Goal: Task Accomplishment & Management: Manage account settings

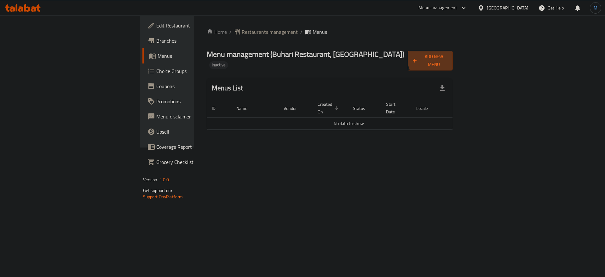
click at [448, 56] on span "Add New Menu" at bounding box center [430, 61] width 35 height 16
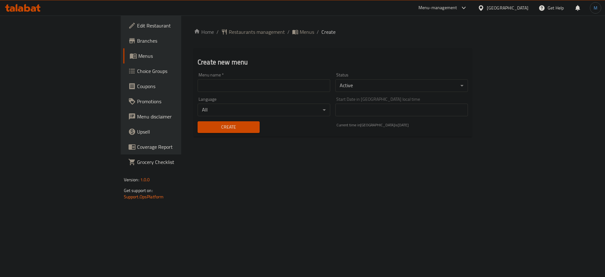
drag, startPoint x: 277, startPoint y: 87, endPoint x: 257, endPoint y: 91, distance: 20.0
click at [277, 87] on input "text" at bounding box center [264, 85] width 133 height 13
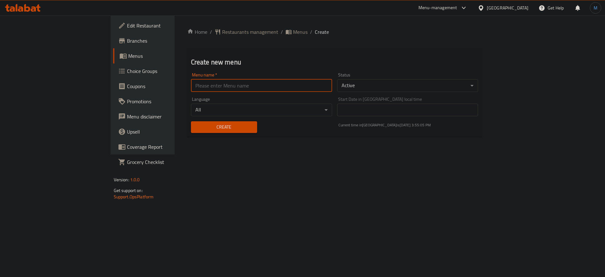
type input "1"
click at [189, 136] on div "Create" at bounding box center [224, 126] width 74 height 19
click at [196, 130] on span "Create" at bounding box center [224, 127] width 56 height 8
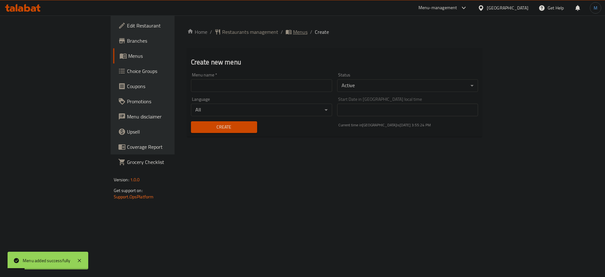
click at [293, 35] on span "Menus" at bounding box center [300, 32] width 15 height 8
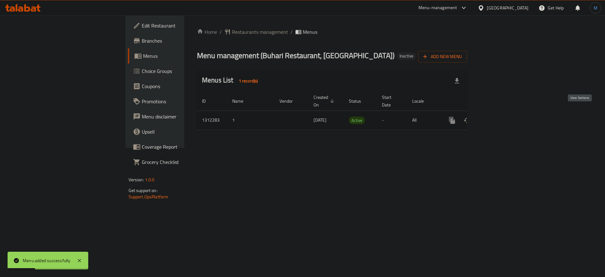
click at [502, 116] on icon "enhanced table" at bounding box center [498, 120] width 8 height 8
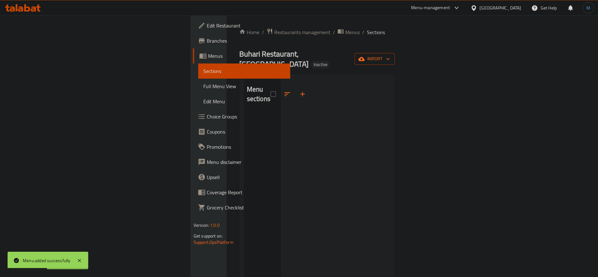
click at [365, 56] on icon "button" at bounding box center [362, 59] width 6 height 6
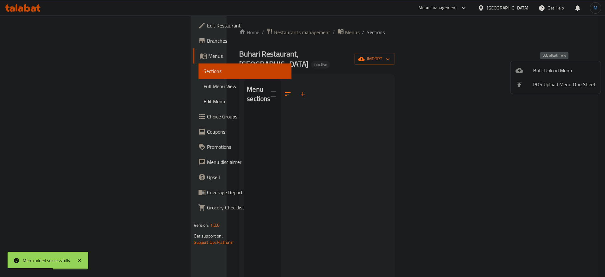
click at [540, 64] on li "Bulk Upload Menu" at bounding box center [556, 70] width 90 height 14
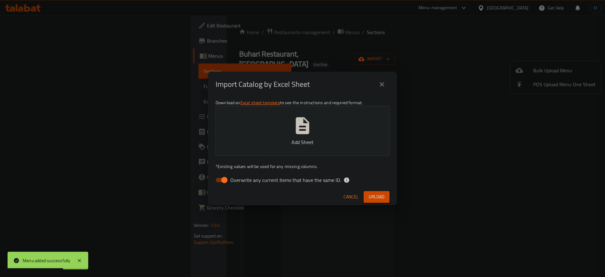
click at [308, 172] on div "Download an Excel sheet template to see the instructions and required format. A…" at bounding box center [302, 142] width 189 height 91
click at [307, 178] on span "Overwrite any current items that have the same ID." at bounding box center [285, 180] width 111 height 8
click at [242, 178] on input "Overwrite any current items that have the same ID." at bounding box center [225, 180] width 36 height 12
checkbox input "false"
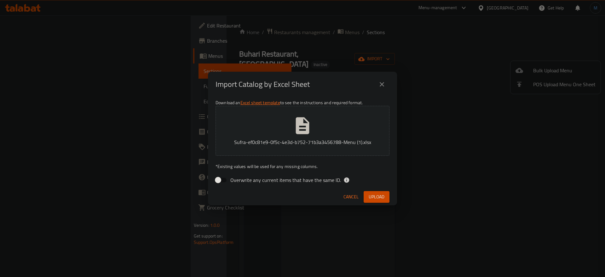
click at [385, 197] on button "Upload" at bounding box center [377, 197] width 26 height 12
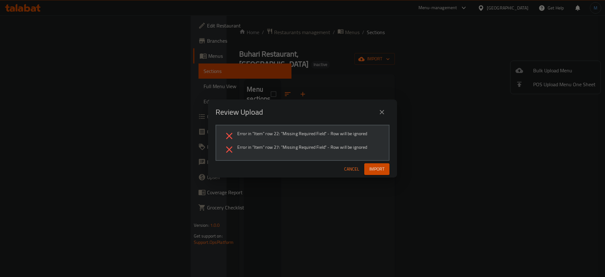
click at [352, 168] on span "Cancel" at bounding box center [351, 169] width 15 height 8
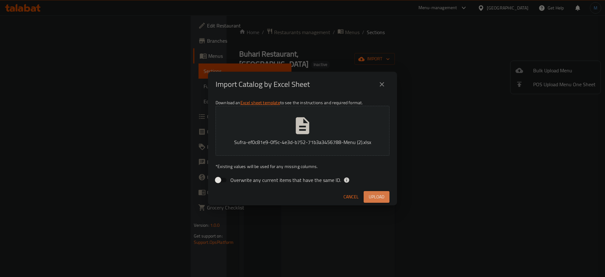
click at [380, 195] on span "Upload" at bounding box center [377, 197] width 16 height 8
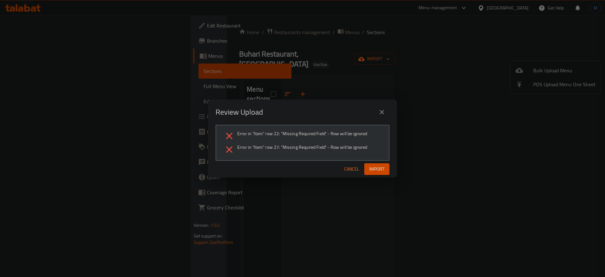
click at [351, 166] on span "Cancel" at bounding box center [351, 169] width 15 height 8
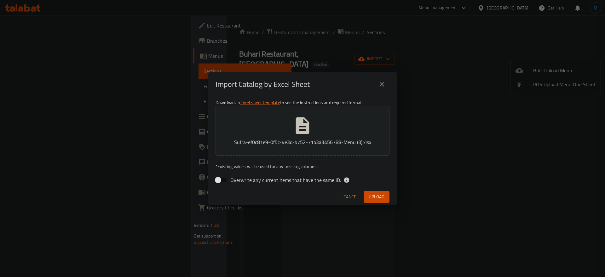
click at [378, 191] on button "Upload" at bounding box center [377, 197] width 26 height 12
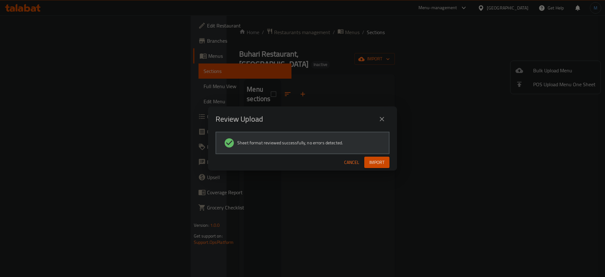
click at [378, 154] on div "Cancel Import" at bounding box center [302, 162] width 189 height 17
click at [380, 156] on button "Import" at bounding box center [376, 162] width 25 height 12
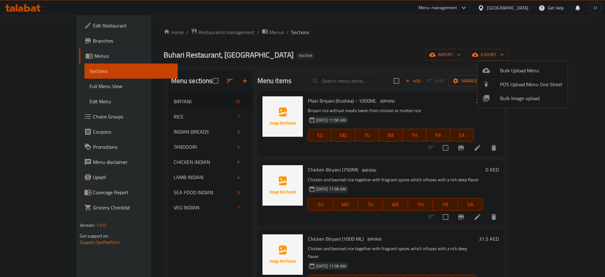
click at [194, 104] on div at bounding box center [302, 138] width 605 height 277
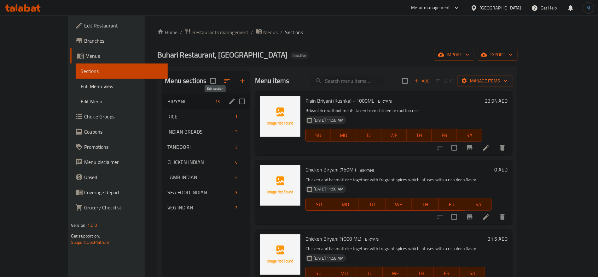
click at [229, 102] on icon "edit" at bounding box center [232, 101] width 6 height 6
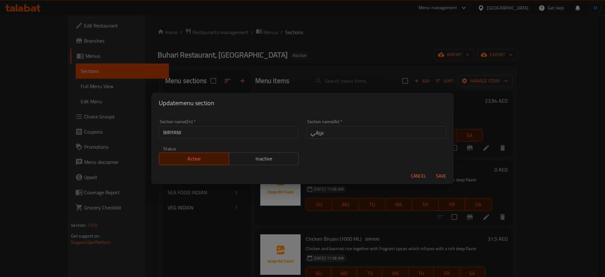
click at [275, 136] on input "BIRYANI" at bounding box center [229, 132] width 140 height 13
type input "Biryani"
click at [431, 170] on button "Save" at bounding box center [441, 176] width 20 height 12
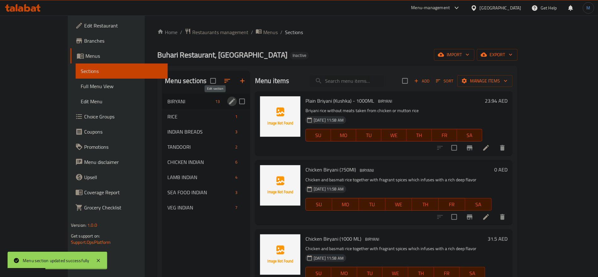
click at [467, 106] on div "Plain Briyani (Kushka) - 1000ML BIRYANI Briyani rice without meats taken from c…" at bounding box center [394, 123] width 182 height 59
click at [490, 147] on icon at bounding box center [486, 148] width 8 height 8
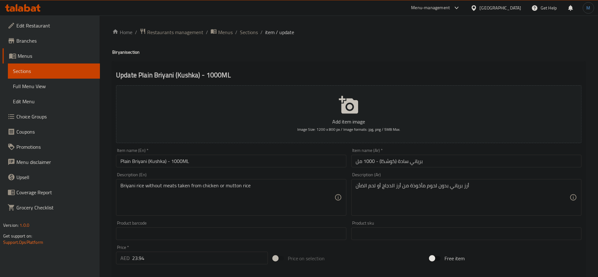
click at [299, 160] on input "Plain Briyani (Kushka) - 1000ML" at bounding box center [231, 160] width 230 height 13
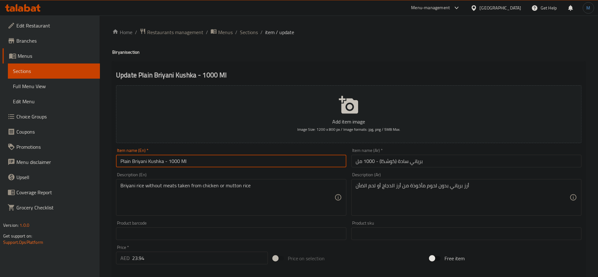
click at [234, 166] on input "Plain Briyani Kushka - 1000 Ml" at bounding box center [231, 160] width 230 height 13
click at [123, 52] on h4 "Biryani section" at bounding box center [348, 52] width 473 height 6
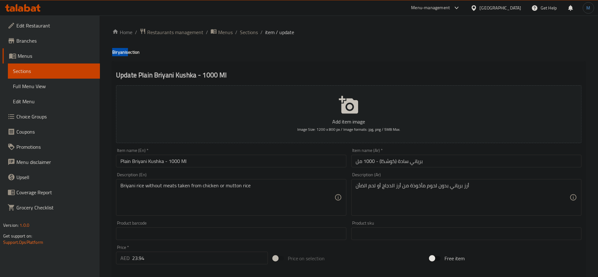
click at [123, 52] on h4 "Biryani section" at bounding box center [348, 52] width 473 height 6
copy h4 "Biryani"
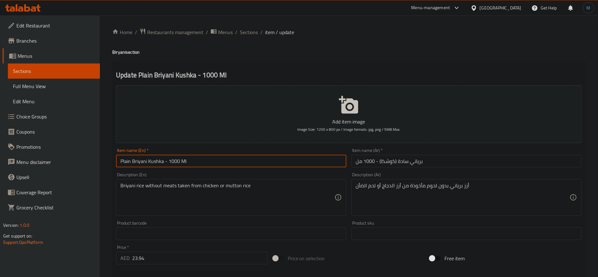
click at [140, 162] on input "Plain Briyani Kushka - 1000 Ml" at bounding box center [231, 160] width 230 height 13
paste input "ir"
type input "Plain Biryani Kushka - 1000 Ml"
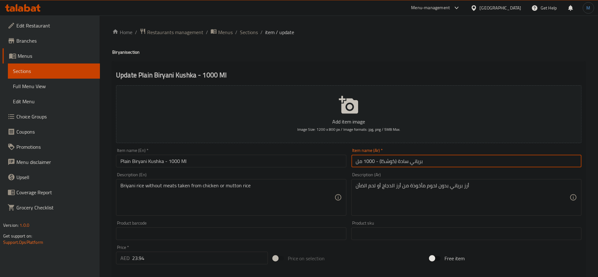
click at [380, 162] on input "برياني سادة (كوشكا) - 1000 مل" at bounding box center [467, 160] width 230 height 13
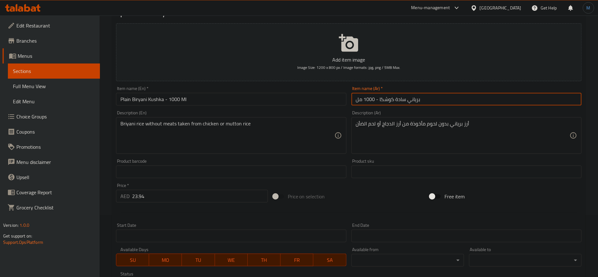
scroll to position [27, 0]
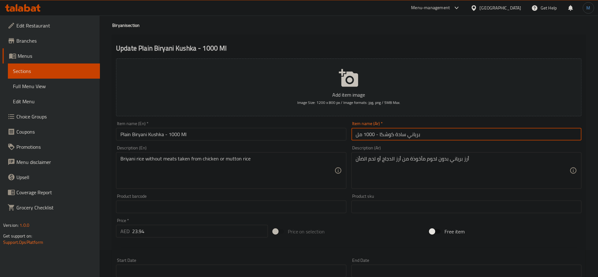
type input "برياني سادة كوشكا - 1000 مل"
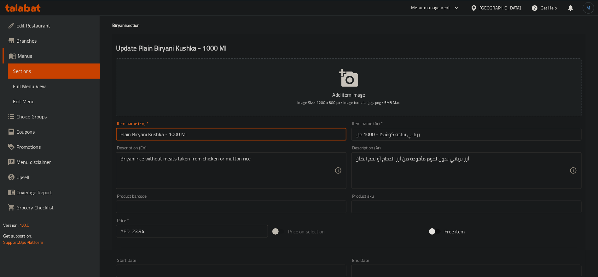
click at [259, 132] on input "Plain Biryani Kushka - 1000 Ml" at bounding box center [231, 134] width 230 height 13
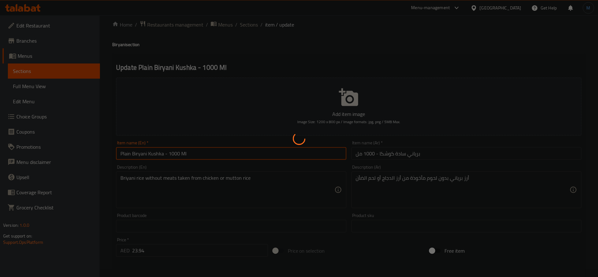
scroll to position [0, 0]
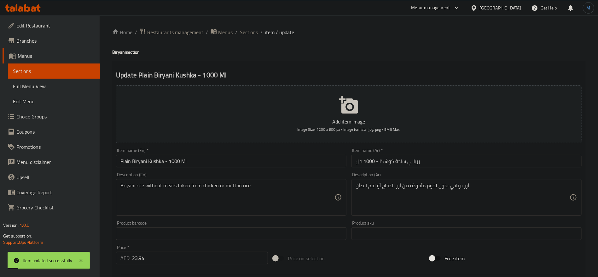
click at [244, 22] on div "Home / Restaurants management / Menus / Sections / item / update Biryani sectio…" at bounding box center [349, 230] width 498 height 430
click at [245, 29] on span "Sections" at bounding box center [249, 32] width 18 height 8
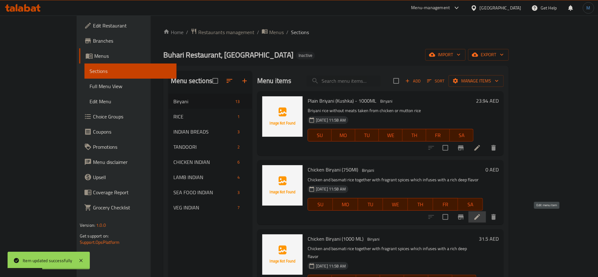
click at [481, 218] on icon at bounding box center [478, 217] width 8 height 8
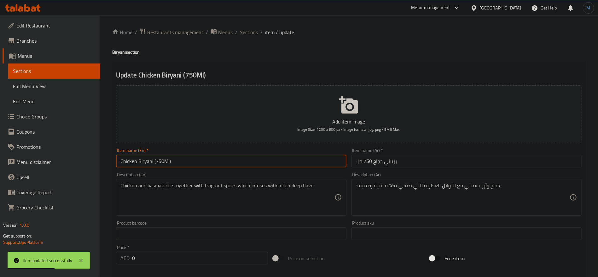
click at [327, 163] on input "Chicken Biryani (750Ml)" at bounding box center [231, 160] width 230 height 13
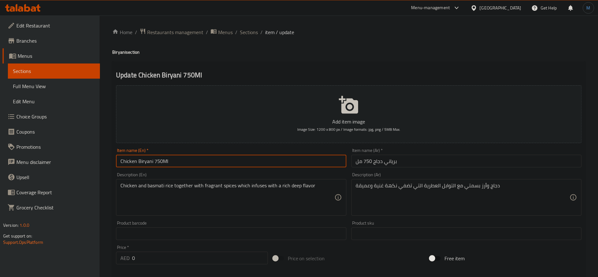
type input "Chicken Biryani 750Ml"
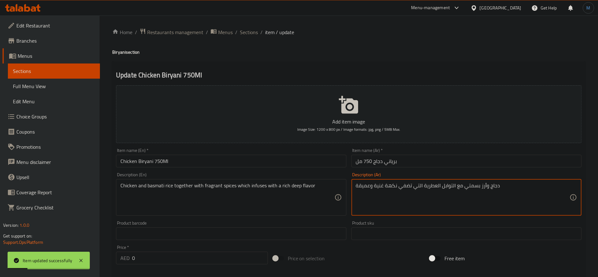
click at [409, 185] on textarea "دجاج وأرز بسمتي مع التوابل العطرية التي تضفي نكهة غنية وعميقة" at bounding box center [463, 197] width 214 height 30
click at [395, 185] on textarea "دجاج وأرز بسمتي مع التوابل العطرية التي تضفي نكهة غنية وعميقة" at bounding box center [463, 197] width 214 height 30
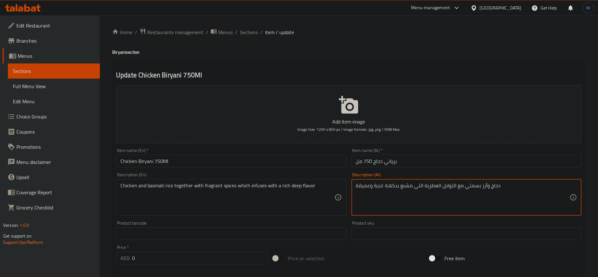
type textarea "دجاج وأرز بسمتي مع التوابل العطرية التي مشبع بنكهة غنية وعميقة"
click at [438, 156] on input "برياني دجاج 750 مل" at bounding box center [467, 160] width 230 height 13
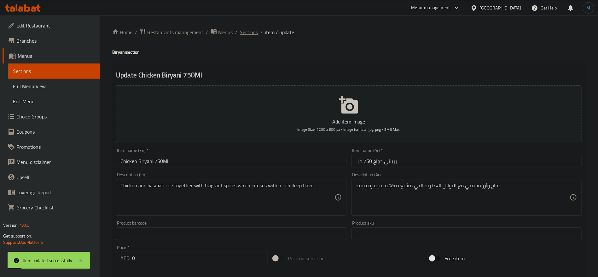
click at [250, 33] on span "Sections" at bounding box center [249, 32] width 18 height 8
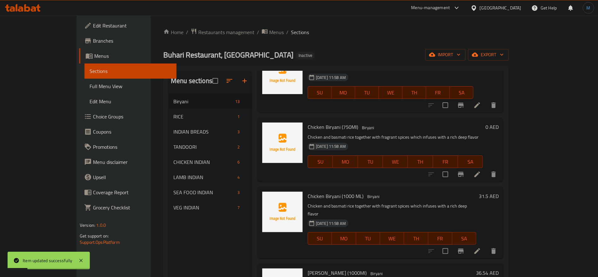
scroll to position [47, 0]
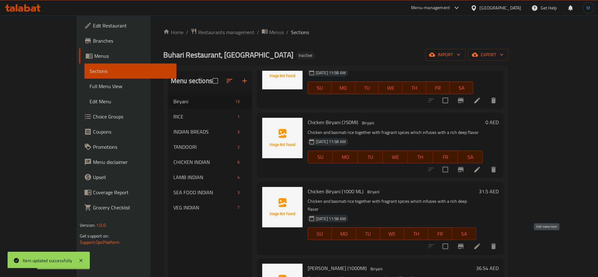
click at [481, 242] on icon at bounding box center [478, 246] width 8 height 8
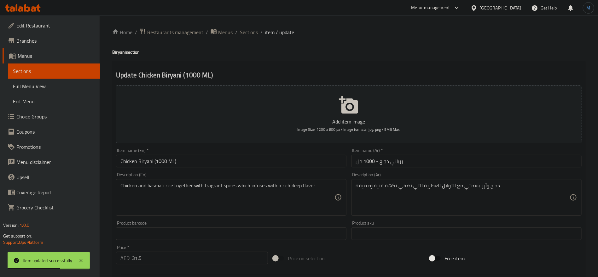
click at [283, 160] on input "Chicken Biryani (1000 ML)" at bounding box center [231, 160] width 230 height 13
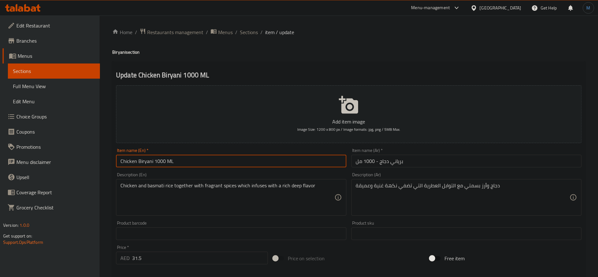
type input "Chicken Biryani 1000 ML"
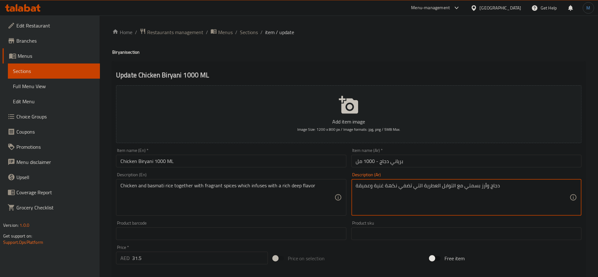
click at [407, 186] on textarea "دجاج وأرز بسمتي مع التوابل العطرية التي تضفي نكهة غنية وعميقة" at bounding box center [463, 197] width 214 height 30
type textarea "دجاج وأرز بسمتي مع التوابل العطرية التي مشبع بنكهة غنية وعميقة"
click at [391, 168] on div "Item name (Ar)   * برياني دجاج - 1000 مل Item name (Ar) *" at bounding box center [466, 157] width 235 height 24
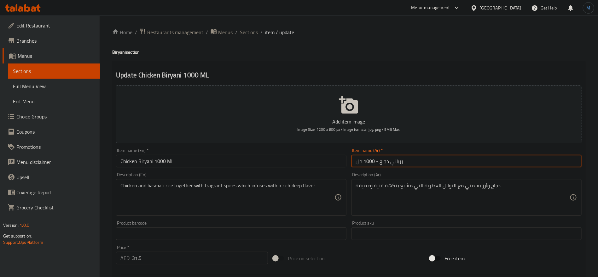
click at [392, 161] on input "برياني دجاج - 1000 مل" at bounding box center [467, 160] width 230 height 13
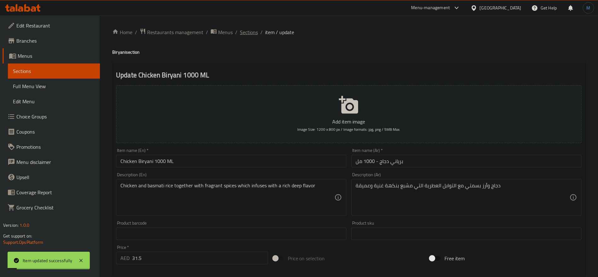
click at [249, 30] on span "Sections" at bounding box center [249, 32] width 18 height 8
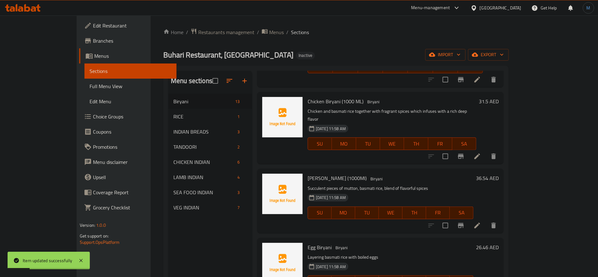
scroll to position [142, 0]
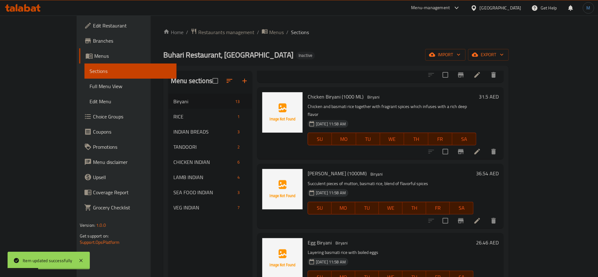
click at [486, 216] on li at bounding box center [478, 220] width 18 height 11
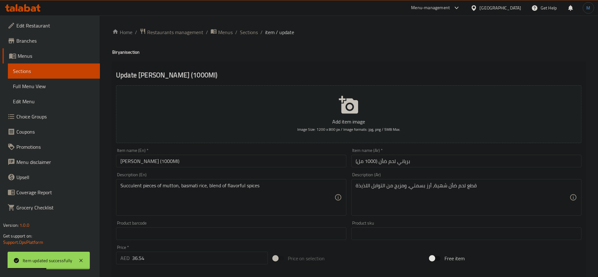
click at [318, 164] on input "Mutton Biryani (1000Ml)" at bounding box center [231, 160] width 230 height 13
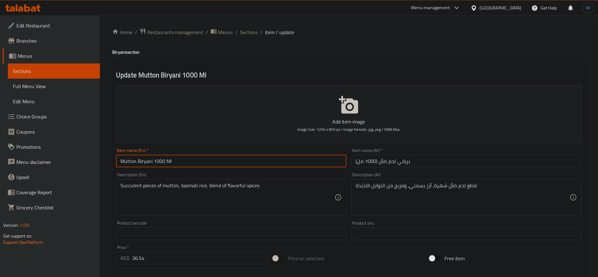
type input "Mutton Biryani 1000 Ml"
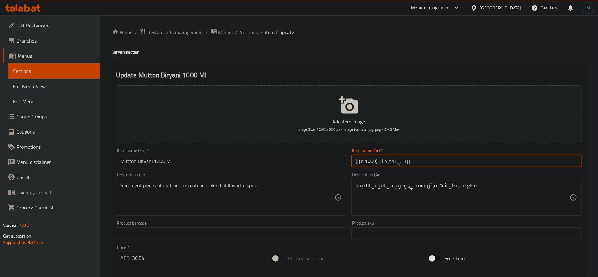
click at [570, 155] on input "برياني لحم ضأن (1000 مل)" at bounding box center [467, 160] width 230 height 13
type input "برياني لحم ضأن 1000 مل"
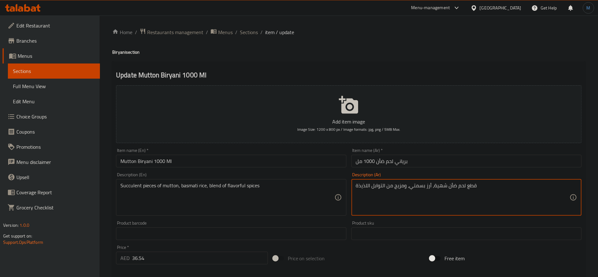
click at [437, 185] on textarea "قطع لحم ضأن شهية، أرز بسمتي، ومزيج من التوابل اللذيذة" at bounding box center [463, 197] width 214 height 30
type textarea "قطع لحم ضأن عصارية، أرز بسمتي، ومزيج من التوابل اللذيذة"
click at [258, 163] on input "Mutton Biryani 1000 Ml" at bounding box center [231, 160] width 230 height 13
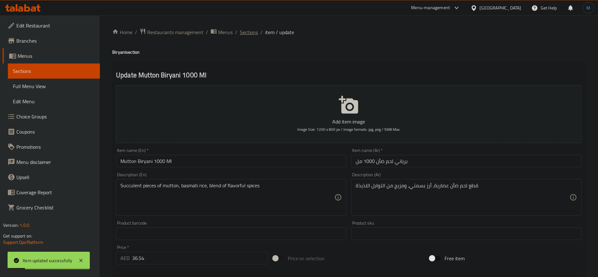
click at [256, 29] on span "Sections" at bounding box center [249, 32] width 18 height 8
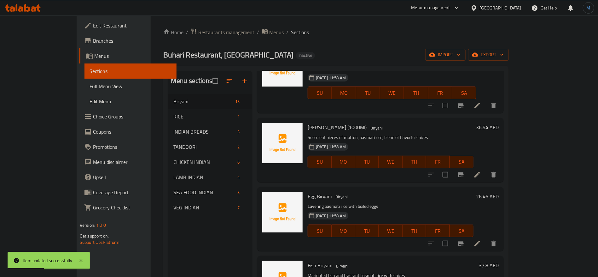
scroll to position [189, 0]
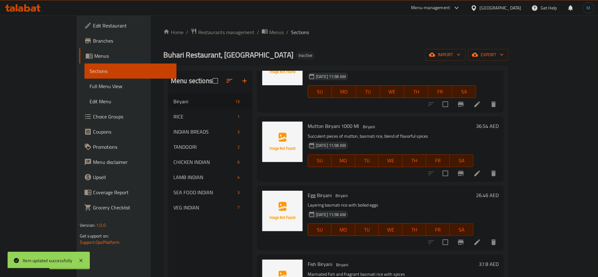
click at [481, 238] on icon at bounding box center [478, 242] width 8 height 8
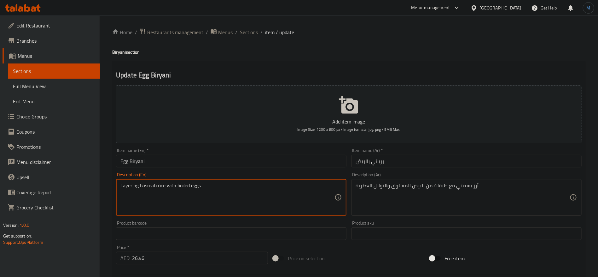
drag, startPoint x: 135, startPoint y: 187, endPoint x: 236, endPoint y: 181, distance: 100.8
click at [236, 181] on div "Layering basmati rice with boiled eggs Description (En)" at bounding box center [231, 197] width 230 height 37
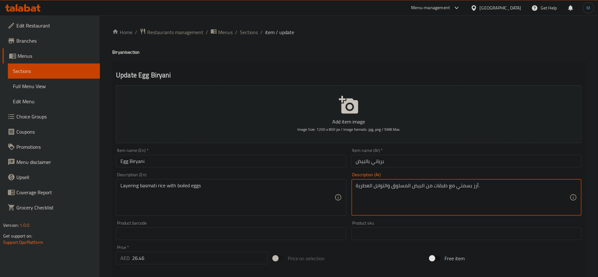
paste textarea "بقات الأرز البسمتي مع البيض المسلوق"
type textarea "طبقات الأرز البسمتي مع البيض المسلوق"
click at [426, 160] on input "برياني بالبيض" at bounding box center [467, 160] width 230 height 13
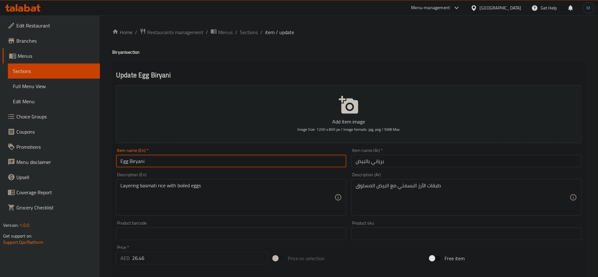
click at [295, 162] on input "Egg Biryani" at bounding box center [231, 160] width 230 height 13
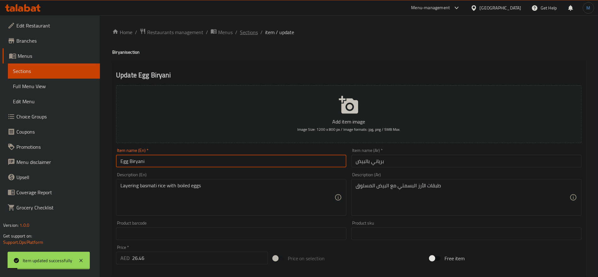
click at [246, 30] on span "Sections" at bounding box center [249, 32] width 18 height 8
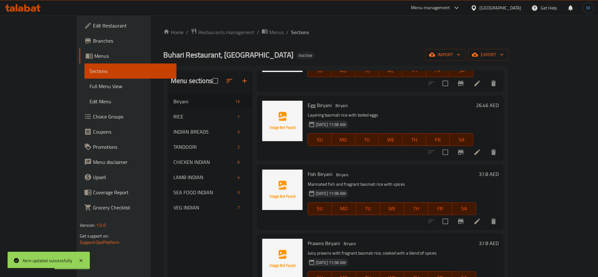
scroll to position [284, 0]
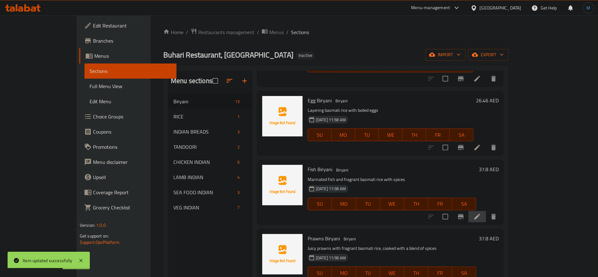
click at [486, 213] on li at bounding box center [478, 216] width 18 height 11
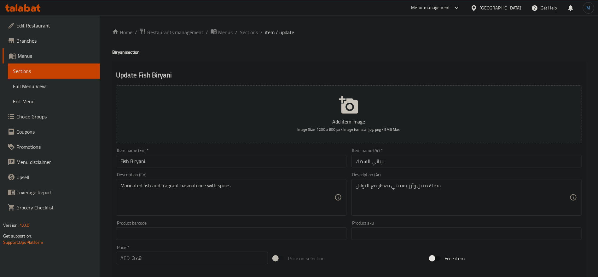
click at [449, 166] on input "برياني السمك" at bounding box center [467, 160] width 230 height 13
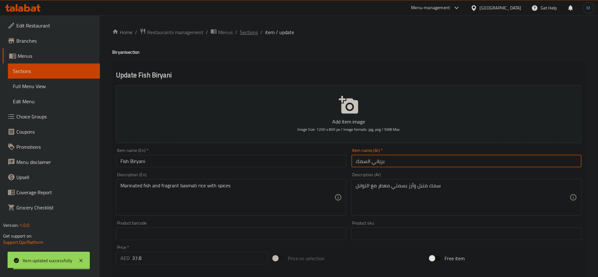
click at [244, 35] on span "Sections" at bounding box center [249, 32] width 18 height 8
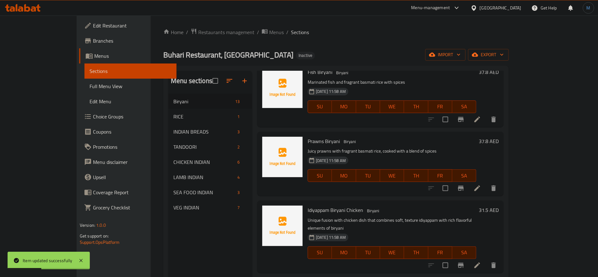
scroll to position [378, 0]
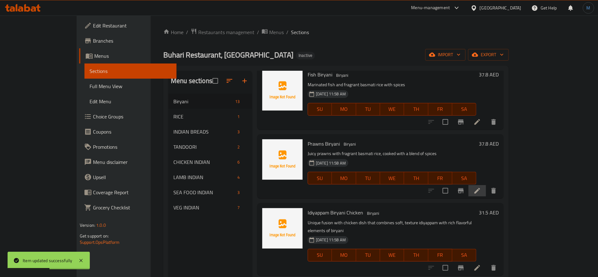
click at [486, 185] on li at bounding box center [478, 190] width 18 height 11
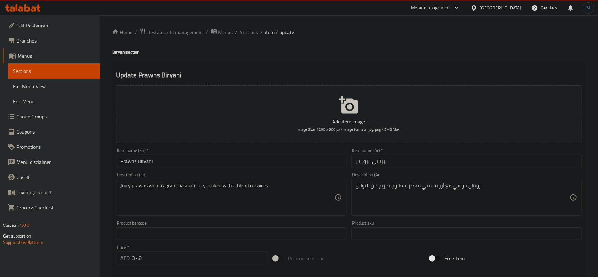
drag, startPoint x: 250, startPoint y: 31, endPoint x: 269, endPoint y: 43, distance: 22.0
click at [250, 31] on span "Sections" at bounding box center [249, 32] width 18 height 8
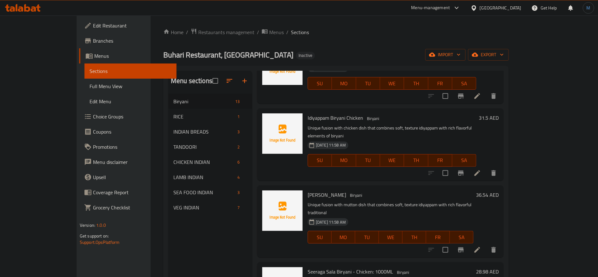
scroll to position [426, 0]
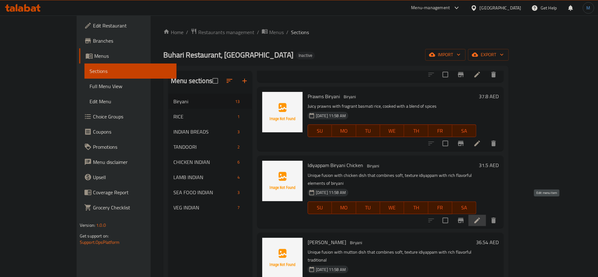
click at [480, 217] on icon at bounding box center [478, 220] width 6 height 6
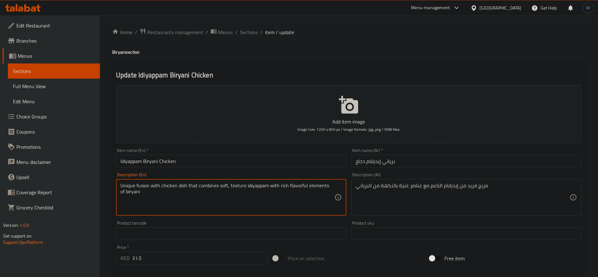
click at [149, 184] on textarea "Unique fusion with chicken dish that combines soft, texture idiyappam with rich…" at bounding box center [227, 197] width 214 height 30
click at [135, 185] on textarea "Unique fusion with chicken dish that combines soft, texture idiyappam with rich…" at bounding box center [227, 197] width 214 height 30
click at [143, 184] on textarea "Unique fusion with chicken dish that combines soft, texture idiyappam with rich…" at bounding box center [227, 197] width 214 height 30
click at [128, 183] on textarea "Unique fusion with chicken dish that combines soft, texture idiyappam with rich…" at bounding box center [227, 197] width 214 height 30
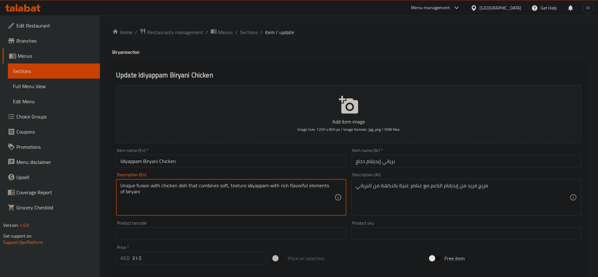
click at [128, 183] on textarea "Unique fusion with chicken dish that combines soft, texture idiyappam with rich…" at bounding box center [227, 197] width 214 height 30
click at [227, 184] on textarea "Unique fusion with chicken dish that combines soft, texture idiyappam with rich…" at bounding box center [227, 197] width 214 height 30
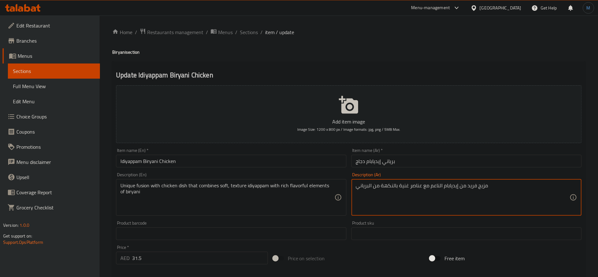
paste textarea "اندماج فريد من نوعه مع طبق الدجاج الذي يجمع بين النعومة،"
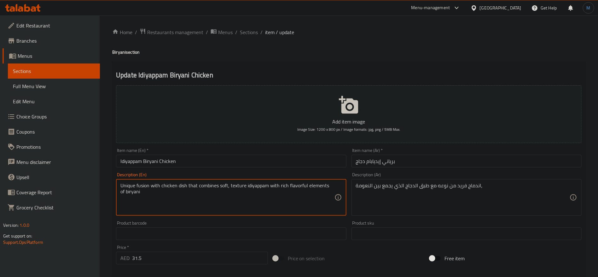
drag, startPoint x: 238, startPoint y: 186, endPoint x: 239, endPoint y: 194, distance: 8.0
click at [239, 194] on textarea "Unique fusion with chicken dish that combines soft, texture idiyappam with rich…" at bounding box center [227, 197] width 214 height 30
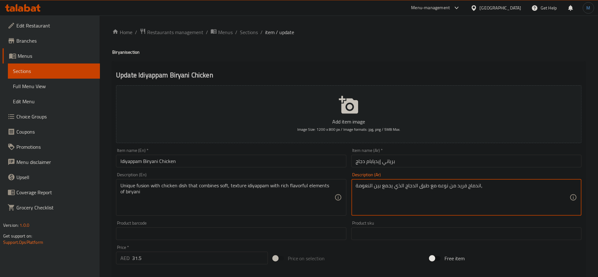
paste textarea "نسيج إيديابابام مع عناصر غنية بنكهة البرياني"
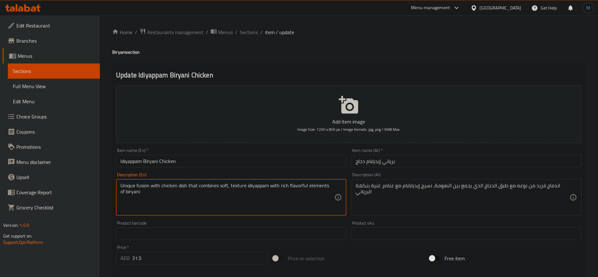
click at [242, 187] on textarea "Unique fusion with chicken dish that combines soft, texture idiyappam with rich…" at bounding box center [227, 197] width 214 height 30
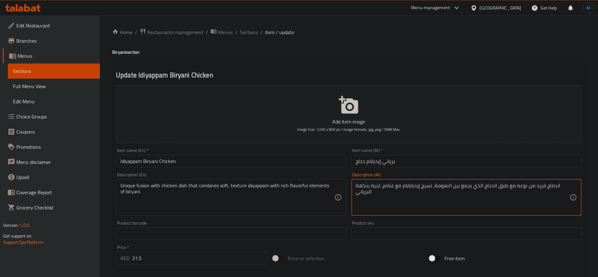
click at [428, 185] on textarea "اندماج فريد من نوعه مع طبق الدجاج الذي يجمع بين النعومة، نسيج إيديابابام مع عنا…" at bounding box center [463, 197] width 214 height 30
type textarea "اندماج فريد من نوعه مع طبق الدجاج الذي يجمع بين النعومة، ملمس إيديابابام مع عنا…"
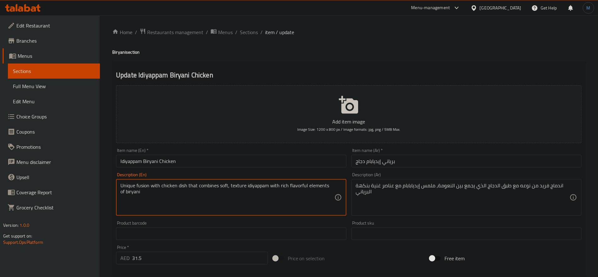
click at [257, 188] on textarea "Unique fusion with chicken dish that combines soft, texture idiyappam with rich…" at bounding box center [227, 197] width 214 height 30
click at [322, 182] on div "Unique fusion with chicken dish that combines soft, texture idiyappam with rich…" at bounding box center [231, 197] width 230 height 37
click at [323, 185] on textarea "Unique fusion with chicken dish that combines soft, texture idiyappam with rich…" at bounding box center [227, 197] width 214 height 30
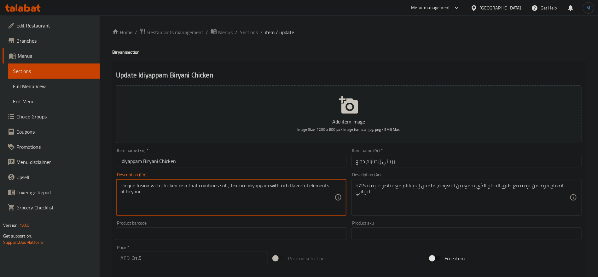
click at [331, 162] on input "Idiyappam Biryani Chicken" at bounding box center [231, 160] width 230 height 13
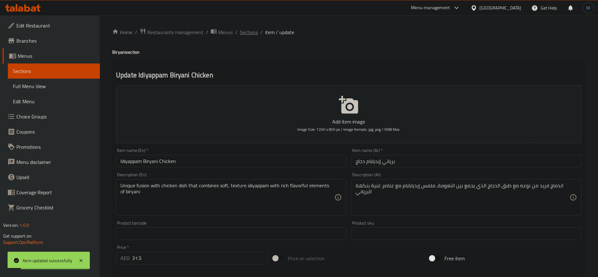
click at [240, 35] on span "Sections" at bounding box center [249, 32] width 18 height 8
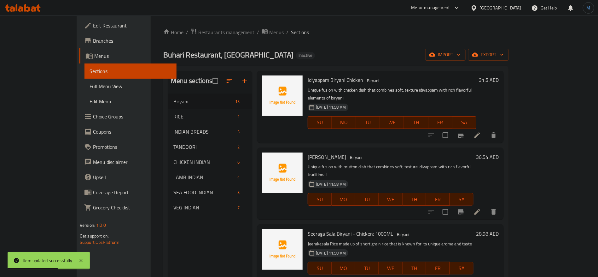
scroll to position [516, 0]
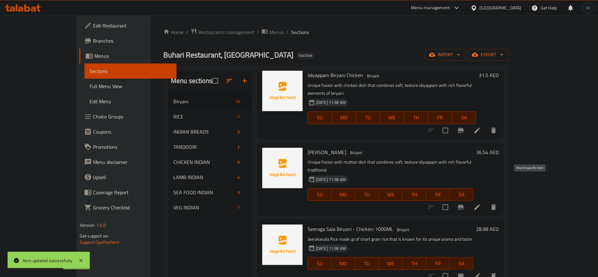
click at [469, 199] on button "Branch-specific-item" at bounding box center [460, 206] width 15 height 15
click at [486, 201] on li at bounding box center [478, 206] width 18 height 11
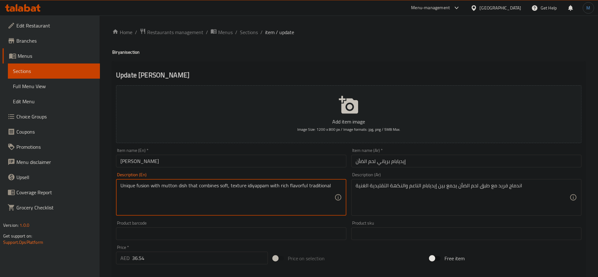
drag, startPoint x: 128, startPoint y: 189, endPoint x: 224, endPoint y: 186, distance: 96.2
click at [224, 186] on textarea "Unique fusion with mutton dish that combines soft, texture idiyappam with rich …" at bounding box center [227, 197] width 214 height 30
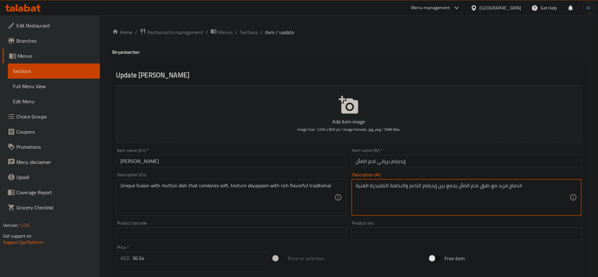
paste textarea "ن نوعه مع طبق لحم الضأن الذي يجمع بين النعوم"
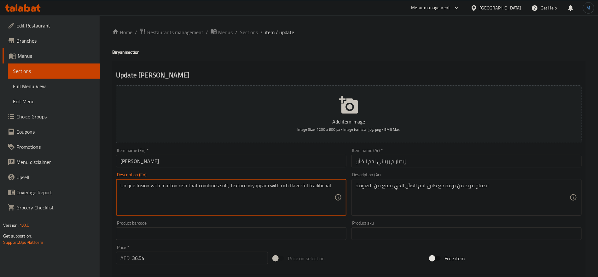
drag, startPoint x: 243, startPoint y: 188, endPoint x: 320, endPoint y: 187, distance: 76.9
click at [320, 187] on textarea "Unique fusion with mutton dish that combines soft, texture idiyappam with rich …" at bounding box center [227, 197] width 214 height 30
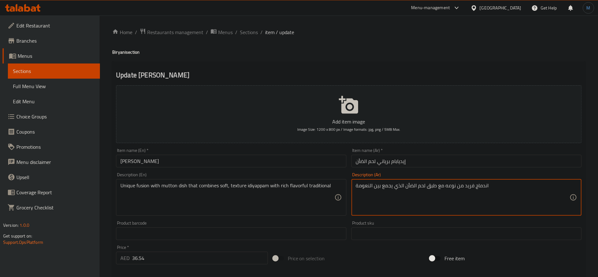
paste textarea "نسيج إيديابابام مع نكهة تقليدية غنية"
click at [429, 186] on textarea "اندماج فريد من نوعه مع طبق لحم الضأن الذي يجمع بين النعومة نسيج إيديابابام مع ن…" at bounding box center [463, 197] width 214 height 30
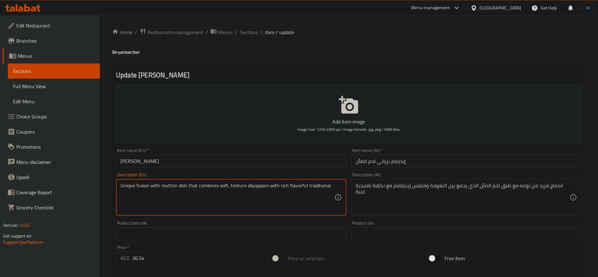
drag, startPoint x: 217, startPoint y: 185, endPoint x: 233, endPoint y: 185, distance: 15.8
click at [233, 185] on textarea "Unique fusion with mutton dish that combines soft, texture idiyappam with rich …" at bounding box center [227, 197] width 214 height 30
drag, startPoint x: 233, startPoint y: 185, endPoint x: 212, endPoint y: 184, distance: 20.8
click at [212, 184] on textarea "Unique fusion with mutton dish that combines soft, texture idiyappam with rich …" at bounding box center [227, 197] width 214 height 30
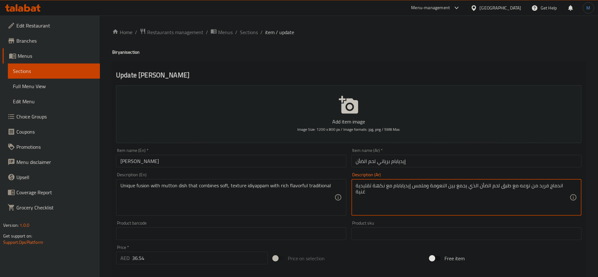
click at [461, 189] on textarea "اندماج فريد من نوعه مع طبق لحم الضأن الذي يجمع بين النعومة وملمس إيديابابام مع …" at bounding box center [463, 197] width 214 height 30
click at [424, 186] on textarea "اندماج فريد من نوعه مع طبق لحم الضأن الذي يجمع بين النعومة وملمس إيديابابام مع …" at bounding box center [463, 197] width 214 height 30
paste textarea "ال"
type textarea "اندماج فريد من نوعه مع طبق لحم الضأن الذي يجمع بين النعومة والملمس إيديابابام م…"
click at [324, 158] on input "[PERSON_NAME]" at bounding box center [231, 160] width 230 height 13
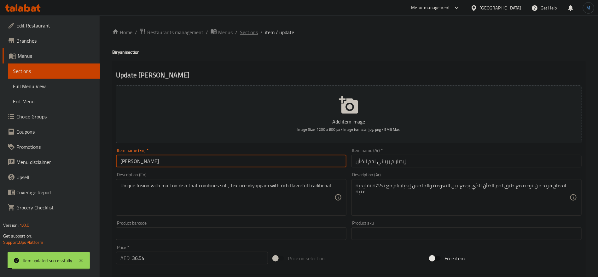
click at [243, 31] on span "Sections" at bounding box center [249, 32] width 18 height 8
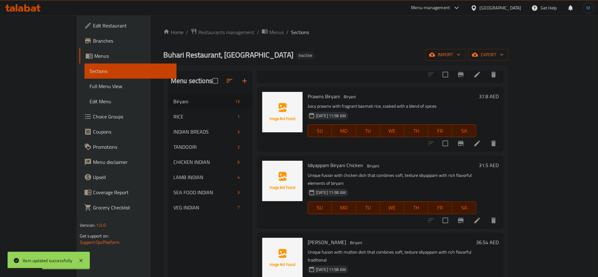
scroll to position [473, 0]
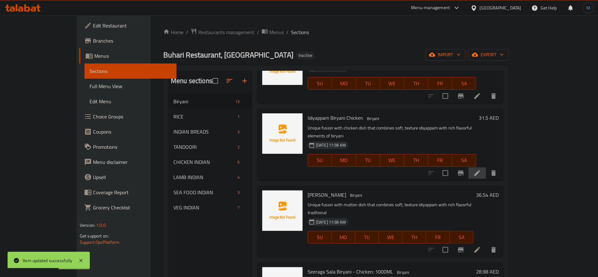
click at [486, 167] on li at bounding box center [478, 172] width 18 height 11
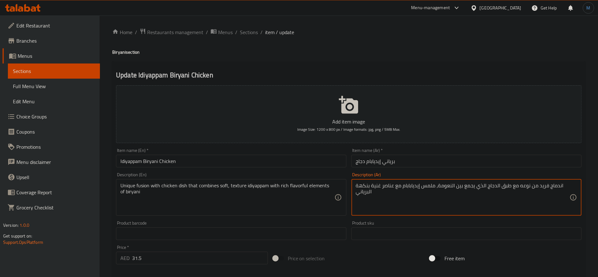
drag, startPoint x: 469, startPoint y: 186, endPoint x: 431, endPoint y: 187, distance: 38.2
click at [431, 187] on textarea "اندماج فريد من نوعه مع طبق الدجاج الذي يجمع بين النعومة، ملمس إيديابابام مع عنا…" at bounding box center [463, 197] width 214 height 30
paste textarea "وال"
type textarea "اندماج فريد من نوعه مع طبق الدجاج الذي يجمع بين النعومة والملمس إيديابابام مع ع…"
click at [440, 153] on div "Item name (Ar)   * [PERSON_NAME] دجاج Item name (Ar) *" at bounding box center [467, 157] width 230 height 19
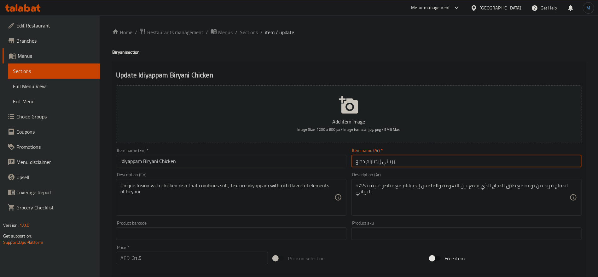
click at [438, 161] on input "برياني إيديابام دجاج" at bounding box center [467, 160] width 230 height 13
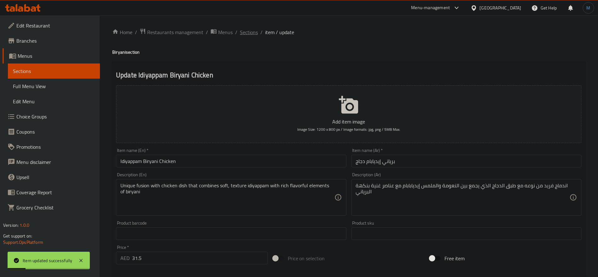
click at [243, 29] on span "Sections" at bounding box center [249, 32] width 18 height 8
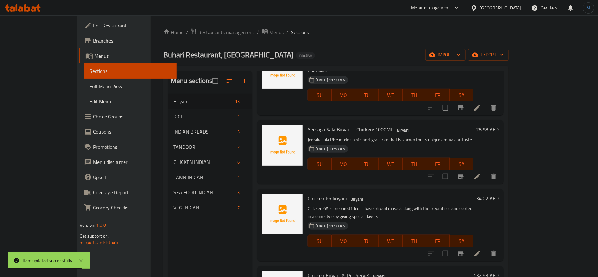
scroll to position [568, 0]
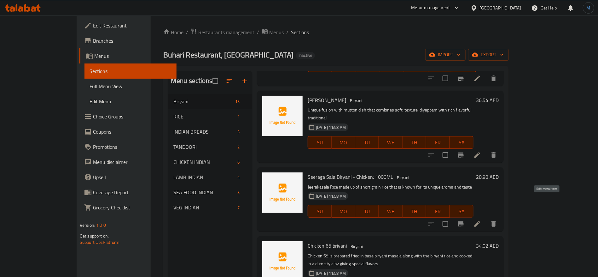
click at [481, 220] on icon at bounding box center [478, 224] width 8 height 8
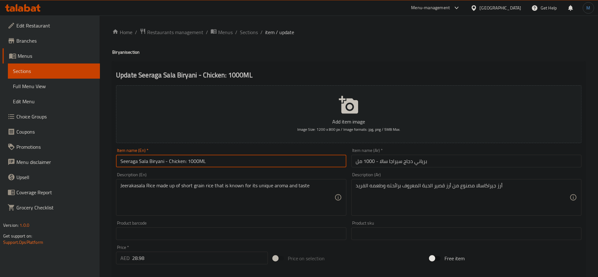
click at [185, 160] on input "Seeraga Sala Biryani - Chicken: 1000ML" at bounding box center [231, 160] width 230 height 13
type input "Seeraga Sala Biryani - Chicken 1000ML"
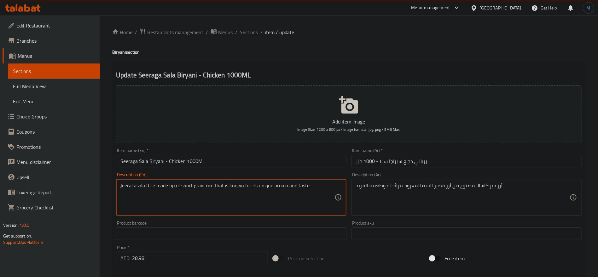
click at [240, 189] on textarea "Jeerakasala Rice made up of short grain rice that is known for its unique aroma…" at bounding box center [227, 197] width 214 height 30
click at [144, 184] on textarea "Jeerakasala Rice made up of short grain rice that is known for its unique aroma…" at bounding box center [227, 197] width 214 height 30
click at [133, 184] on textarea "Jeerakasala Rice made up of short grain rice that is known for its unique aroma…" at bounding box center [227, 197] width 214 height 30
drag, startPoint x: 133, startPoint y: 184, endPoint x: 150, endPoint y: 183, distance: 17.4
click at [150, 183] on textarea "Jeerakasala Rice made up of short grain rice that is known for its unique aroma…" at bounding box center [227, 197] width 214 height 30
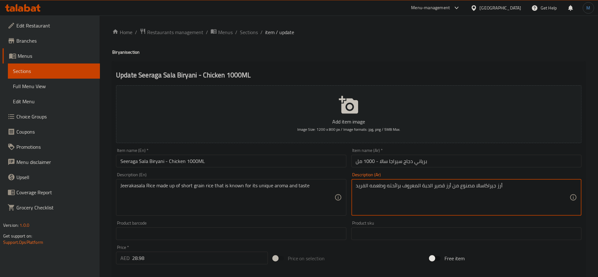
click at [501, 188] on textarea "أرز جيراكاسالا مصنوع من أرز قصير الحبة المعروف برائحته وطعمه الفريد" at bounding box center [463, 197] width 214 height 30
click at [493, 188] on textarea "أرز جيراكاسالا مصنوع من أرز قصير الحبة المعروف برائحته وطعمه الفريد" at bounding box center [463, 197] width 214 height 30
click at [281, 168] on div "Item name (En)   * Seeraga Sala Biryani - Chicken 1000ML Item name (En) *" at bounding box center [231, 157] width 235 height 24
click at [279, 168] on div "Item name (En)   * Seeraga Sala Biryani - Chicken 1000ML Item name (En) *" at bounding box center [231, 157] width 235 height 24
click at [274, 162] on input "Seeraga Sala Biryani - Chicken 1000ML" at bounding box center [231, 160] width 230 height 13
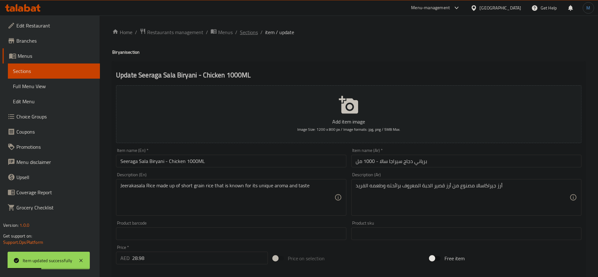
click at [254, 34] on span "Sections" at bounding box center [249, 32] width 18 height 8
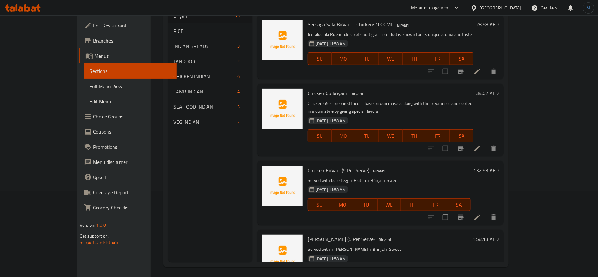
scroll to position [88, 0]
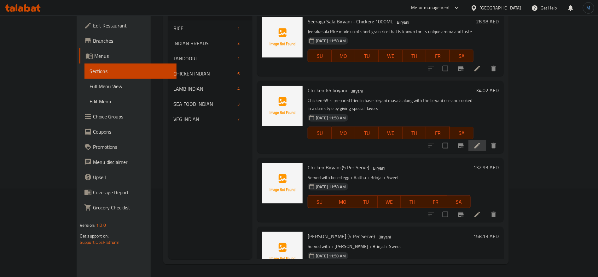
click at [486, 140] on li at bounding box center [478, 145] width 18 height 11
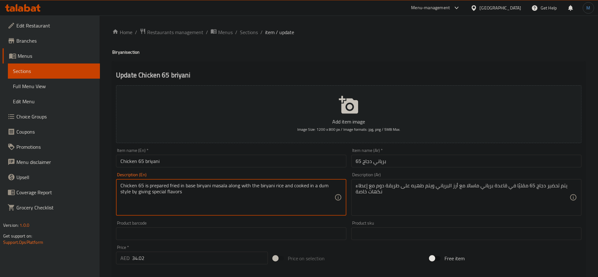
drag, startPoint x: 235, startPoint y: 187, endPoint x: 242, endPoint y: 187, distance: 7.6
click at [242, 187] on textarea "Chicken 65 is prepared fried in base biryani masala along with the biryani rice…" at bounding box center [227, 197] width 214 height 30
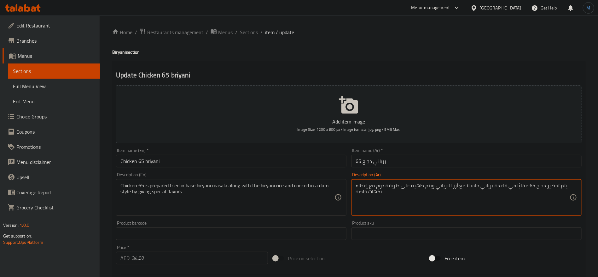
click at [461, 189] on textarea "يتم تحضير دجاج 65 مقليًا في قاعدة برياني ماسالا مع أرز البرياني ويتم طهيه على ط…" at bounding box center [463, 197] width 214 height 30
paste textarea "جنبا إلى جنب مع"
type textarea "يتم تحضير دجاج 65 مقليًا في قاعدة برياني ماسالا جنبا إلى جنب مع أرز البرياني وي…"
click at [150, 158] on input "Chicken 65 briyani" at bounding box center [231, 160] width 230 height 13
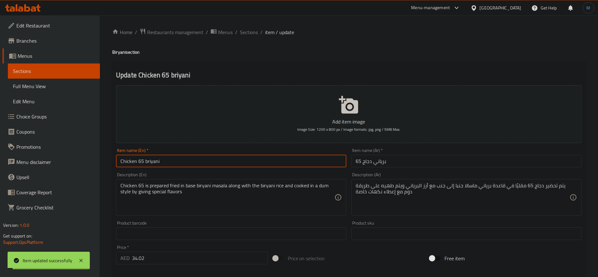
click at [112, 53] on div "Home / Restaurants management / Menus / Sections / item / update Biryani sectio…" at bounding box center [349, 230] width 498 height 430
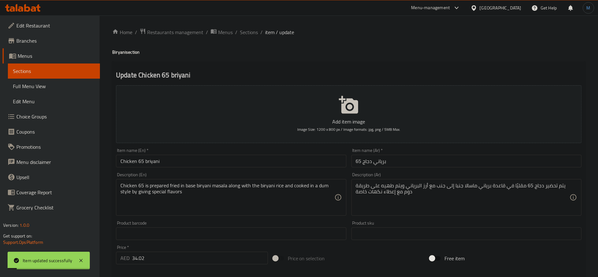
click at [116, 53] on h4 "Biryani section" at bounding box center [348, 52] width 473 height 6
copy h4 "Biryani"
click at [159, 159] on input "Chicken 65 briyani" at bounding box center [231, 160] width 230 height 13
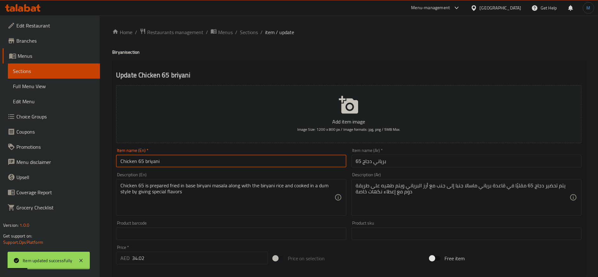
click at [159, 159] on input "Chicken 65 briyani" at bounding box center [231, 160] width 230 height 13
paste input "Biryani"
type input "Chicken 65 Biryani"
click at [251, 32] on span "Sections" at bounding box center [249, 32] width 18 height 8
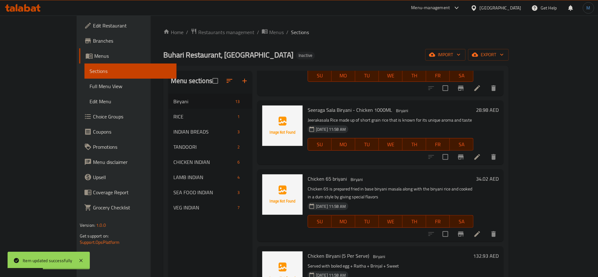
scroll to position [88, 0]
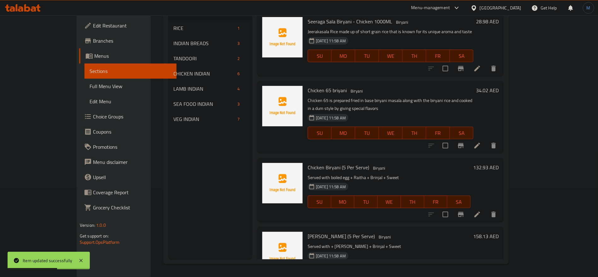
click at [486, 208] on li at bounding box center [478, 213] width 18 height 11
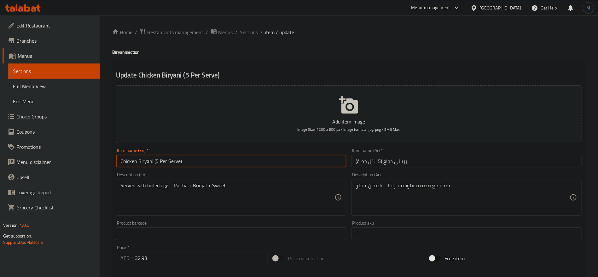
click at [304, 166] on input "Chicken Biryani (5 Per Serve)" at bounding box center [231, 160] width 230 height 13
type input "Chicken Biryani 5 Per Serve"
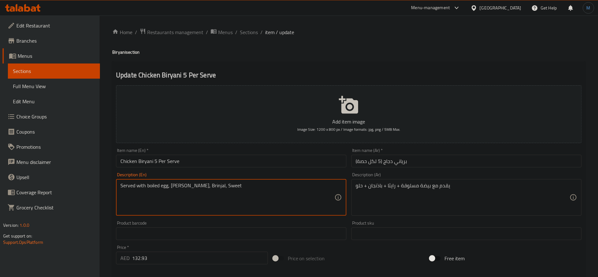
paste textarea
type textarea "Served with boiled egg, Raita, Brinjal, Sweet"
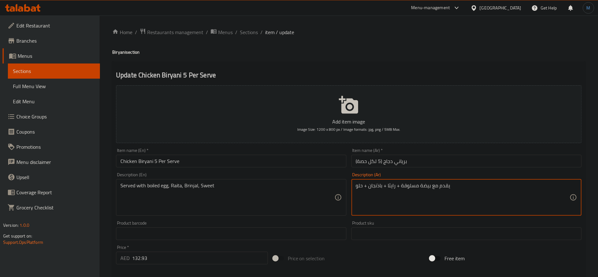
paste textarea "، [PERSON_NAME]، باذنجان،"
type textarea "يقدم مع بيضة مسلوقة، رايتا، باذنجان، حلو"
click at [440, 155] on input "برياني دجاج (5 لكل حصة)" at bounding box center [467, 160] width 230 height 13
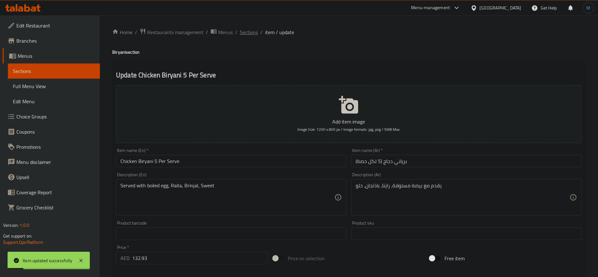
click at [247, 35] on span "Sections" at bounding box center [249, 32] width 18 height 8
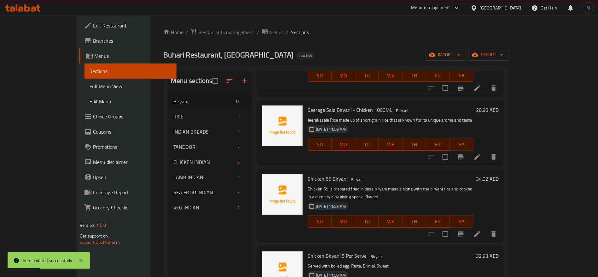
scroll to position [88, 0]
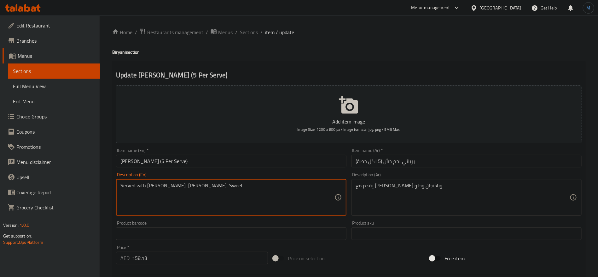
paste textarea
type textarea "Served with [PERSON_NAME], Brinjal, Sweet"
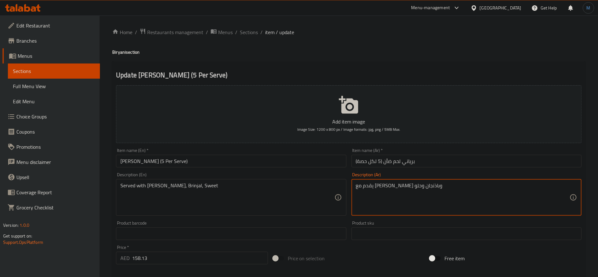
paste textarea "لرايتا والباذنجان والحلويات"
type textarea "يقدم مع الرايتا والباذنجان والحلويات"
click at [431, 161] on input "برياني لحم ضأن (5 لكل حصة)" at bounding box center [467, 160] width 230 height 13
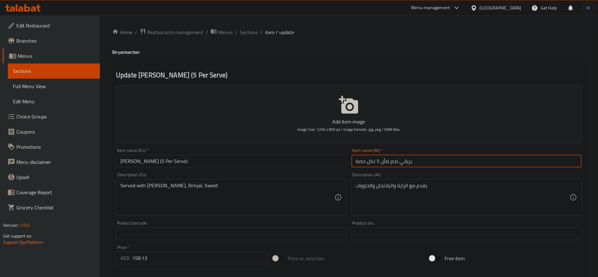
type input "برياني لحم ضأن 5 لكل حصة"
click at [232, 158] on input "[PERSON_NAME] (5 Per Serve)" at bounding box center [231, 160] width 230 height 13
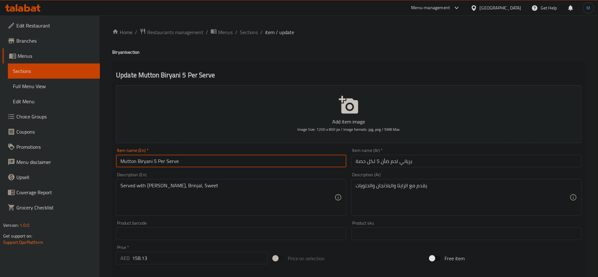
type input "Mutton Biryani 5 Per Serve"
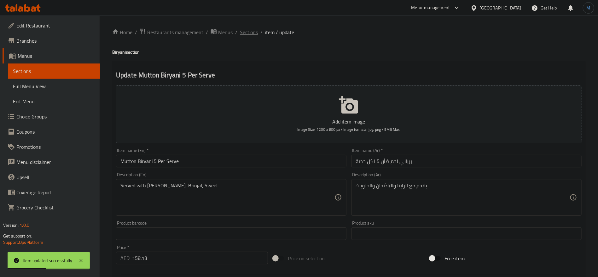
click at [240, 31] on span "Sections" at bounding box center [249, 32] width 18 height 8
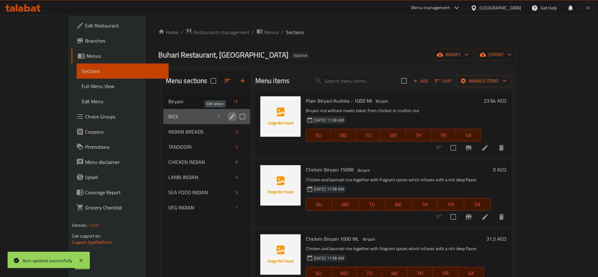
click at [230, 115] on icon "edit" at bounding box center [233, 117] width 6 height 6
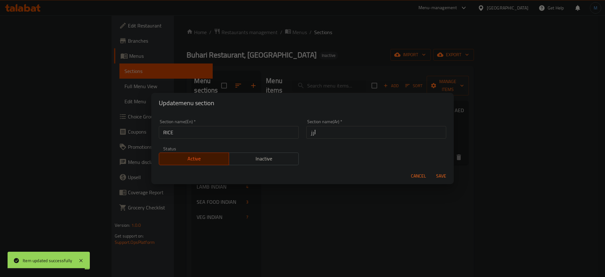
click at [221, 130] on input "RICE" at bounding box center [229, 132] width 140 height 13
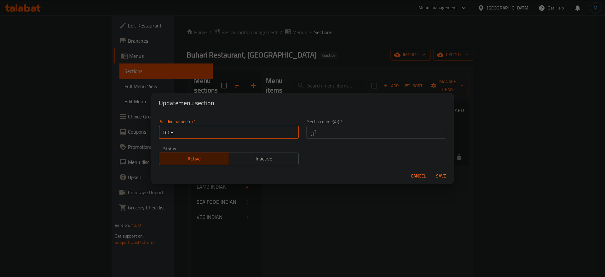
type input "Rice"
click at [431, 170] on button "Save" at bounding box center [441, 176] width 20 height 12
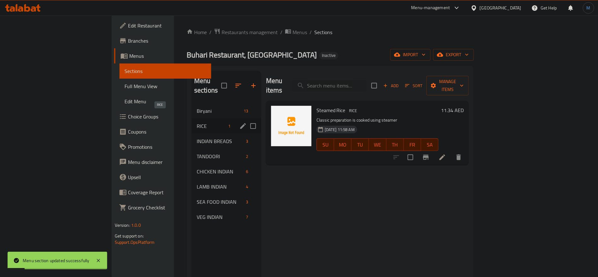
click at [197, 122] on span "RICE" at bounding box center [211, 126] width 29 height 8
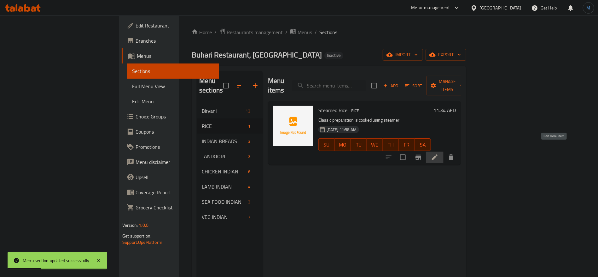
click at [439, 153] on icon at bounding box center [435, 157] width 8 height 8
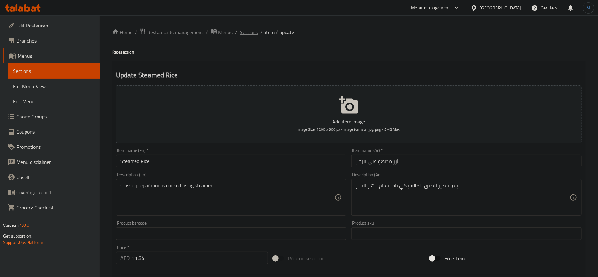
click at [243, 35] on span "Sections" at bounding box center [249, 32] width 18 height 8
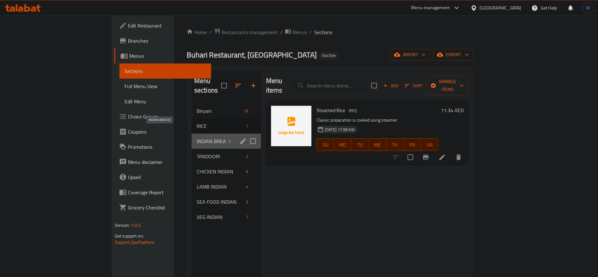
click at [197, 137] on span "INDIAN BREADS" at bounding box center [211, 141] width 29 height 8
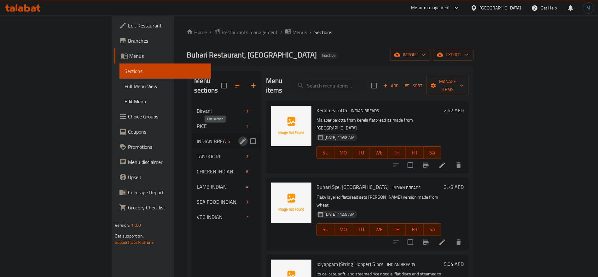
click at [239, 137] on icon "edit" at bounding box center [243, 141] width 8 height 8
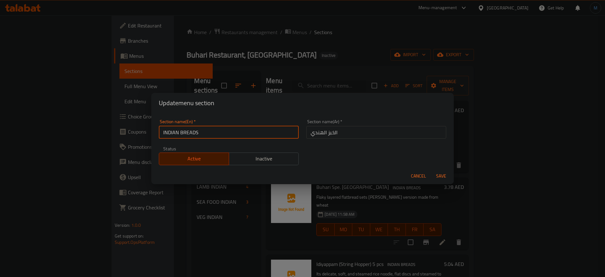
click at [214, 129] on input "INDIAN BREADS" at bounding box center [229, 132] width 140 height 13
type input "Indian Breads"
click at [431, 170] on button "Save" at bounding box center [441, 176] width 20 height 12
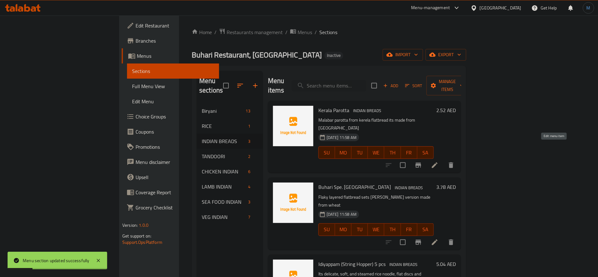
click at [439, 161] on icon at bounding box center [435, 165] width 8 height 8
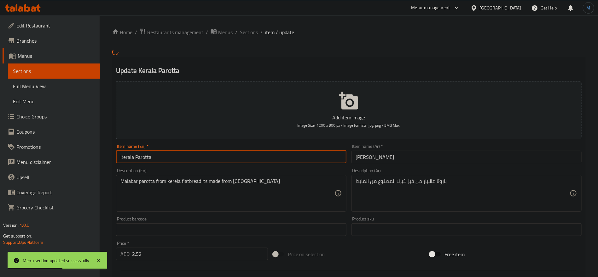
click at [205, 152] on input "Kerala Parotta" at bounding box center [231, 156] width 230 height 13
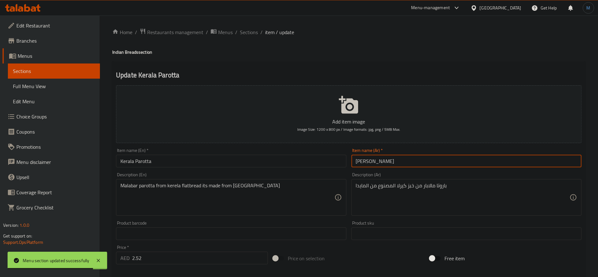
click at [371, 160] on input "[PERSON_NAME]" at bounding box center [467, 160] width 230 height 13
paste input "text"
type input "[PERSON_NAME]"
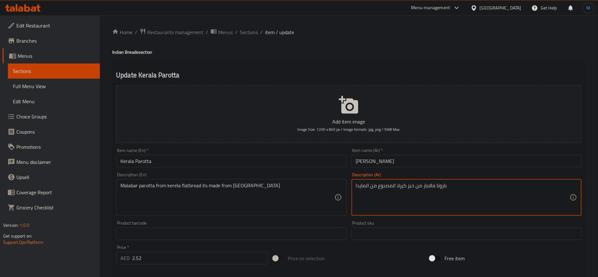
click at [438, 186] on textarea "باروتا مالابار من خبز كيرلا المصنوع من المايدا" at bounding box center [463, 197] width 214 height 30
paste textarea
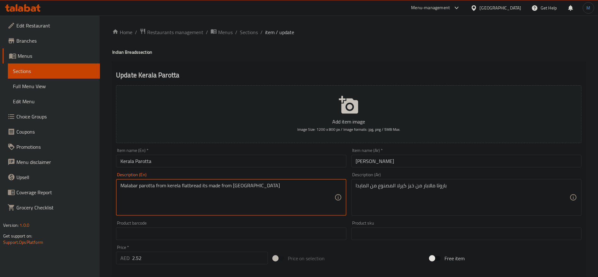
click at [197, 186] on textarea "Malabar parotta from kerela flatbread its made from [GEOGRAPHIC_DATA]" at bounding box center [227, 197] width 214 height 30
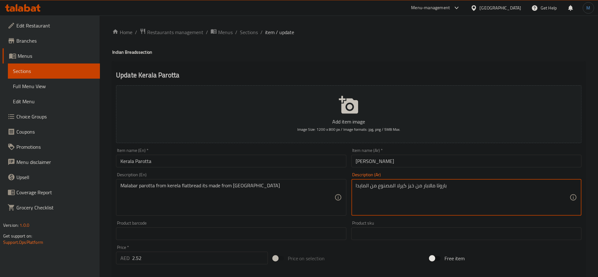
click at [413, 186] on textarea "باروتا مالابار من خبز كيرلا المصنوع من المايدا" at bounding box center [463, 197] width 214 height 30
paste textarea "سطح"
type textarea "باروتا مالابار من خبز مسطح كيرلا المصنوع من المايدا"
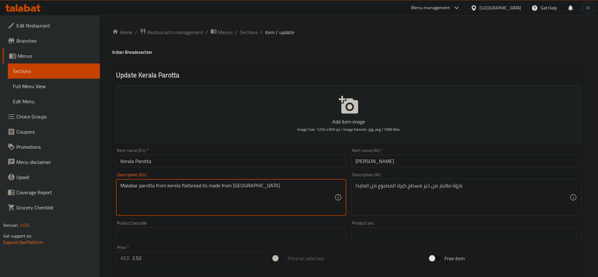
drag, startPoint x: 176, startPoint y: 185, endPoint x: 187, endPoint y: 185, distance: 11.0
click at [187, 185] on textarea "Malabar parotta from kerela flatbread its made from [GEOGRAPHIC_DATA]" at bounding box center [227, 197] width 214 height 30
paste textarea "a"
type textarea "Malabar parotta from [GEOGRAPHIC_DATA] flatbread its made from [GEOGRAPHIC_DATA]"
click at [229, 150] on div "Item name (En)   * Kerala Parotta Item name (En) *" at bounding box center [231, 157] width 230 height 19
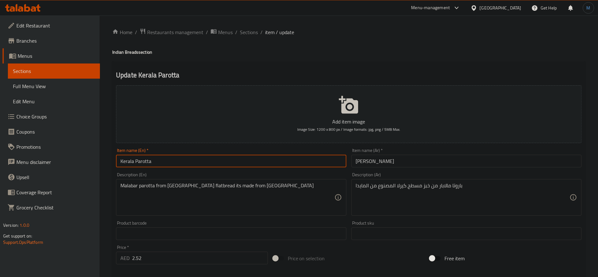
click at [226, 155] on input "Kerala Parotta" at bounding box center [231, 160] width 230 height 13
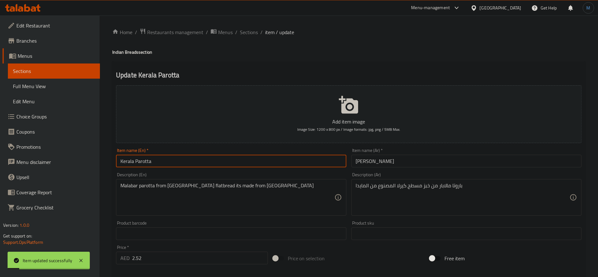
click at [248, 27] on div "Home / Restaurants management / Menus / Sections / item / update Indian Breads …" at bounding box center [349, 230] width 498 height 430
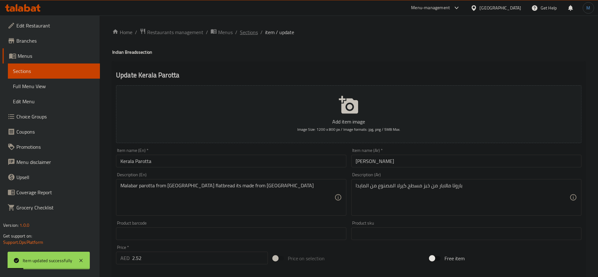
click at [249, 28] on span "Sections" at bounding box center [249, 32] width 18 height 8
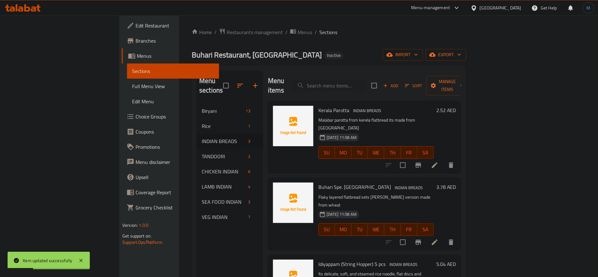
scroll to position [47, 0]
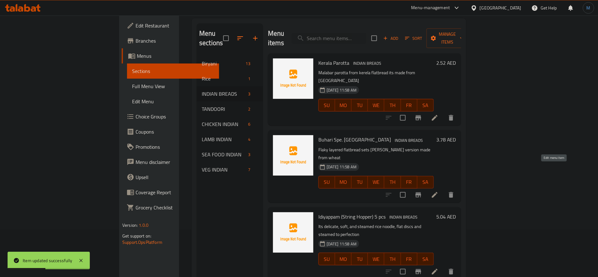
click at [439, 191] on icon at bounding box center [435, 195] width 8 height 8
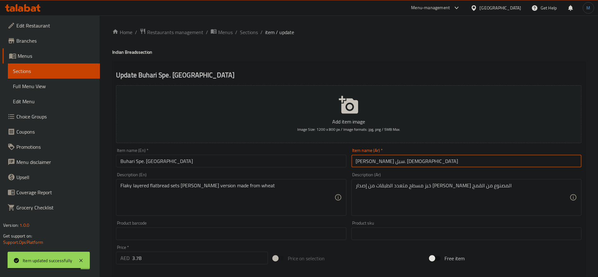
click at [393, 161] on input "[PERSON_NAME] سبل. [DEMOGRAPHIC_DATA]" at bounding box center [467, 160] width 230 height 13
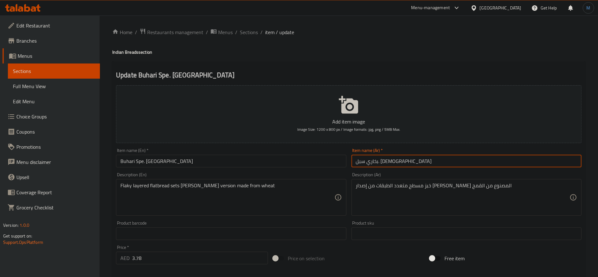
click at [369, 161] on input "بخاري سبل. [DEMOGRAPHIC_DATA]" at bounding box center [467, 160] width 230 height 13
click at [374, 161] on input "بخاري سبل. [DEMOGRAPHIC_DATA]" at bounding box center [467, 160] width 230 height 13
click at [365, 161] on input "بخاري سبيشيال . [DEMOGRAPHIC_DATA]" at bounding box center [467, 160] width 230 height 13
type input "بخاري سبيشيال باروتا"
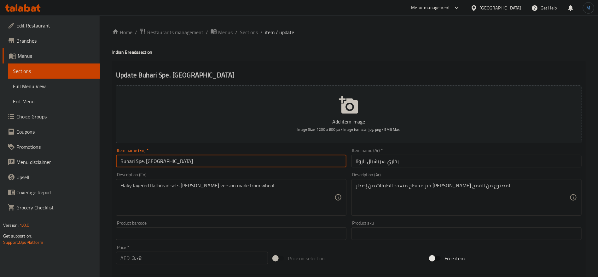
click at [167, 160] on input "Buhari Spe. [GEOGRAPHIC_DATA]" at bounding box center [231, 160] width 230 height 13
click at [142, 161] on input "Buhari Spe. [GEOGRAPHIC_DATA]" at bounding box center [231, 160] width 230 height 13
click at [143, 161] on input "Buhari Spe. [GEOGRAPHIC_DATA]" at bounding box center [231, 160] width 230 height 13
click at [145, 160] on input "Buhari Special. [GEOGRAPHIC_DATA]" at bounding box center [231, 160] width 230 height 13
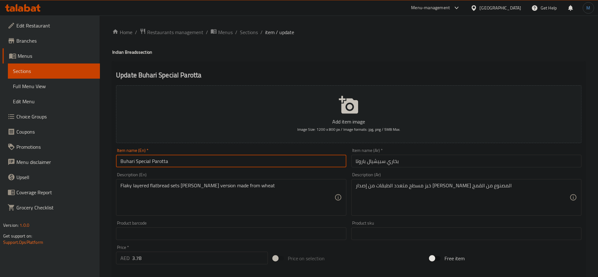
type input "Buhari Special Parotta"
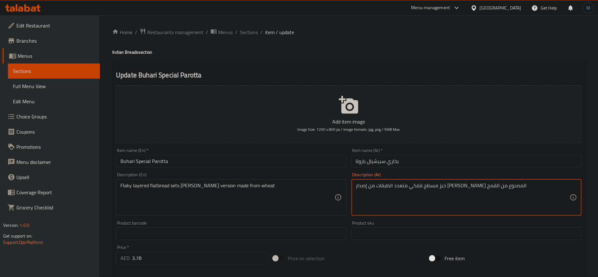
click at [408, 187] on textarea "خبز مسطح فلاكي متعدد الطبقات من إصدار [PERSON_NAME] المصنوع من القمح" at bounding box center [463, 197] width 214 height 30
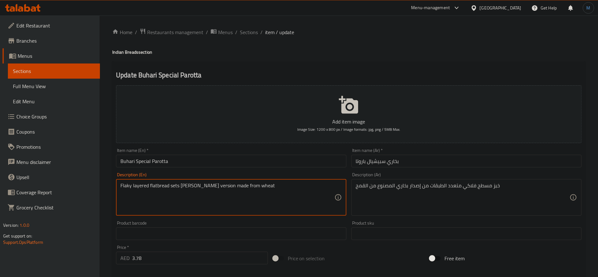
click at [175, 185] on textarea "Flaky layered flatbread sets [PERSON_NAME] version made from wheat" at bounding box center [227, 197] width 214 height 30
drag, startPoint x: 175, startPoint y: 185, endPoint x: 182, endPoint y: 186, distance: 7.6
click at [182, 186] on textarea "Flaky layered flatbread sets [PERSON_NAME] version made from wheat" at bounding box center [227, 197] width 214 height 30
click at [207, 185] on textarea "Flaky layered flatbread sets [PERSON_NAME] version made from wheat" at bounding box center [227, 197] width 214 height 30
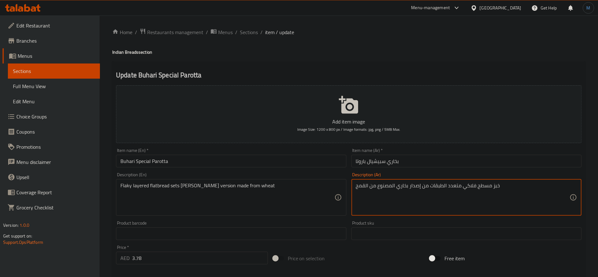
click at [426, 188] on textarea "خبز مسطح فلاكي متعدد الطبقات من إصدار بخاري المصنوع من القمح" at bounding box center [463, 197] width 214 height 30
paste textarea "جموعة"
type textarea "خبز مسطح فلاكي متعدد الطبقات من مجموعة إصدار بخاري المصنوع من القمح"
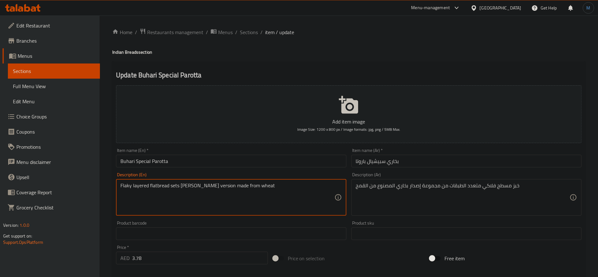
type textarea "Flaky layered flatbread sets [PERSON_NAME] version made from wheat"
click at [198, 162] on input "Buhari Special Parotta" at bounding box center [231, 160] width 230 height 13
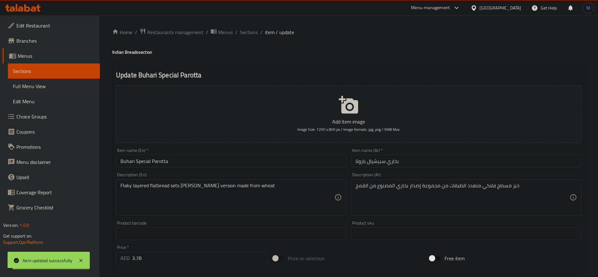
click at [248, 33] on span "Sections" at bounding box center [249, 32] width 18 height 8
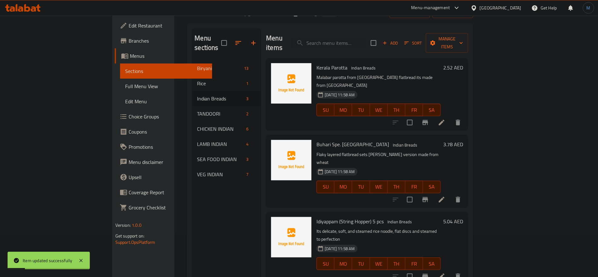
scroll to position [47, 0]
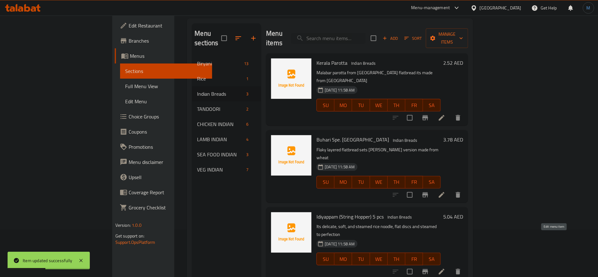
click at [446, 267] on icon at bounding box center [442, 271] width 8 height 8
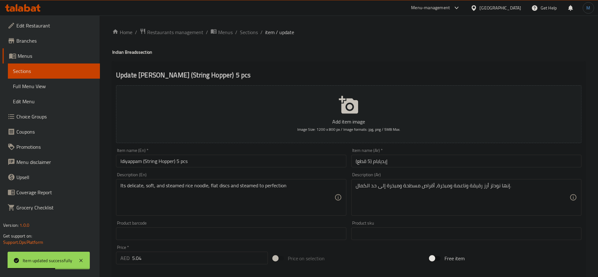
click at [413, 155] on input "إيديابام (5 قطع)" at bounding box center [467, 160] width 230 height 13
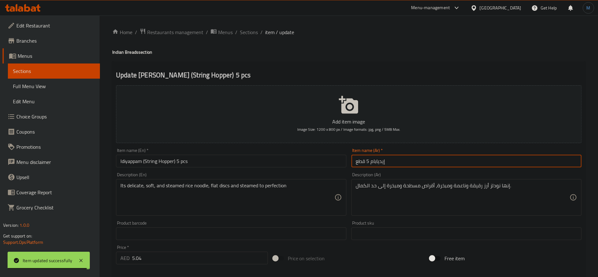
type input "إيديابام 5 قطع"
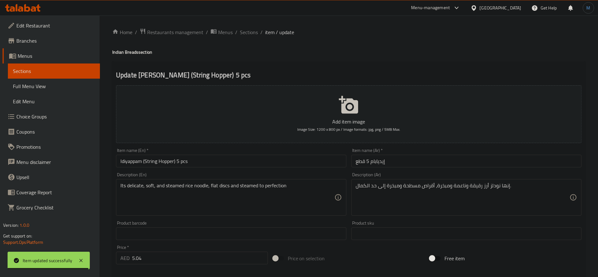
click at [236, 167] on div "Item name (En)   * Idiyappam (String Hopper) 5 pcs Item name (En) *" at bounding box center [231, 157] width 235 height 24
click at [239, 160] on input "Idiyappam (String Hopper) 5 pcs" at bounding box center [231, 160] width 230 height 13
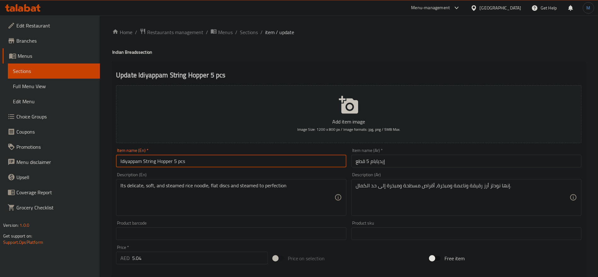
type input "Idiyappam String Hopper 5 pcs"
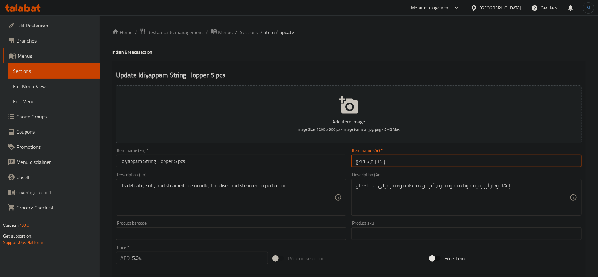
click at [456, 165] on input "إيديابام 5 قطع" at bounding box center [467, 160] width 230 height 13
type input "إيديابام سترينج [PERSON_NAME] 5 قطع"
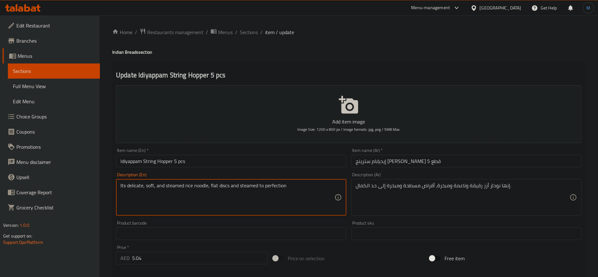
click at [133, 187] on textarea "Its delicate, soft, and steamed rice noodle, flat discs and steamed to perfecti…" at bounding box center [227, 197] width 214 height 30
click at [170, 186] on textarea "Its delicate, soft, and steamed rice noodle, flat discs and steamed to perfecti…" at bounding box center [227, 197] width 214 height 30
drag, startPoint x: 170, startPoint y: 186, endPoint x: 198, endPoint y: 184, distance: 27.5
click at [198, 184] on textarea "Its delicate, soft, and steamed rice noodle, flat discs and steamed to perfecti…" at bounding box center [227, 197] width 214 height 30
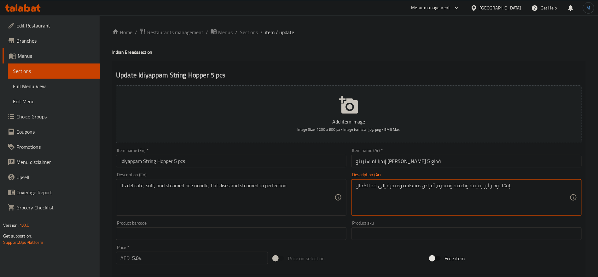
click at [486, 188] on textarea "إنها نودلز أرز رقيقة وناعمة ومبخرة، أقراص مسطحة ومبخرة إلى حد الكمال." at bounding box center [463, 197] width 214 height 30
paste textarea "نودلز الأرز المطهو ​​على البخار"
click at [459, 191] on textarea "إنها نودلز نودلز الأرز المطهو ​​على البخار رقيقة وناعمة ومبخرة، أقراص مسطحة ومب…" at bounding box center [463, 197] width 214 height 30
click at [451, 188] on textarea "إنها نودلز نودلز الأرز المطهو ​​على البخار رقيقة وناعمة ومبخرة، أقراص مسطحة ومب…" at bounding box center [463, 197] width 214 height 30
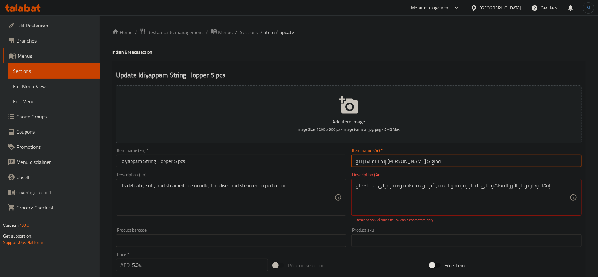
click at [418, 157] on input "إيديابام سترينج [PERSON_NAME] 5 قطع" at bounding box center [467, 160] width 230 height 13
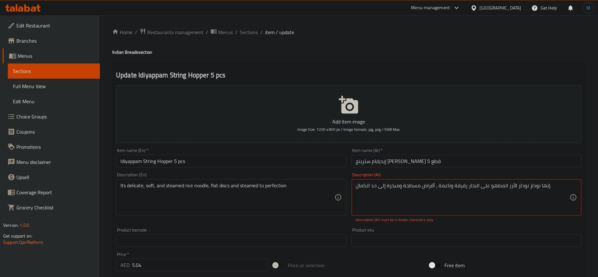
click at [446, 207] on textarea "إنها نودلز نودلز الأرز المطهو ​​على البخار رقيقة وناعمة ، أقراص مسطحة ومبخرة إل…" at bounding box center [463, 197] width 214 height 30
click at [546, 187] on textarea "إنها نودلز نودلز الأرز المطهو ​​على البخار رقيقة وناعمة ، أقراص مسطحة ومبخرة إل…" at bounding box center [463, 197] width 214 height 30
drag, startPoint x: 546, startPoint y: 187, endPoint x: 444, endPoint y: 188, distance: 102.2
click at [444, 188] on textarea "إنها نودلز نودلز الأرز المطهو ​​على البخار رقيقة وناعمة ، أقراص مسطحة ومبخرة إل…" at bounding box center [463, 197] width 214 height 30
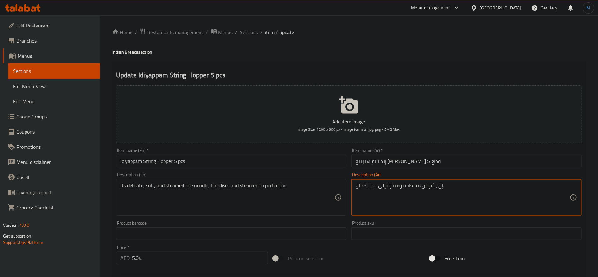
click at [451, 193] on textarea "إن ، أقراص مسطحة ومبخرة إلى حد الكمال." at bounding box center [463, 197] width 214 height 30
paste textarea "ها نودلز نودلز الأرز المطهو ​​على البخار رقيقة وناعمة"
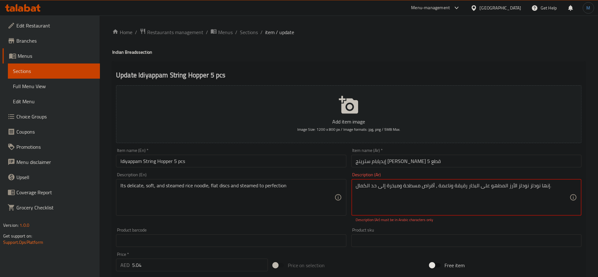
click at [555, 187] on textarea "إنها نودلز نودلز الأرز المطهو ​​على البخار رقيقة وناعمة ، أقراص مسطحة ومبخرة إل…" at bounding box center [463, 197] width 214 height 30
click at [545, 187] on textarea "إنها نودلز نودلز الأرز المطهو ​​على البخار رقيقة وناعمة ، أقراص مسطحة ومبخرة إل…" at bounding box center [463, 197] width 214 height 30
click at [550, 166] on input "إيديابام سترينج [PERSON_NAME] 5 قطع" at bounding box center [467, 160] width 230 height 13
click at [537, 182] on textarea "انها نودلز نودلز الأرز المطهو ​​على البخار رقيقة وناعمة ، أقراص مسطحة ومبخرة إل…" at bounding box center [463, 197] width 214 height 30
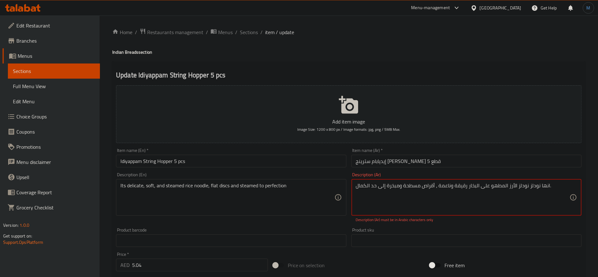
click at [519, 186] on textarea "انها نودلز نودلز الأرز المطهو ​​على البخار رقيقة وناعمة ، أقراص مسطحة ومبخرة إل…" at bounding box center [463, 197] width 214 height 30
click at [515, 172] on div "Description (Ar) انها نودلز الأرز المطهو ​​على البخار رقيقة وناعمة ، أقراص مسطح…" at bounding box center [467, 197] width 230 height 50
click at [522, 186] on textarea "انها نودلز الأرز المطهو ​​على البخار رقيقة وناعمة ، أقراص مسطحة ومبخرة إلى حد ا…" at bounding box center [463, 197] width 214 height 30
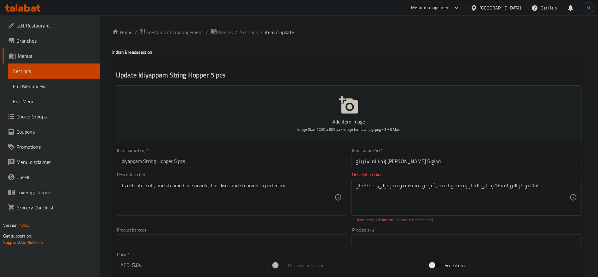
click at [515, 168] on div "Item name (Ar)   * إيديابام سترينج [PERSON_NAME] 5 قطع Item name (Ar) *" at bounding box center [466, 157] width 235 height 24
click at [484, 185] on textarea "انها نودلز الارز المطهو ​​على البخار رقيقة وناعمة ، أقراص مسطحة ومبخرة إلى حد ا…" at bounding box center [463, 197] width 214 height 30
click at [474, 187] on textarea "انها نودلز الارز المطهو ​​علي البخار البخار رقيقة وناعمة ، أقراص مسطحة ومبخرة إ…" at bounding box center [463, 197] width 214 height 30
click at [476, 168] on div "Item name (Ar)   * إيديابام سترينج [PERSON_NAME] 5 قطع Item name (Ar) *" at bounding box center [466, 157] width 235 height 24
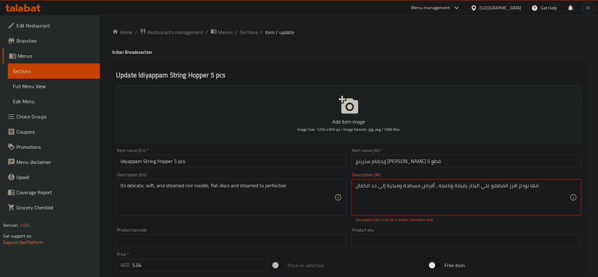
click at [463, 185] on textarea "انها نودلز الارز المطهو ​​علي البخار رقيقة وناعمة ، أقراص مسطحة ومبخرة إلى حد ا…" at bounding box center [463, 197] width 214 height 30
click at [468, 171] on div "Description (Ar) انها نودلز الارز المطهو ​​علي البخار رقيقة وناعمة ، أقراص مسطح…" at bounding box center [466, 197] width 235 height 55
click at [443, 184] on textarea "انها نودلز الارز المطهو ​​علي البخار رقيقة وناعمة ، أقراص مسطحة ومبخرة إلى حد ا…" at bounding box center [463, 197] width 214 height 30
click at [487, 163] on input "إيديابام سترينج [PERSON_NAME] 5 قطع" at bounding box center [467, 160] width 230 height 13
click at [459, 172] on div "Description (Ar) انها نودلز الارز المطهو ​​علي البخار رقيقة وناعمة، أقراص مسطحة…" at bounding box center [466, 197] width 235 height 55
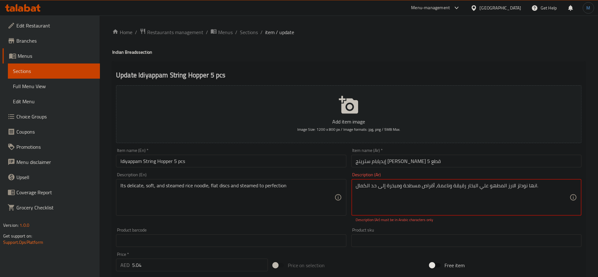
click at [531, 187] on textarea "انها نودلز الارز المطهو ​​علي البخار رقيقة وناعمة، أقراص مسطحة ومبخرة إلى حد ال…" at bounding box center [463, 197] width 214 height 30
click at [444, 187] on textarea "انها نودلز الارز المطهو ​​علي البخار رقيقة وناعمة، أقراص مسطحة ومبخرة إلى حد ال…" at bounding box center [463, 197] width 214 height 30
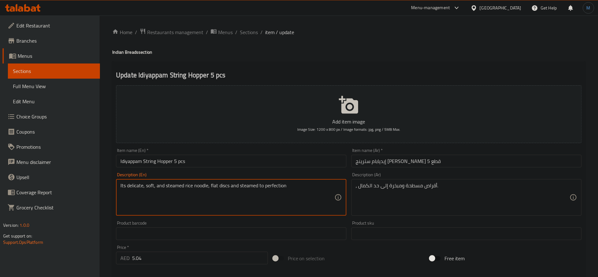
drag, startPoint x: 123, startPoint y: 184, endPoint x: 202, endPoint y: 189, distance: 79.0
click at [202, 189] on textarea "Its delicate, soft, and steamed rice noodle, flat discs and steamed to perfecti…" at bounding box center [227, 197] width 214 height 30
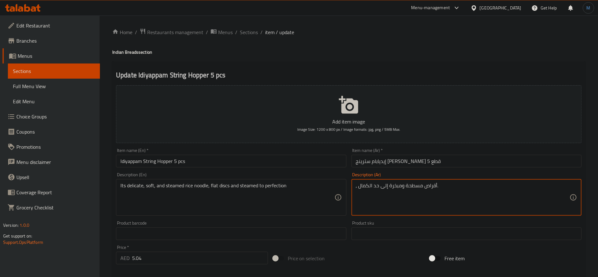
paste textarea "نودلز الأرز المطهو ​​على البخار"
type textarea "نودلز الارز المطهو علي البخار الرقيق والناعم، أقراص مسطحة ومبخرة إلى حد الكمال."
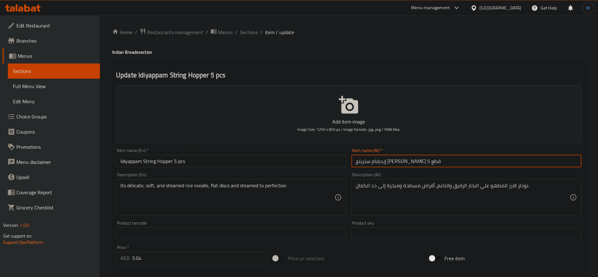
click at [509, 166] on input "إيديابام سترينج [PERSON_NAME] 5 قطع" at bounding box center [467, 160] width 230 height 13
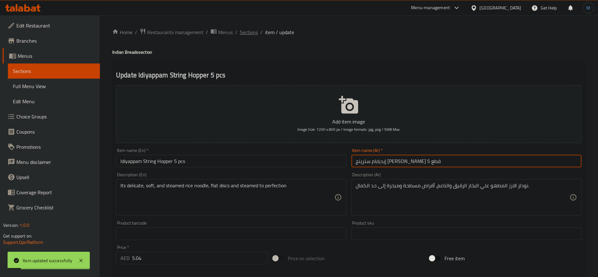
click at [253, 36] on span "Sections" at bounding box center [249, 32] width 18 height 8
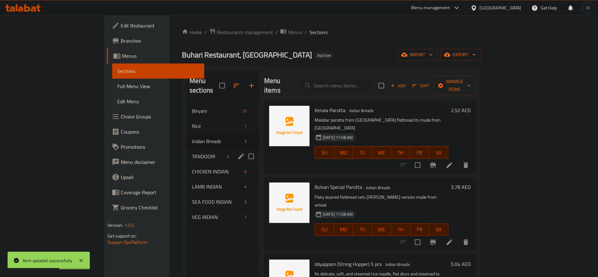
click at [192, 152] on span "TANDOORI" at bounding box center [208, 156] width 32 height 8
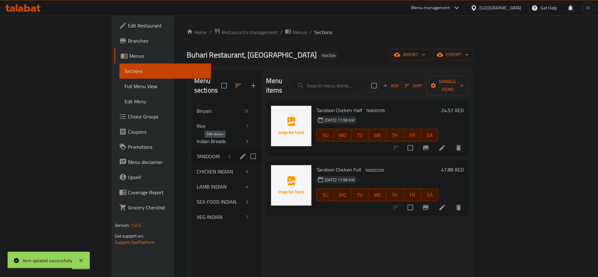
click at [239, 152] on icon "edit" at bounding box center [243, 156] width 8 height 8
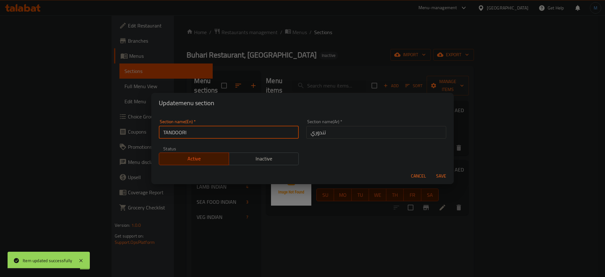
click at [218, 133] on input "TANDOORI" at bounding box center [229, 132] width 140 height 13
type input "Tandoori"
click at [431, 170] on button "Save" at bounding box center [441, 176] width 20 height 12
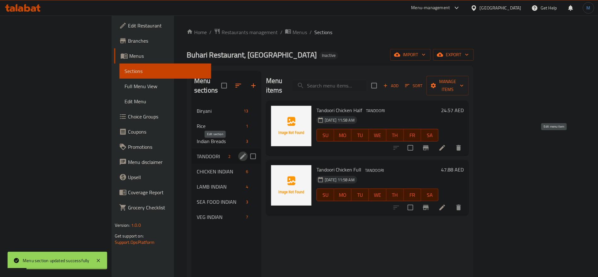
click at [446, 144] on icon at bounding box center [443, 148] width 8 height 8
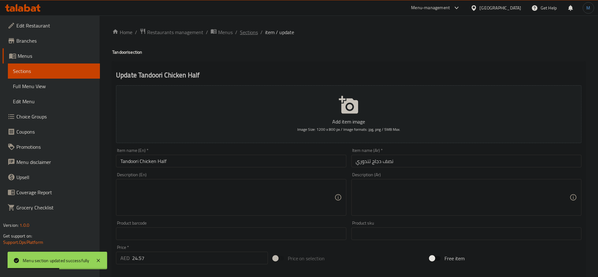
click at [250, 28] on span "Sections" at bounding box center [249, 32] width 18 height 8
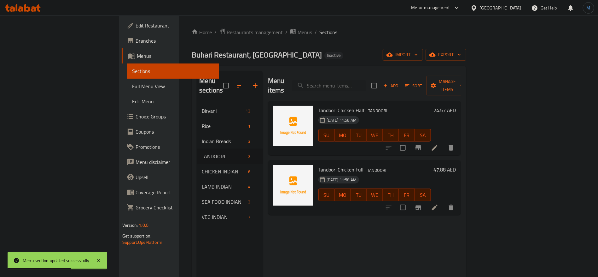
click at [444, 201] on li at bounding box center [435, 206] width 18 height 11
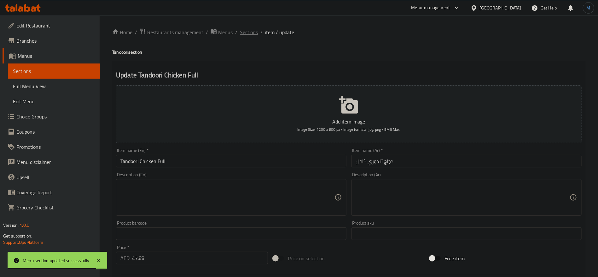
click at [253, 33] on span "Sections" at bounding box center [249, 32] width 18 height 8
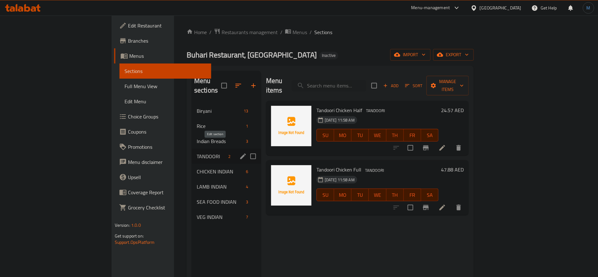
click at [239, 152] on icon "edit" at bounding box center [243, 156] width 8 height 8
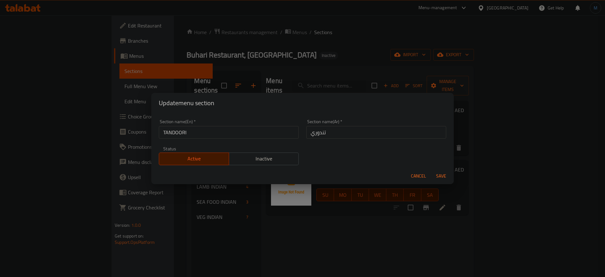
click at [270, 131] on input "TANDOORI" at bounding box center [229, 132] width 140 height 13
type input "Tandoori"
click at [431, 170] on button "Save" at bounding box center [441, 176] width 20 height 12
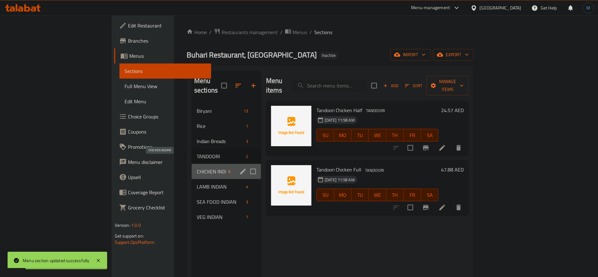
click at [197, 167] on span "CHICKEN INDIAN" at bounding box center [211, 171] width 29 height 8
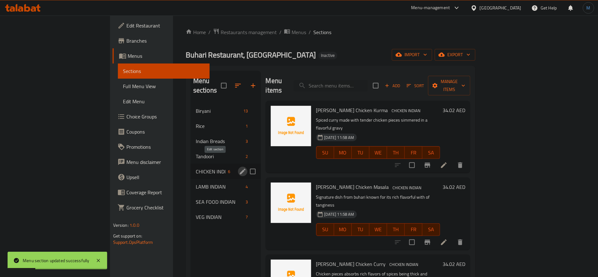
click at [240, 168] on icon "edit" at bounding box center [243, 171] width 6 height 6
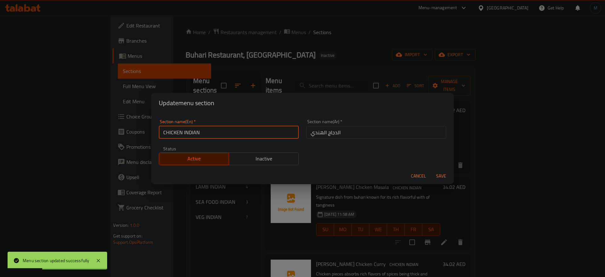
click at [259, 126] on input "CHICKEN INDIAN" at bounding box center [229, 132] width 140 height 13
type input "Chicken Indian"
click at [431, 170] on button "Save" at bounding box center [441, 176] width 20 height 12
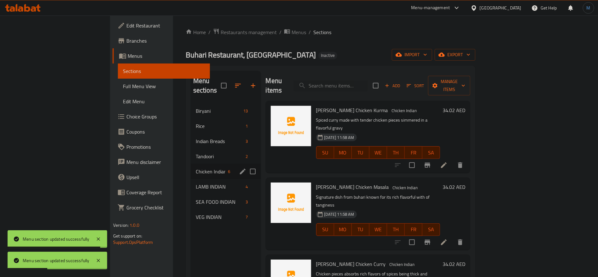
click at [453, 159] on li at bounding box center [444, 164] width 18 height 11
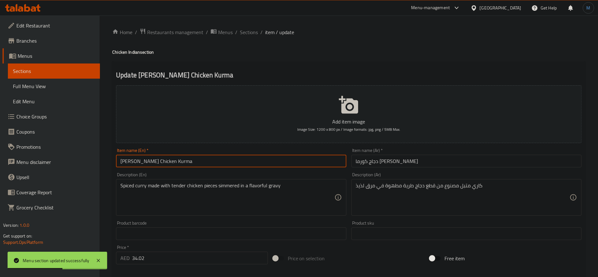
click at [269, 160] on input "[PERSON_NAME] Chicken Kurma" at bounding box center [231, 160] width 230 height 13
click at [458, 165] on input "دجاج كورما [PERSON_NAME]" at bounding box center [467, 160] width 230 height 13
click at [133, 161] on input "[PERSON_NAME] Chicken Kurma" at bounding box center [231, 160] width 230 height 13
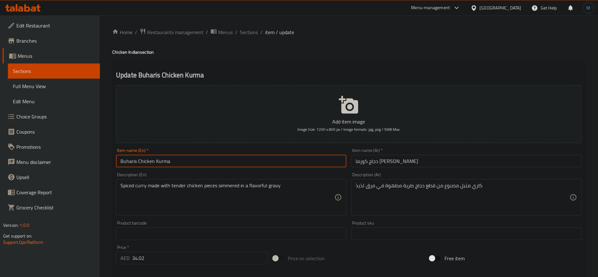
type input "Buharis Chicken Kurma"
click at [360, 161] on input "دجاج كورما [PERSON_NAME]" at bounding box center [467, 160] width 230 height 13
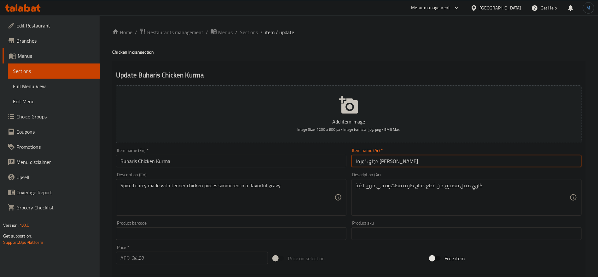
click at [360, 161] on input "دجاج كورما [PERSON_NAME]" at bounding box center [467, 160] width 230 height 13
type input "دجاج كورما بخاري"
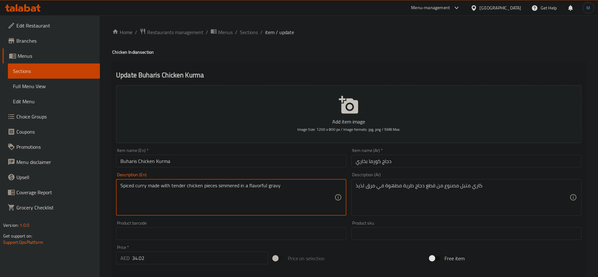
click at [143, 188] on textarea "Spiced curry made with tender chicken pieces simmered in a flavorful gravy" at bounding box center [227, 197] width 214 height 30
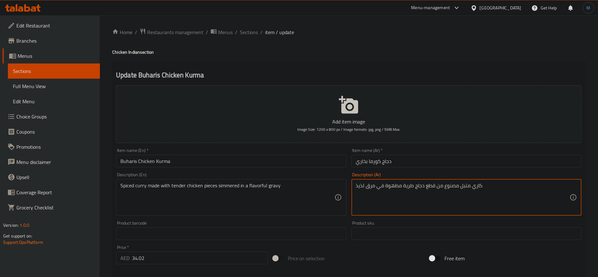
click at [414, 188] on textarea "كاري متبل مصنوع من قطع دجاج طرية مطهوة في مرق لذيذ" at bounding box center [463, 197] width 214 height 30
click at [408, 188] on textarea "كاري متبل مصنوع من قطع دجاج طرية مطهوة في مرق لذيذ" at bounding box center [463, 197] width 214 height 30
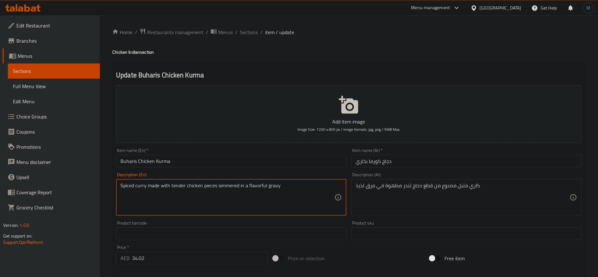
drag, startPoint x: 232, startPoint y: 185, endPoint x: 272, endPoint y: 190, distance: 40.6
click at [272, 190] on textarea "Spiced curry made with tender chicken pieces simmered in a flavorful gravy" at bounding box center [227, 197] width 214 height 30
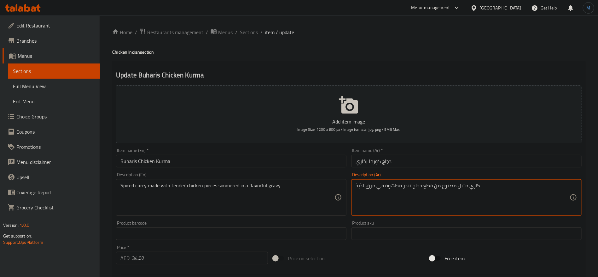
click at [397, 187] on textarea "كاري متبل مصنوع من قطع دجاج تندر مطهوة في مرق لذيذ" at bounding box center [463, 197] width 214 height 30
click at [357, 186] on textarea "كاري متبل مصنوع من قطع دجاج تندر مطهوة في مرق لذيذ" at bounding box center [463, 197] width 214 height 30
paste textarea "على نار هادئ"
click at [372, 187] on textarea "كاري متبل مصنوع من قطع دجاج تندر مطهو على نار هادئة في مرق لذيذ" at bounding box center [463, 197] width 214 height 30
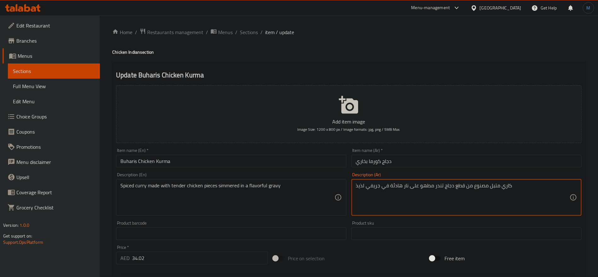
type textarea "كاري متبل مصنوع من قطع دجاج تندر مطهو على نار هادئة في جريفي لذيذ"
click at [277, 154] on div "Item name (En)   * Buharis Chicken Kurma Item name (En) *" at bounding box center [231, 157] width 230 height 19
click at [274, 166] on input "Buharis Chicken Kurma" at bounding box center [231, 160] width 230 height 13
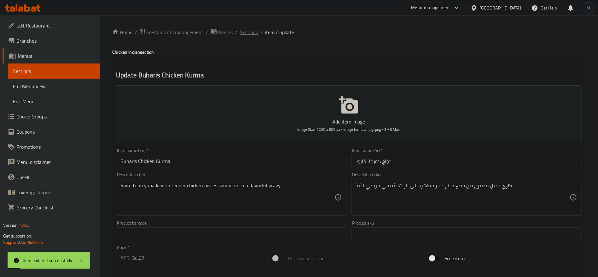
click at [247, 32] on span "Sections" at bounding box center [249, 32] width 18 height 8
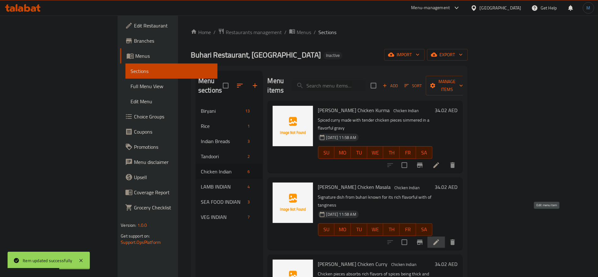
click at [440, 238] on icon at bounding box center [437, 242] width 8 height 8
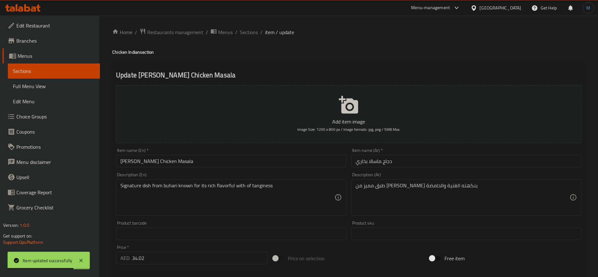
click at [284, 163] on input "[PERSON_NAME] Chicken Masala" at bounding box center [231, 160] width 230 height 13
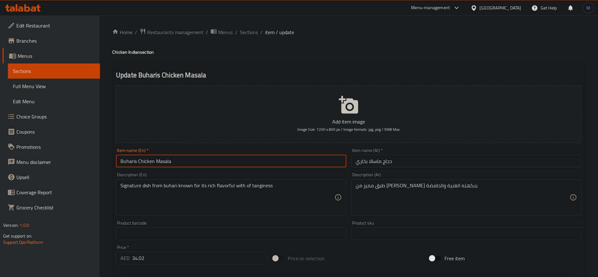
type input "Buharis Chicken Masala"
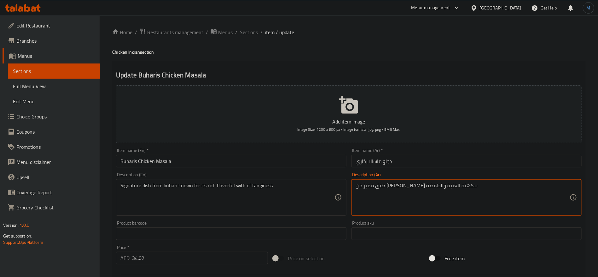
click at [455, 190] on textarea "طبق مميز من [PERSON_NAME] بنكهته الغنية والحامضة" at bounding box center [463, 197] width 214 height 30
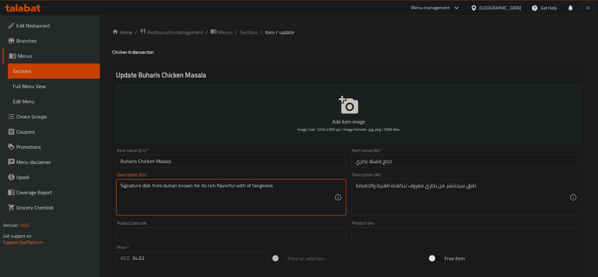
click at [264, 188] on textarea "Signature dish from buhari known for its rich flavorful with of tanginess" at bounding box center [227, 197] width 214 height 30
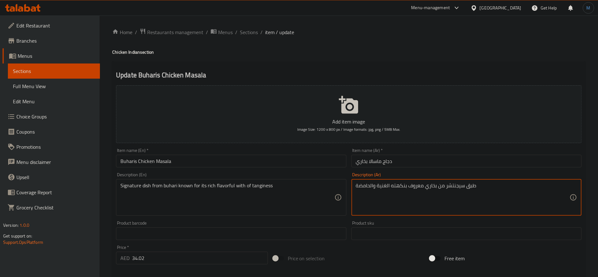
click at [371, 184] on textarea "طبق سيجنتشر من بخاري معروف بنكهته الغنية والحامضة" at bounding box center [463, 197] width 214 height 30
type textarea "طبق سيجنتشر من بخاري معروف بنكهته الغنية والمنعشة"
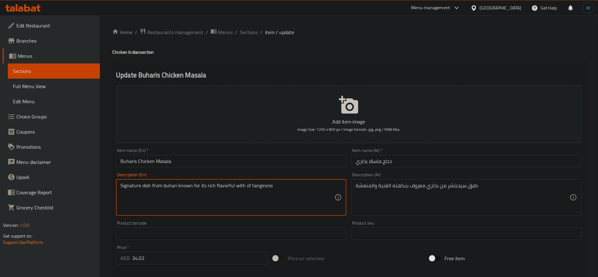
click at [271, 189] on textarea "Signature dish from buhari known for its rich flavorful with of tanginess" at bounding box center [227, 197] width 214 height 30
click at [131, 162] on input "Buharis Chicken Masala" at bounding box center [231, 160] width 230 height 13
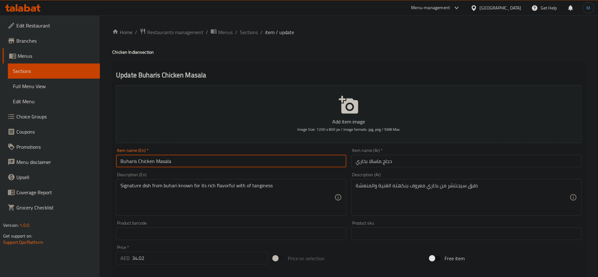
click at [131, 162] on input "Buharis Chicken Masala" at bounding box center [231, 160] width 230 height 13
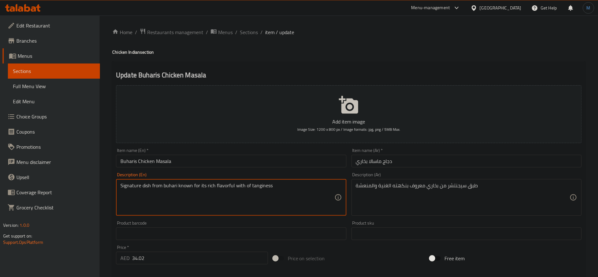
click at [172, 184] on textarea "Signature dish from buhari known for its rich flavorful with of tanginess" at bounding box center [227, 197] width 214 height 30
paste textarea "Buharis"
type textarea "Signature dish from Buhari known for its rich flavorful with of tanginess"
click at [256, 169] on div "Item name (En)   * Buharis Chicken Masala Item name (En) *" at bounding box center [231, 157] width 235 height 24
click at [253, 180] on div "Signature dish from Buhari known for its rich flavorful with of tanginess Descr…" at bounding box center [231, 197] width 230 height 37
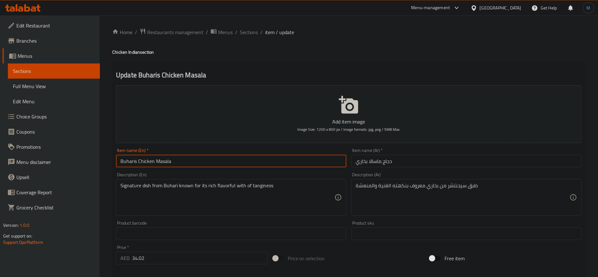
click at [252, 162] on input "Buharis Chicken Masala" at bounding box center [231, 160] width 230 height 13
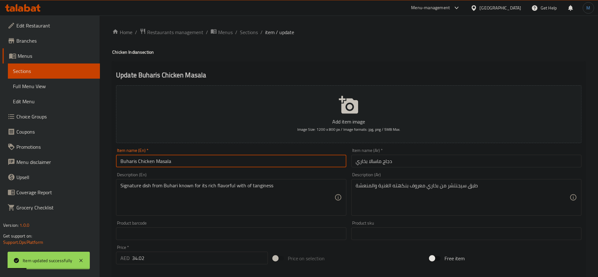
drag, startPoint x: 134, startPoint y: 158, endPoint x: 284, endPoint y: 156, distance: 150.4
click at [284, 156] on input "Buharis Chicken Masala" at bounding box center [231, 160] width 230 height 13
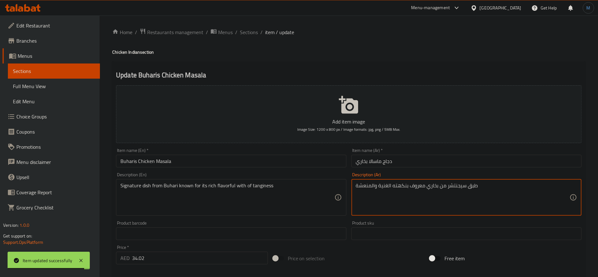
click at [366, 185] on textarea "طبق سيجنتشر من بخاري معروف بنكهته الغنية والمنعشة" at bounding box center [463, 197] width 214 height 30
type textarea "طبق سيجنتشر من بخاري معروف بنكهته الغنية والتانجليس"
click at [240, 168] on div "Item name (En)   * Buharis Chicken Masala Item name (En) *" at bounding box center [231, 157] width 235 height 24
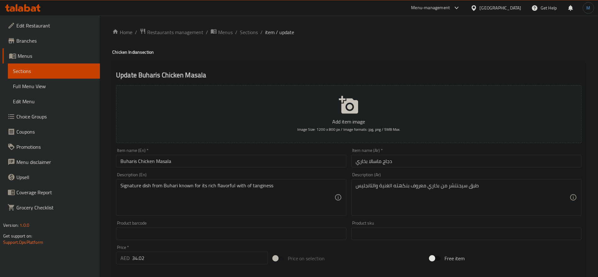
click at [242, 159] on input "Buharis Chicken Masala" at bounding box center [231, 160] width 230 height 13
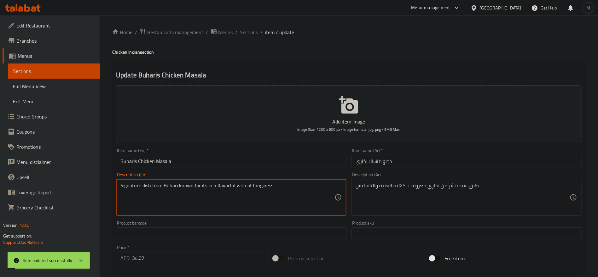
click at [267, 189] on textarea "Signature dish from Buhari known for its rich flavorful with of tanginess" at bounding box center [227, 197] width 214 height 30
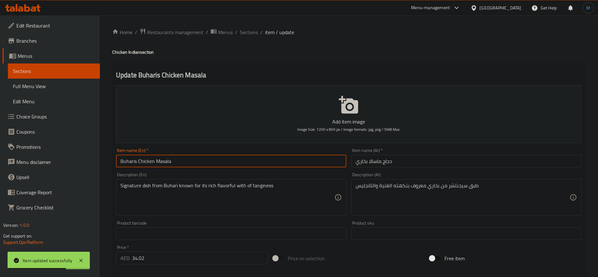
click at [264, 162] on input "Buharis Chicken Masala" at bounding box center [231, 160] width 230 height 13
click at [251, 36] on span "Sections" at bounding box center [249, 32] width 18 height 8
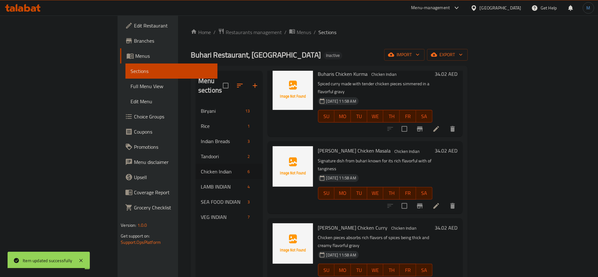
scroll to position [47, 0]
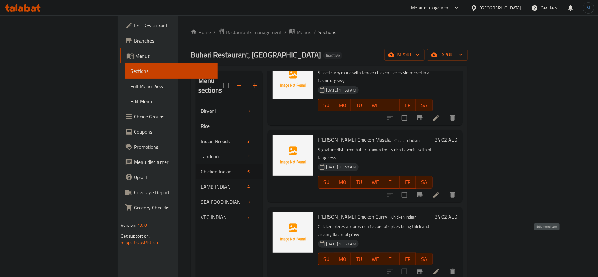
click at [440, 267] on icon at bounding box center [437, 271] width 8 height 8
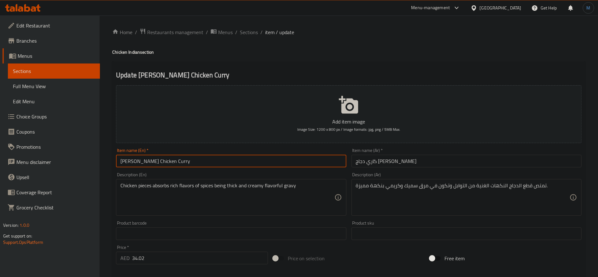
click at [136, 161] on input "[PERSON_NAME] Chicken Curry" at bounding box center [231, 160] width 230 height 13
type input "Buharis Chicken Curry"
click at [367, 164] on input "كاري دجاج [PERSON_NAME]" at bounding box center [467, 160] width 230 height 13
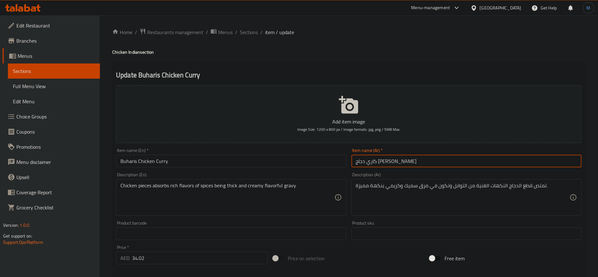
click at [365, 163] on input "كاري دجاج [PERSON_NAME]" at bounding box center [467, 160] width 230 height 13
type input "كاري دجاج بخاري"
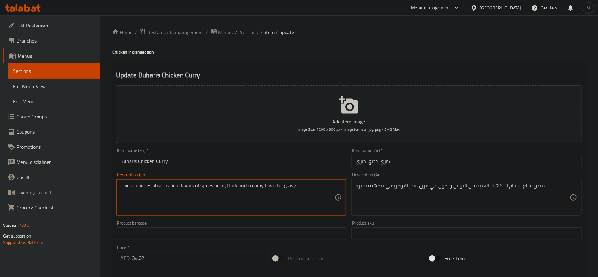
click at [164, 187] on textarea "Chicken pieces absorbs rich flavors of spices being thick and creamy flavorful …" at bounding box center [227, 197] width 214 height 30
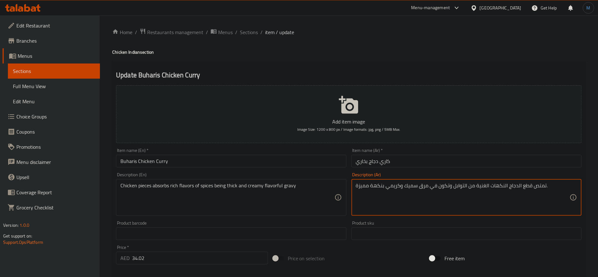
click at [421, 185] on textarea "تمتص قطع الدجاج النكهات الغنية من التوابل وتكون في مرق سميك وكريمي بنكهة مميزة." at bounding box center [463, 197] width 214 height 30
click at [423, 185] on textarea "تمتص قطع الدجاج النكهات الغنية من التوابل وتكون في مرق سميك وكريمي بنكهة مميزة." at bounding box center [463, 197] width 214 height 30
type textarea "تمتص قطع الدجاج النكهات الغنية من التوابل وتكون في جريفي سميك وكريمي بنكهة مميز…"
click at [435, 167] on input "كاري دجاج بخاري" at bounding box center [467, 160] width 230 height 13
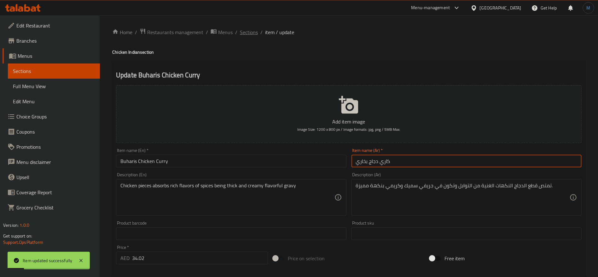
click at [253, 33] on span "Sections" at bounding box center [249, 32] width 18 height 8
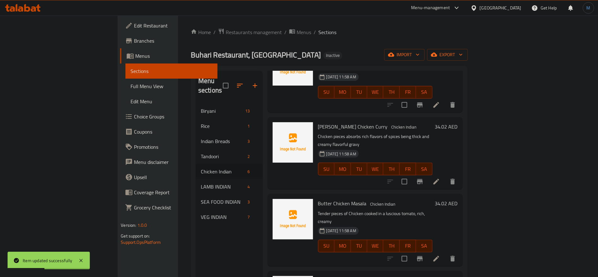
scroll to position [142, 0]
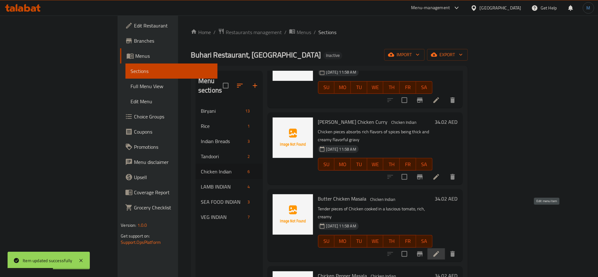
click at [440, 250] on icon at bounding box center [437, 254] width 8 height 8
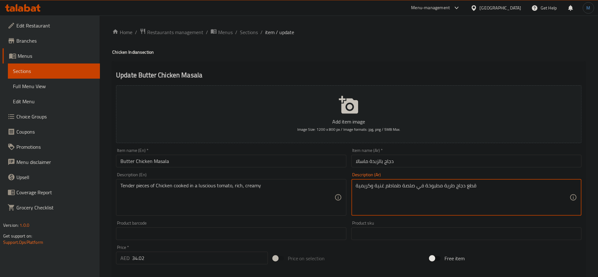
click at [449, 187] on textarea "قطع دجاج طرية مطبوخة في صلصة طماطم غنية وكريمية" at bounding box center [463, 197] width 214 height 30
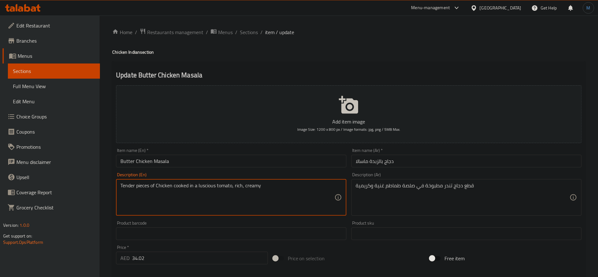
click at [201, 186] on textarea "Tender pieces of Chicken cooked in a luscious tomato, rich, creamy" at bounding box center [227, 197] width 214 height 30
click at [411, 181] on div "قطع دجاج تندر مطبوخة في صلصة طماطم غنية وكريمية Description (Ar)" at bounding box center [467, 197] width 230 height 37
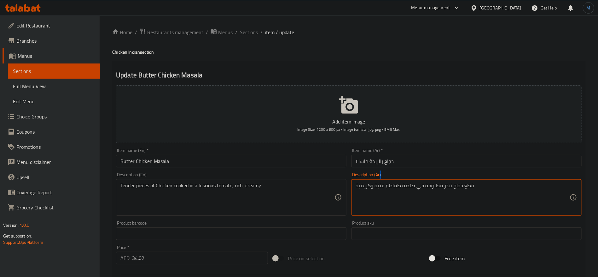
click at [411, 181] on div "قطع دجاج تندر مطبوخة في صلصة طماطم غنية وكريمية Description (Ar)" at bounding box center [467, 197] width 230 height 37
click at [410, 185] on textarea "قطع دجاج تندر مطبوخة في صلصة طماطم غنية وكريمية" at bounding box center [463, 197] width 214 height 30
type textarea "قطع دجاج تندر مطبوخة في لاشيس طماطم غنية وكريمية"
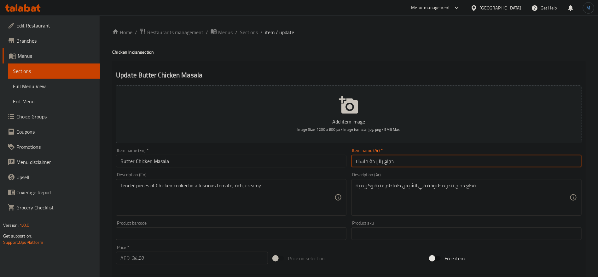
click at [436, 166] on input "دجاج بالزبدة ماسالا" at bounding box center [467, 160] width 230 height 13
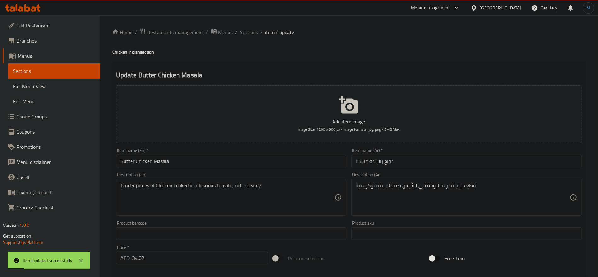
click at [261, 33] on li "/" at bounding box center [261, 32] width 2 height 8
click at [259, 38] on div "Home / Restaurants management / Menus / Sections / item / update Chicken Indian…" at bounding box center [348, 230] width 473 height 405
click at [254, 34] on span "Sections" at bounding box center [249, 32] width 18 height 8
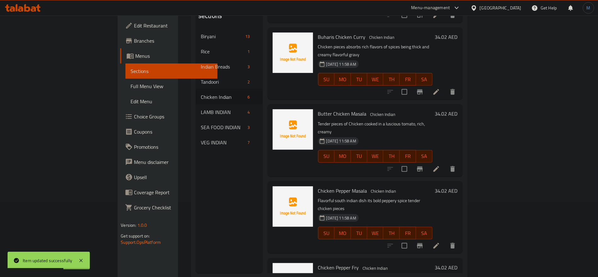
scroll to position [88, 0]
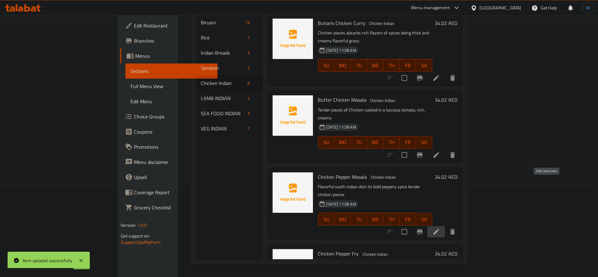
click at [440, 228] on icon at bounding box center [437, 232] width 8 height 8
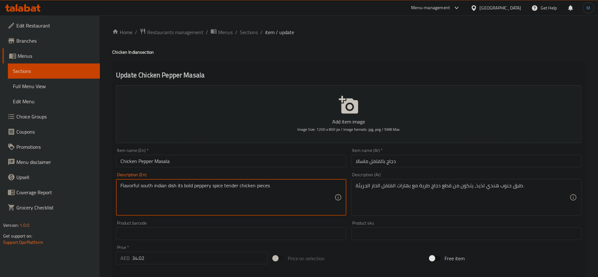
drag, startPoint x: 187, startPoint y: 185, endPoint x: 328, endPoint y: 189, distance: 141.3
click at [328, 189] on textarea "Flavorful south indian dish its bold peppery spice tender chicken pieces" at bounding box center [227, 197] width 214 height 30
type textarea "Flavorful south Indian dish its bold peppery spice tender chicken pieces"
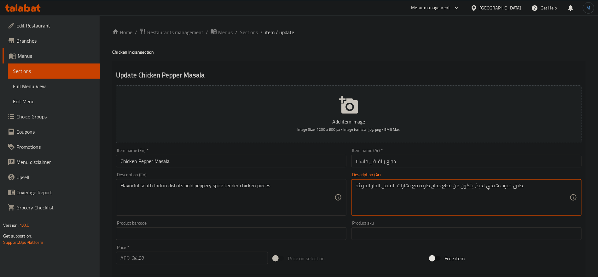
click at [424, 187] on textarea "طبق جنوب هندي لذيذ، يتكون من قطع دجاج طرية مع بهارات الفلفل الحار الجريئة." at bounding box center [463, 197] width 214 height 30
click at [366, 186] on textarea "طبق جنوب هندي لذيذ، يتكون من قطع دجاج تندر مع بهارات الفلفل الحار الجريئة." at bounding box center [463, 197] width 214 height 30
type textarea "طبق جنوب هندي لذيذ، يتكون من قطع دجاج تندر مع بهارات الفلفل الحار البولد."
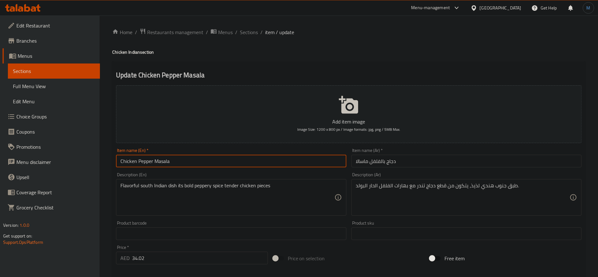
click at [292, 164] on input "Chicken Pepper Masala" at bounding box center [231, 160] width 230 height 13
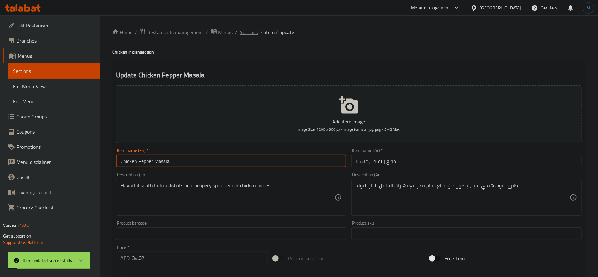
click at [248, 32] on span "Sections" at bounding box center [249, 32] width 18 height 8
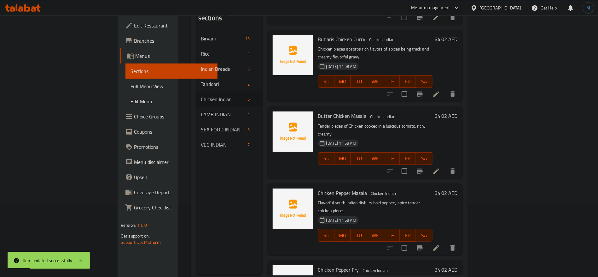
scroll to position [88, 0]
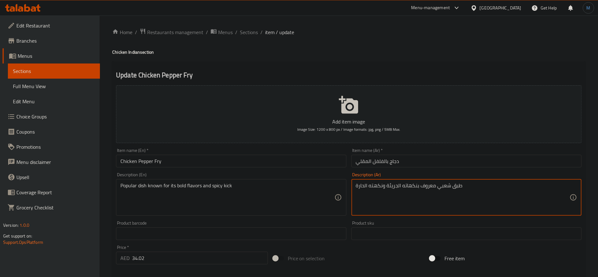
click at [394, 190] on textarea "طبق شعبي معروف بنكهاته الجريئة ونكهته الحارة" at bounding box center [463, 197] width 214 height 30
click at [375, 185] on textarea "طبق شعبي معروف بنكهاته البولد ونكهته الحارة" at bounding box center [463, 197] width 214 height 30
click at [367, 185] on textarea "طبق شعبي معروف بنكهاته البولد وكيك الحارة" at bounding box center [463, 197] width 214 height 30
click at [363, 185] on textarea "طبق شعبي معروف بنكهاته البولد وكيك الحارة" at bounding box center [463, 197] width 214 height 30
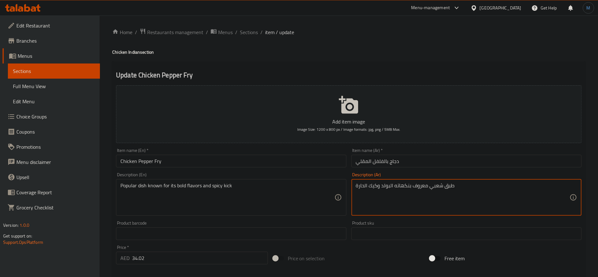
click at [363, 185] on textarea "طبق شعبي معروف بنكهاته البولد وكيك الحارة" at bounding box center [463, 197] width 214 height 30
type textarea "طبق شعبي معروف بنكهاته البولد وكيك حارة"
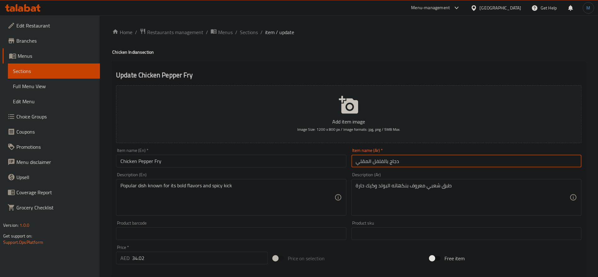
click at [427, 163] on input "دجاج بالفلفل المقلي" at bounding box center [467, 160] width 230 height 13
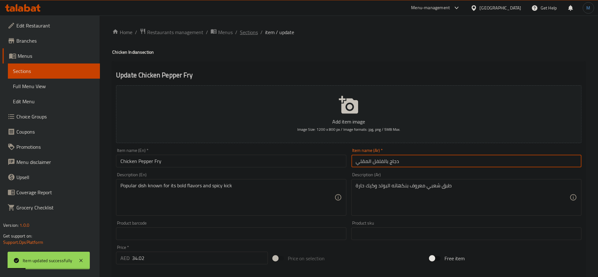
click at [245, 33] on span "Sections" at bounding box center [249, 32] width 18 height 8
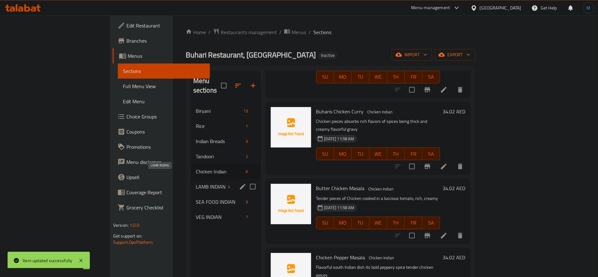
click at [196, 183] on span "LAMB INDIAN" at bounding box center [211, 187] width 30 height 8
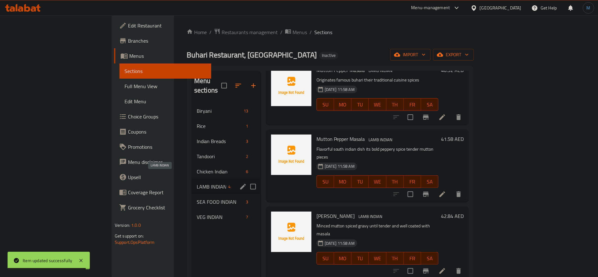
scroll to position [15, 0]
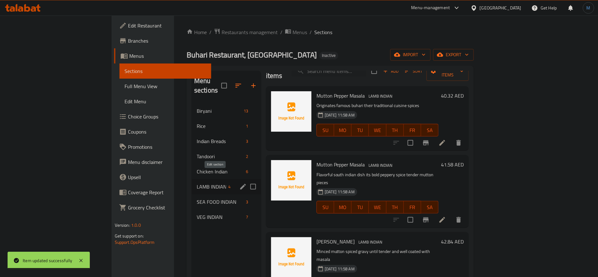
click at [239, 183] on icon "edit" at bounding box center [243, 187] width 8 height 8
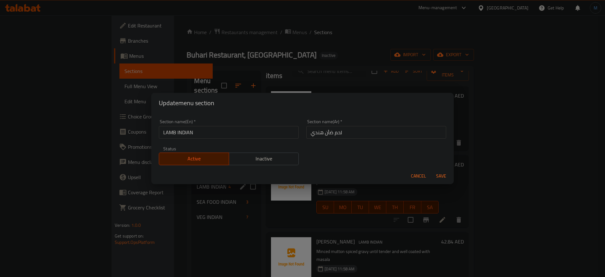
click at [244, 133] on input "LAMB INDIAN" at bounding box center [229, 132] width 140 height 13
type input "Lamb Indian"
click at [431, 170] on button "Save" at bounding box center [441, 176] width 20 height 12
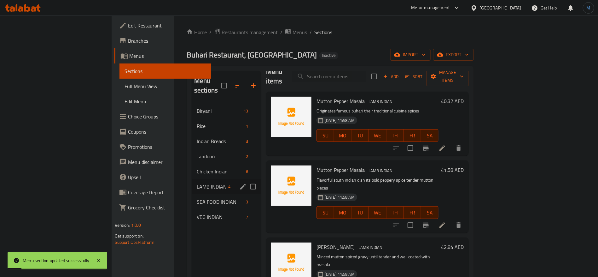
scroll to position [0, 0]
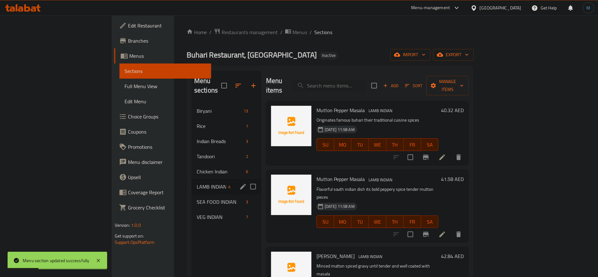
click at [451, 151] on li at bounding box center [443, 156] width 18 height 11
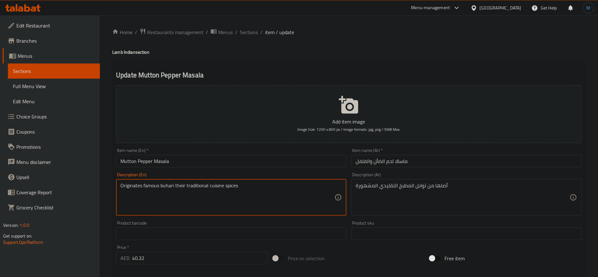
click at [140, 187] on textarea "Originates famous buhari their traditional cuisine spices" at bounding box center [227, 197] width 214 height 30
click at [276, 181] on div "Originates famous buhari their traditional cuisine spices Description (En)" at bounding box center [231, 197] width 230 height 37
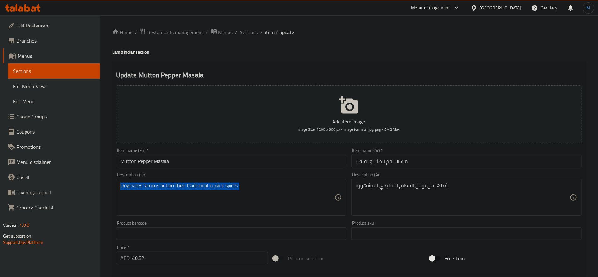
click at [276, 181] on div "Originates famous buhari their traditional cuisine spices Description (En)" at bounding box center [231, 197] width 230 height 37
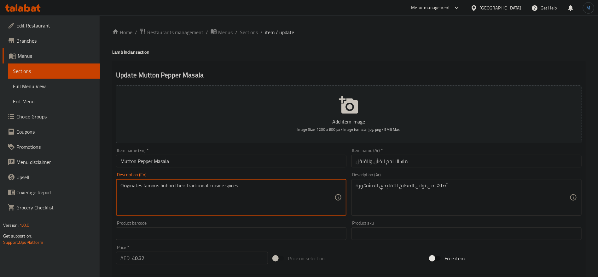
click at [271, 190] on textarea "Originates famous buhari their traditional cuisine spices" at bounding box center [227, 197] width 214 height 30
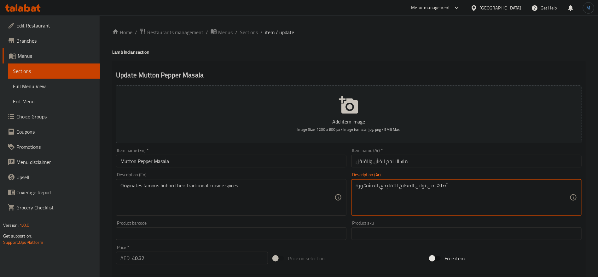
paste textarea "[PERSON_NAME]"
click at [366, 187] on textarea "أصلها من توابل المطبخ التقليدي المشهورة [PERSON_NAME]" at bounding box center [463, 197] width 214 height 30
type textarea "أصلها من توابل المطبخ التقليدي المشهورة بخاري"
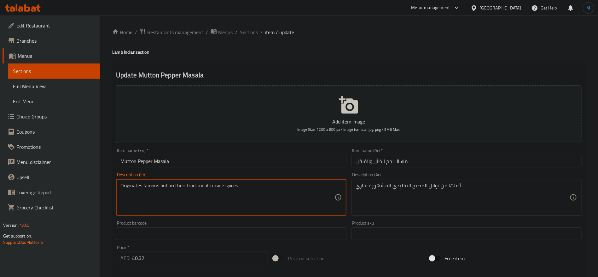
click at [131, 185] on textarea "Originates famous buhari their traditional cuisine spices" at bounding box center [227, 197] width 214 height 30
click at [164, 185] on textarea "Originates famous buhari their traditional cuisine spices" at bounding box center [227, 197] width 214 height 30
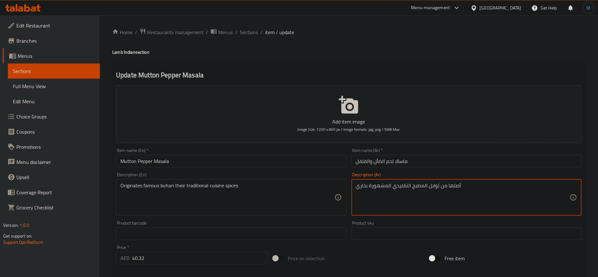
click at [456, 187] on textarea "أصلها من توابل المطبخ التقليدي المشهورة بخاري" at bounding box center [463, 197] width 214 height 30
click at [323, 166] on input "Mutton Pepper Masala" at bounding box center [231, 160] width 230 height 13
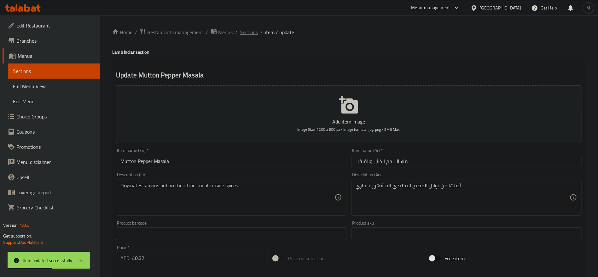
click at [250, 32] on span "Sections" at bounding box center [249, 32] width 18 height 8
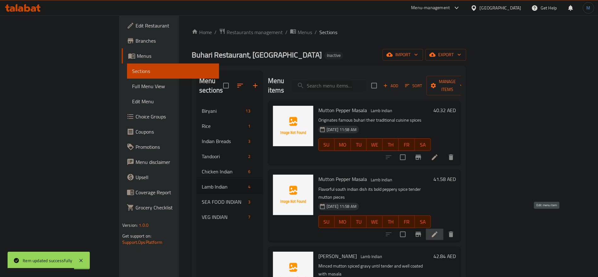
click at [439, 230] on icon at bounding box center [435, 234] width 8 height 8
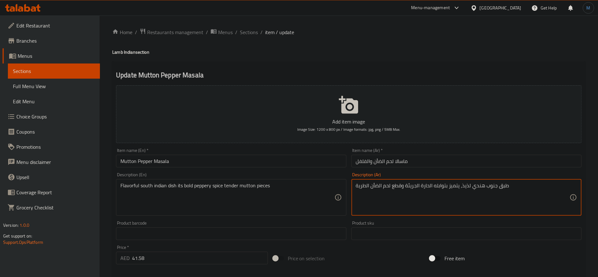
click at [411, 182] on textarea "طبق جنوب هندي لذيذ، يتميز بتوابله الحارة الجريئة وقطع لحم الضأن الطرية" at bounding box center [463, 197] width 214 height 30
click at [378, 189] on textarea "طبق جنوب هندي لذيذ، يتميز بتوابله الحارة بولد وقطع لحم الضأن الطرية" at bounding box center [463, 197] width 214 height 30
type textarea "طبق جنوب هندي لذيذ، يتميز بتوابله الحارة بولد وقطع لحم الضأن التندر"
click at [310, 167] on div "Item name (En)   * [PERSON_NAME] name (En) *" at bounding box center [231, 157] width 235 height 24
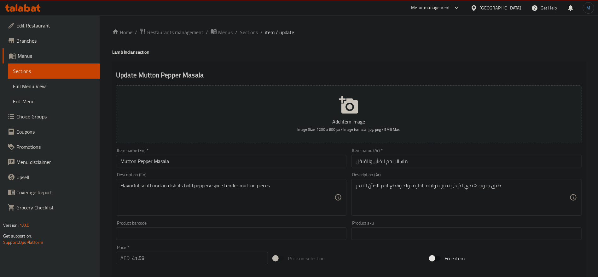
click at [309, 162] on div "Home / Restaurants management / Menus / Sections / item / update Lamb Indian se…" at bounding box center [348, 230] width 473 height 405
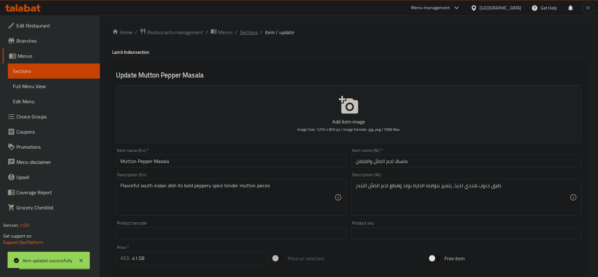
click at [249, 32] on span "Sections" at bounding box center [249, 32] width 18 height 8
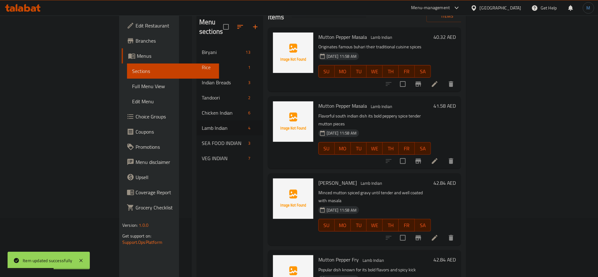
scroll to position [88, 0]
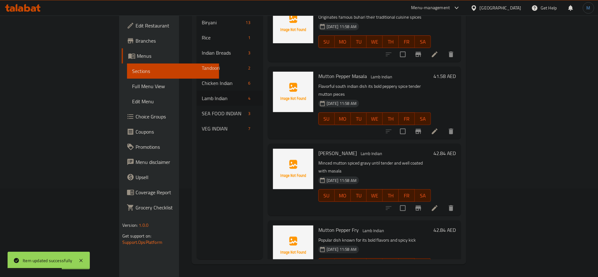
click at [444, 202] on li at bounding box center [435, 207] width 18 height 11
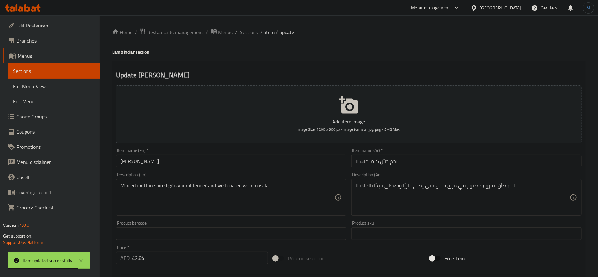
click at [273, 169] on div "Item name (En)   * [PERSON_NAME] name (En) *" at bounding box center [231, 157] width 235 height 24
click at [277, 163] on input "[PERSON_NAME]" at bounding box center [231, 160] width 230 height 13
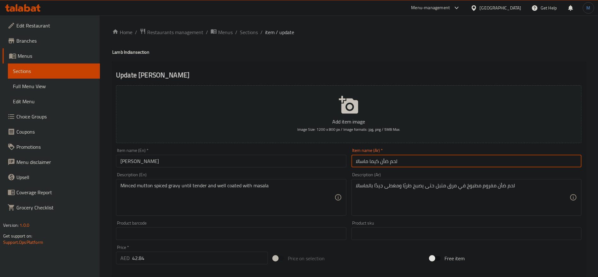
click at [419, 158] on input "لحم ضأن كيما ماسالا" at bounding box center [467, 160] width 230 height 13
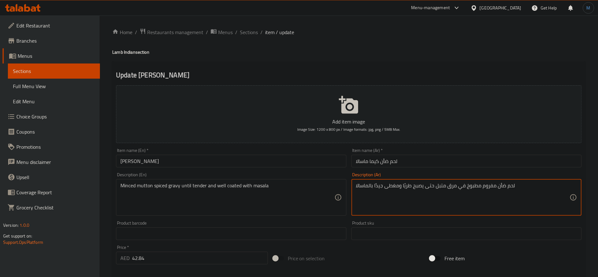
click at [453, 185] on textarea "لحم ضأن مفروم مطبوخ في مرق متبل حتى يصبح طريًا ومغطى جيدًا بالماسالا" at bounding box center [463, 197] width 214 height 30
click at [478, 189] on textarea "لحم ضأن مفروم مطبوخ في جريفي متبل حتى يصبح طريًا ومغطى جيدًا بالماسالا" at bounding box center [463, 197] width 214 height 30
click at [409, 187] on textarea "لحم ضأن مفروم في جريفي متبل حتى يصبح طريًا ومغطى جيدًا بالماسالا" at bounding box center [463, 197] width 214 height 30
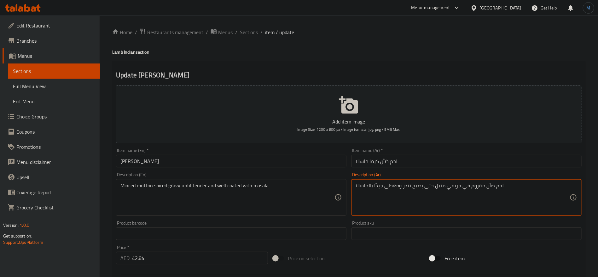
type textarea "لحم ضأن مفروم في جريفي متبل حتى يصبح تندر ومغطى جيدًا بالماسالا"
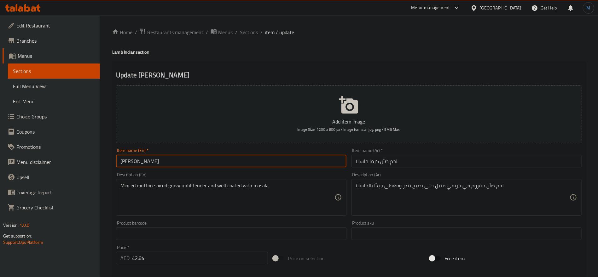
click at [298, 163] on input "[PERSON_NAME]" at bounding box center [231, 160] width 230 height 13
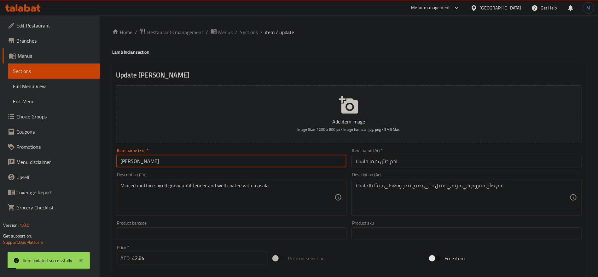
click at [151, 161] on input "[PERSON_NAME]" at bounding box center [231, 160] width 230 height 13
click at [249, 28] on span "Sections" at bounding box center [249, 32] width 18 height 8
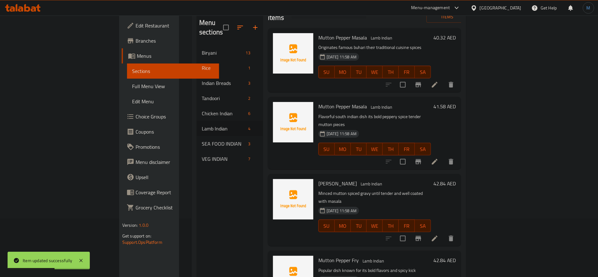
scroll to position [88, 0]
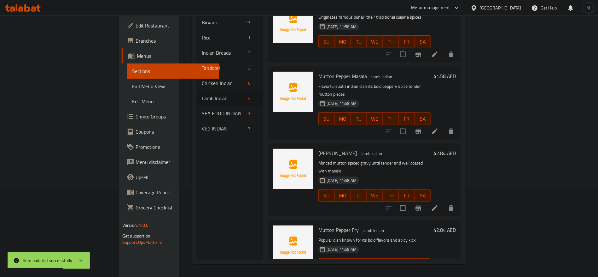
click at [439, 273] on icon at bounding box center [435, 277] width 8 height 8
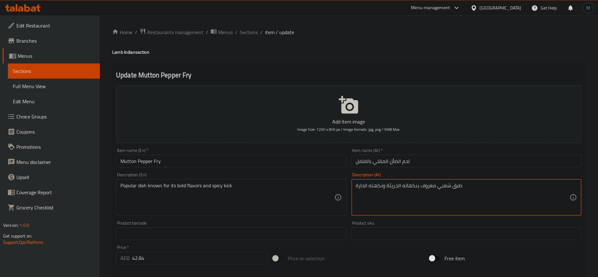
click at [392, 185] on textarea "طبق شعبي معروف بنكهاته الجريئة ونكهته الحارة" at bounding box center [463, 197] width 214 height 30
type textarea "طبق شعبي معروف بنكهاته البولد وكيك حارة"
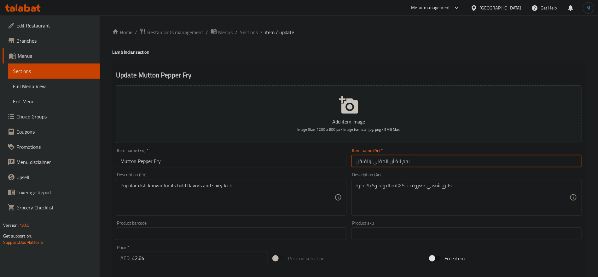
click at [473, 165] on input "لحم الضأن المقلي بالفلفل" at bounding box center [467, 160] width 230 height 13
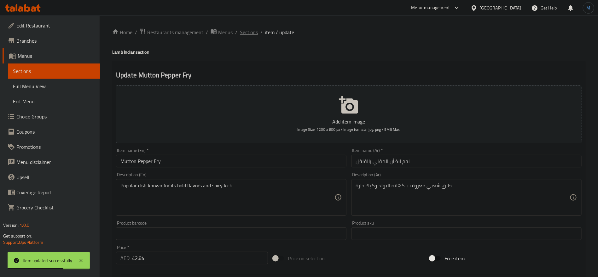
click at [248, 29] on span "Sections" at bounding box center [249, 32] width 18 height 8
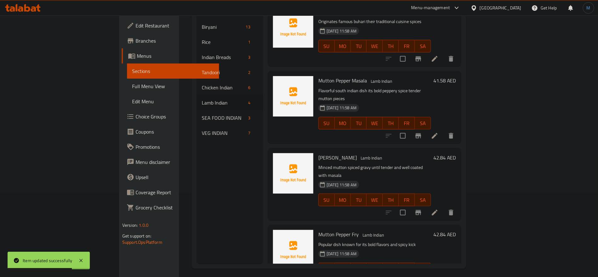
scroll to position [88, 0]
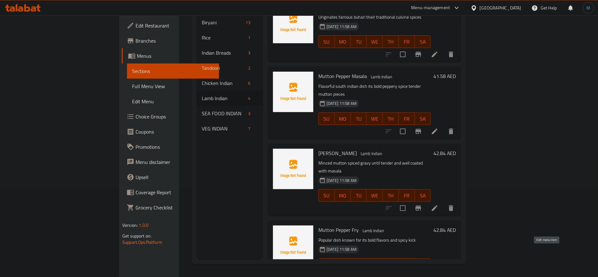
click at [439, 273] on icon at bounding box center [435, 277] width 8 height 8
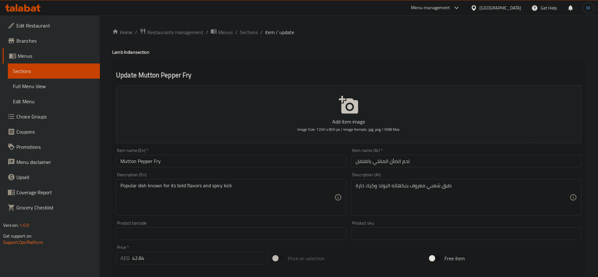
click at [262, 34] on ol "Home / Restaurants management / Menus / Sections / item / update" at bounding box center [348, 32] width 473 height 8
click at [256, 34] on span "Sections" at bounding box center [249, 32] width 18 height 8
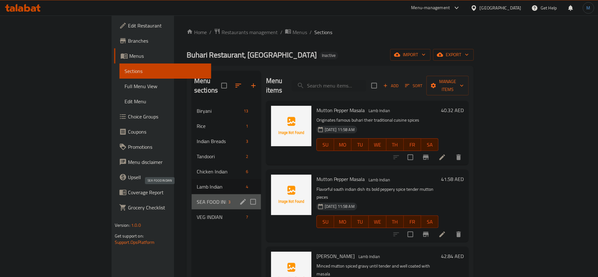
click at [197, 198] on span "SEA FOOD INDIAN" at bounding box center [211, 202] width 29 height 8
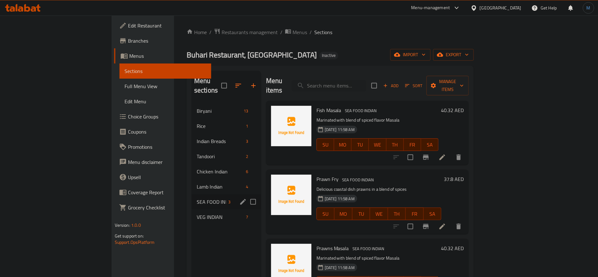
click at [247, 195] on input "Menu sections" at bounding box center [253, 201] width 13 height 13
checkbox input "true"
click at [240, 199] on icon "edit" at bounding box center [243, 202] width 6 height 6
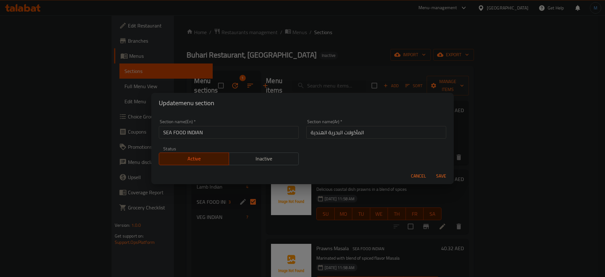
click at [251, 131] on input "SEA FOOD INDIAN" at bounding box center [229, 132] width 140 height 13
type input "Sea Food Indian"
click at [431, 170] on button "Save" at bounding box center [441, 176] width 20 height 12
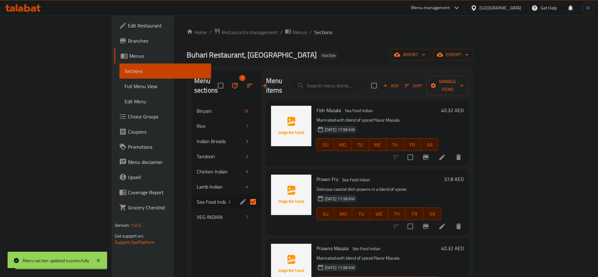
click at [247, 195] on input "Menu sections" at bounding box center [253, 201] width 13 height 13
checkbox input "false"
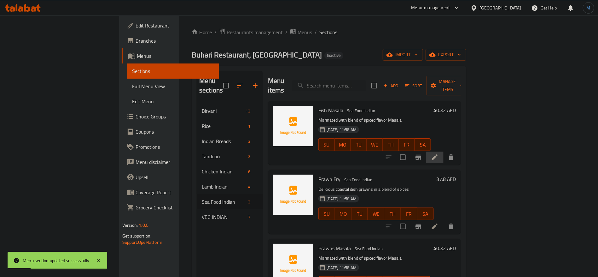
click at [444, 152] on li at bounding box center [435, 156] width 18 height 11
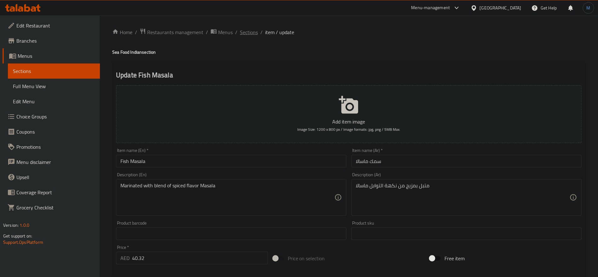
click at [250, 32] on span "Sections" at bounding box center [249, 32] width 18 height 8
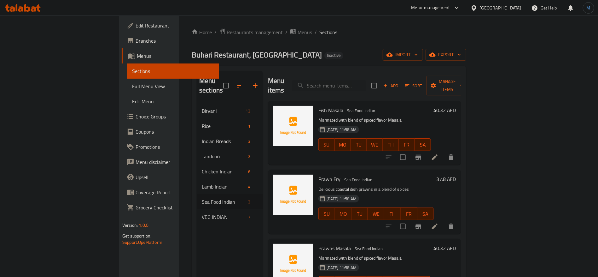
click at [444, 220] on li at bounding box center [435, 225] width 18 height 11
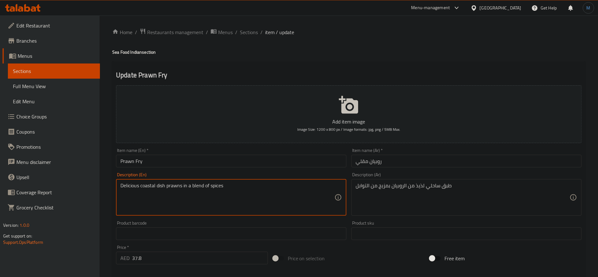
click at [132, 186] on textarea "Delicious coastal dish prawns in a blend of spices" at bounding box center [227, 197] width 214 height 30
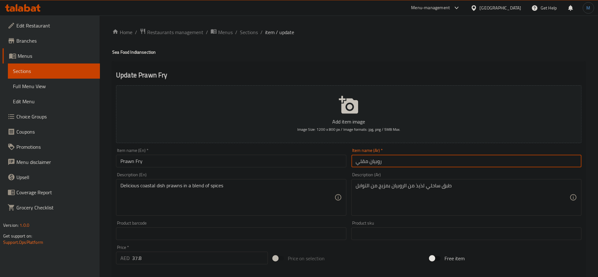
click at [422, 158] on input "روبيان مقلي" at bounding box center [467, 160] width 230 height 13
click at [242, 33] on span "Sections" at bounding box center [249, 32] width 18 height 8
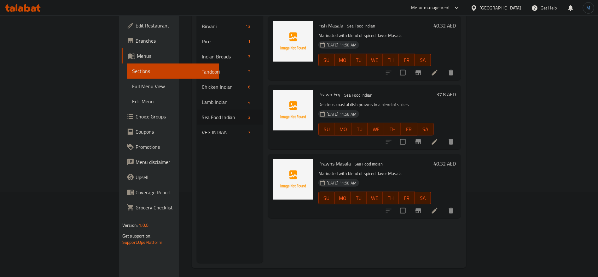
scroll to position [88, 0]
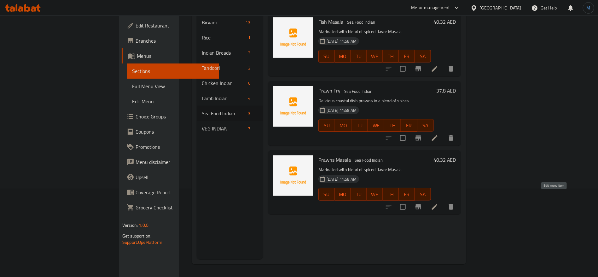
click at [439, 203] on icon at bounding box center [435, 207] width 8 height 8
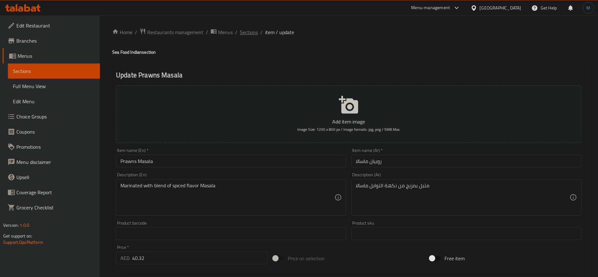
click at [254, 29] on span "Sections" at bounding box center [249, 32] width 18 height 8
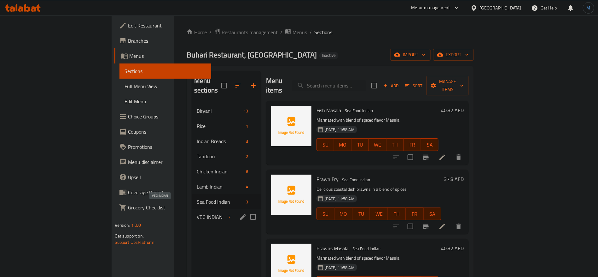
click at [197, 213] on span "VEG INDIAN" at bounding box center [211, 217] width 29 height 8
click at [239, 213] on icon "edit" at bounding box center [243, 217] width 8 height 8
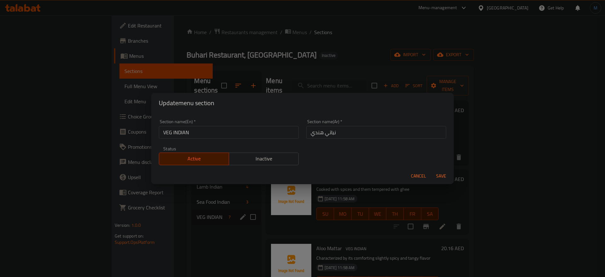
click at [244, 137] on input "VEG INDIAN" at bounding box center [229, 132] width 140 height 13
type input "Veg Indian"
click at [431, 170] on button "Save" at bounding box center [441, 176] width 20 height 12
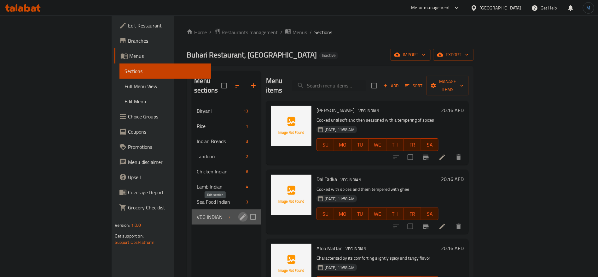
click at [238, 212] on button "edit" at bounding box center [242, 216] width 9 height 9
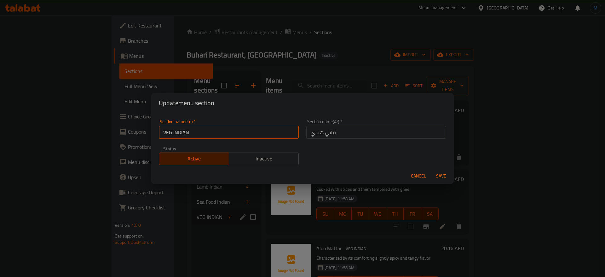
click at [249, 132] on input "VEG INDIAN" at bounding box center [229, 132] width 140 height 13
type input "Veg Indian"
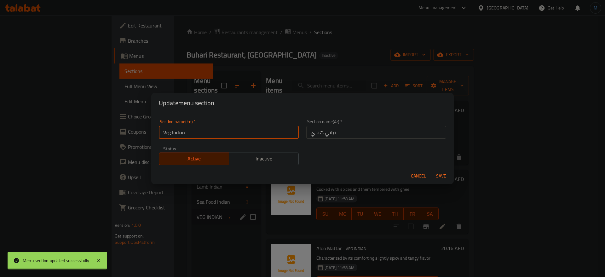
click at [431, 170] on button "Save" at bounding box center [441, 176] width 20 height 12
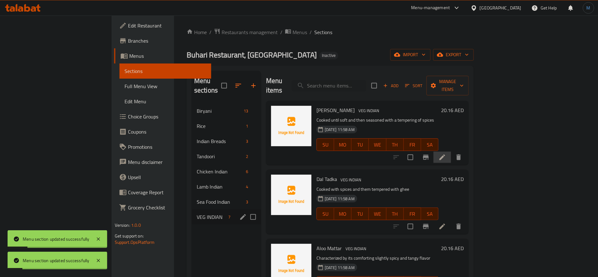
click at [451, 151] on li at bounding box center [443, 156] width 18 height 11
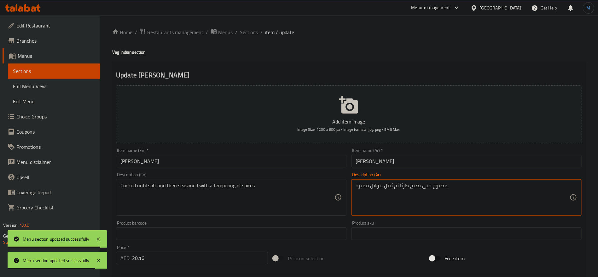
click at [404, 187] on textarea "مطبوخ حتى يصبح طريًا ثم يُتبل بتوابل مميزة" at bounding box center [463, 197] width 214 height 30
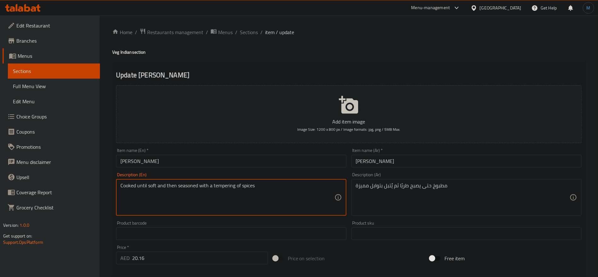
drag, startPoint x: 227, startPoint y: 188, endPoint x: 266, endPoint y: 185, distance: 39.5
click at [266, 185] on textarea "Cooked until soft and then seasoned with a tempering of spices" at bounding box center [227, 197] width 214 height 30
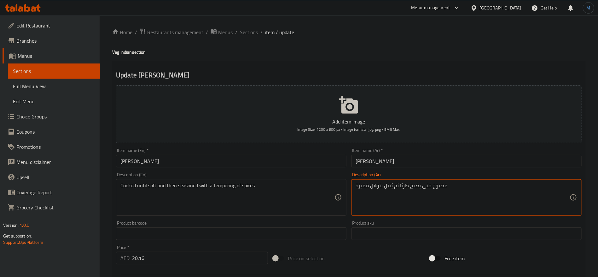
click at [362, 184] on textarea "مطبوخ حتى يصبح طريًا ثم يُتبل بتوابل مميزة" at bounding box center [463, 197] width 214 height 30
type textarea "مطبوخ حتى يصبح طريًا ثم يُتبل بتوابل تيمبرينج"
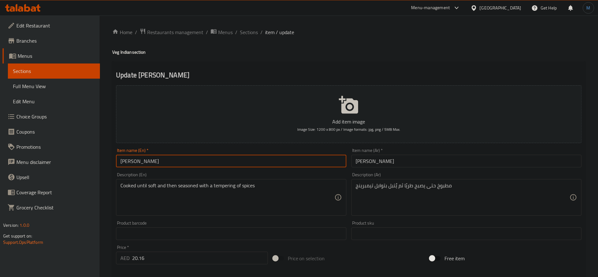
click at [286, 164] on input "[PERSON_NAME]" at bounding box center [231, 160] width 230 height 13
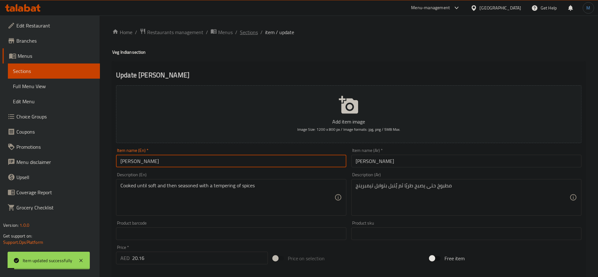
click at [251, 33] on span "Sections" at bounding box center [249, 32] width 18 height 8
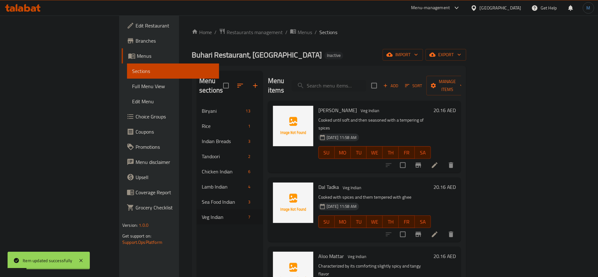
click at [444, 228] on li at bounding box center [435, 233] width 18 height 11
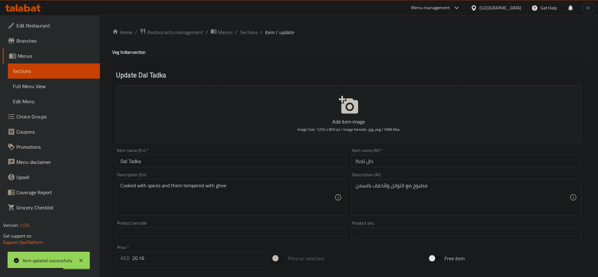
click at [338, 162] on input "Dal Tadka" at bounding box center [231, 160] width 230 height 13
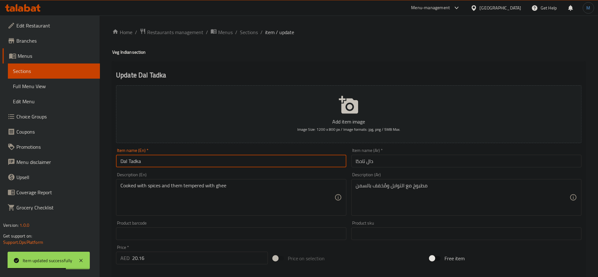
click at [338, 162] on input "Dal Tadka" at bounding box center [231, 160] width 230 height 13
click at [396, 155] on input "دال تادكا" at bounding box center [467, 160] width 230 height 13
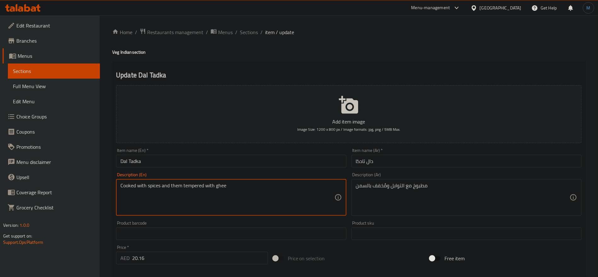
click at [138, 184] on textarea "Cooked with spices and them tempered with ghee" at bounding box center [227, 197] width 214 height 30
click at [274, 154] on div "Item name (En)   * [PERSON_NAME] Item name (En) *" at bounding box center [231, 157] width 230 height 19
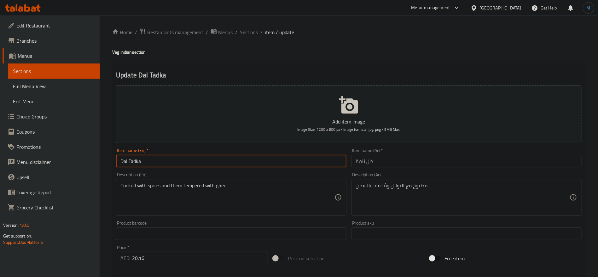
click at [272, 156] on input "Dal Tadka" at bounding box center [231, 160] width 230 height 13
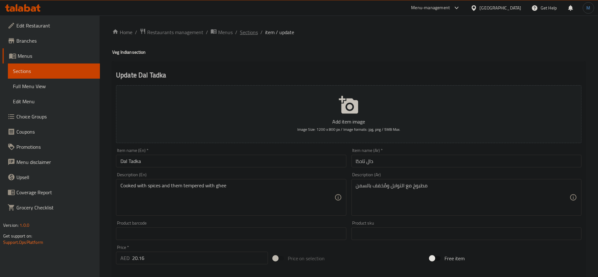
click at [243, 32] on span "Sections" at bounding box center [249, 32] width 18 height 8
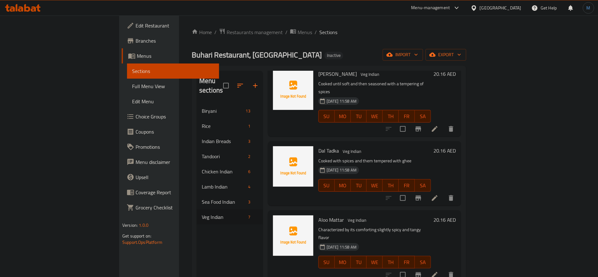
scroll to position [47, 0]
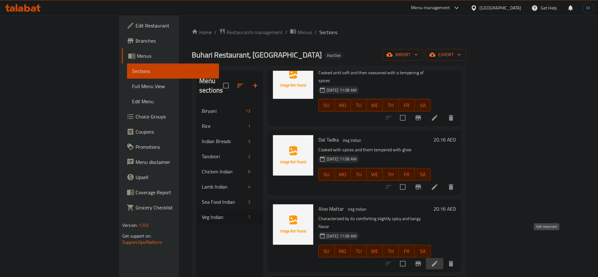
click at [439, 259] on icon at bounding box center [435, 263] width 8 height 8
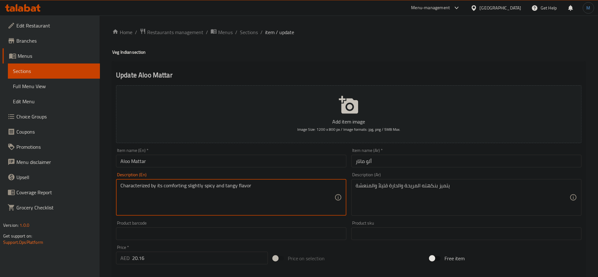
click at [132, 193] on textarea "Characterized by its comforting slightly spicy and tangy flavor" at bounding box center [227, 197] width 214 height 30
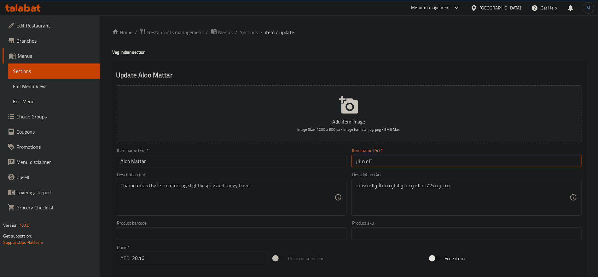
click at [394, 166] on input "ألو ماتار" at bounding box center [467, 160] width 230 height 13
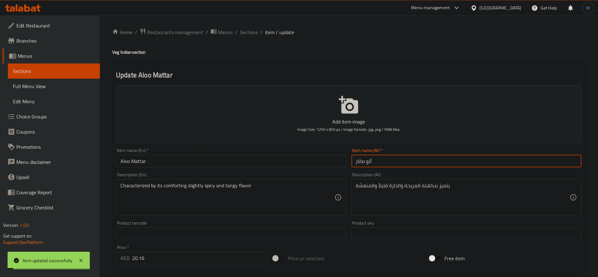
click at [248, 26] on div "Home / Restaurants management / Menus / Sections / item / update Veg Indian sec…" at bounding box center [349, 230] width 498 height 430
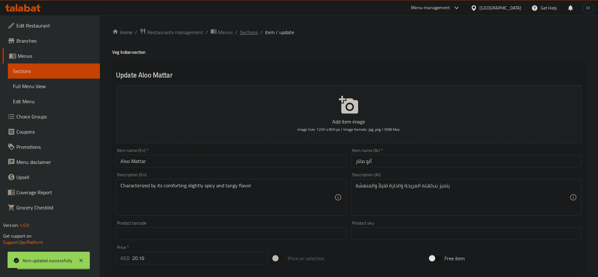
click at [248, 30] on span "Sections" at bounding box center [249, 32] width 18 height 8
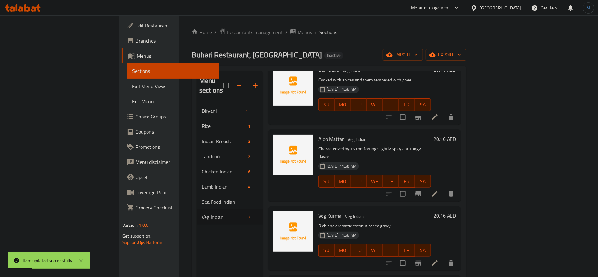
scroll to position [142, 0]
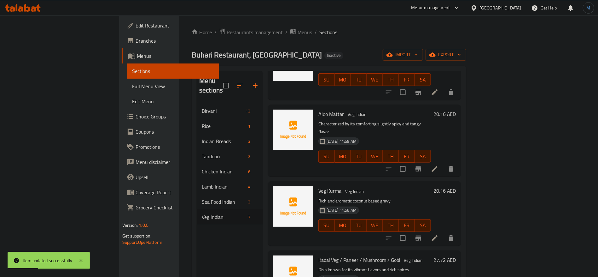
click at [444, 232] on li at bounding box center [435, 237] width 18 height 11
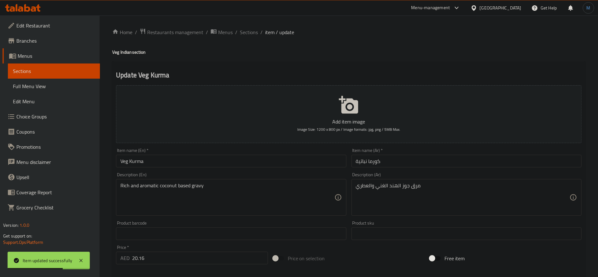
click at [294, 161] on input "Veg Kurma" at bounding box center [231, 160] width 230 height 13
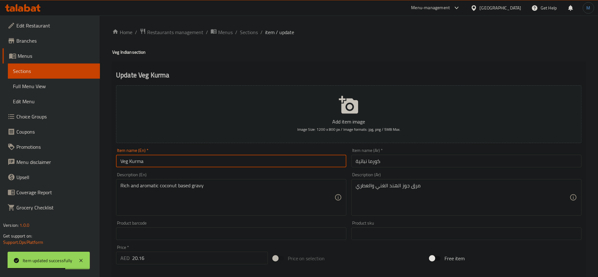
click at [294, 161] on input "Veg Kurma" at bounding box center [231, 160] width 230 height 13
click at [376, 164] on input "كورما نباتية" at bounding box center [467, 160] width 230 height 13
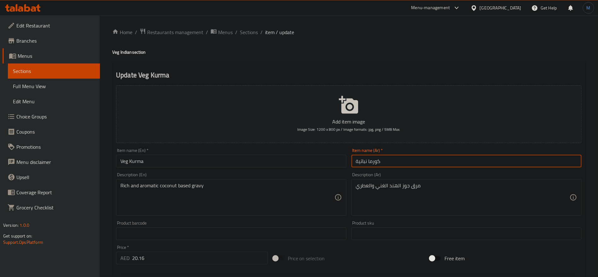
click at [376, 164] on input "كورما نباتية" at bounding box center [467, 160] width 230 height 13
paste input "text"
type input "كورما نباتية"
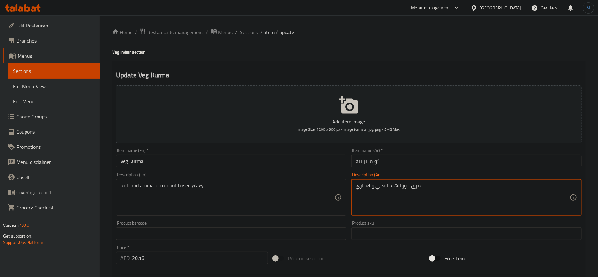
click at [415, 189] on textarea "مرق جوز الهند الغني والعطري" at bounding box center [463, 197] width 214 height 30
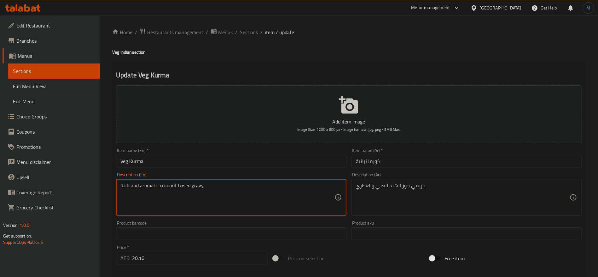
click at [269, 202] on textarea "Rich and aromatic coconut based gravy" at bounding box center [227, 197] width 214 height 30
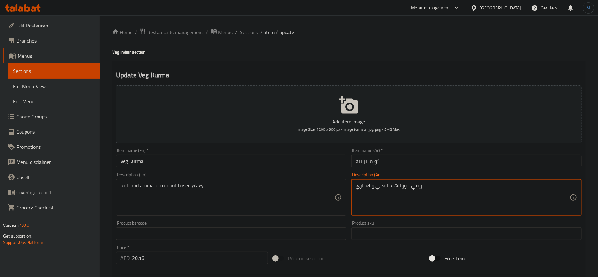
click at [411, 186] on textarea "جريفي جوز الهند الغني والعطري" at bounding box center [463, 197] width 214 height 30
type textarea "جريفي اساسه جوز الهند الغني والعطري"
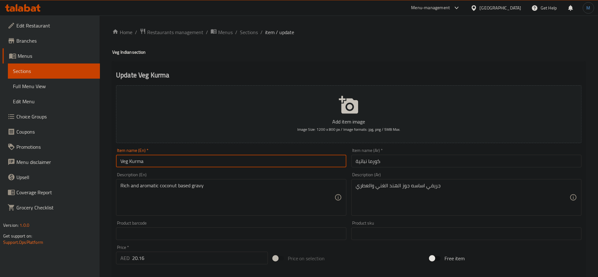
click at [318, 155] on input "Veg Kurma" at bounding box center [231, 160] width 230 height 13
click at [256, 32] on span "Sections" at bounding box center [249, 32] width 18 height 8
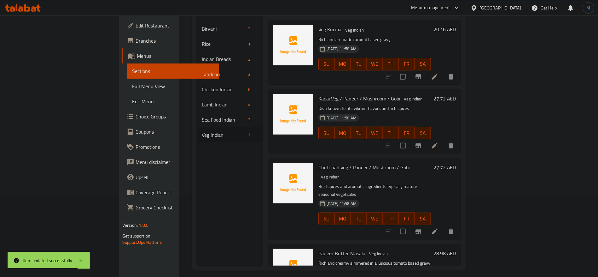
scroll to position [88, 0]
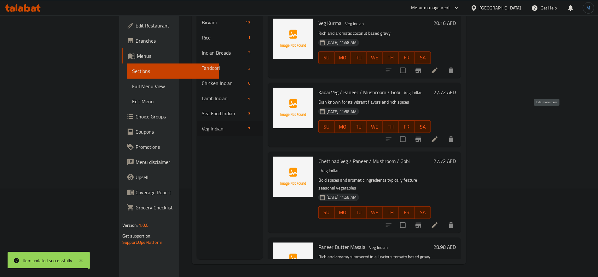
click at [439, 135] on icon at bounding box center [435, 139] width 8 height 8
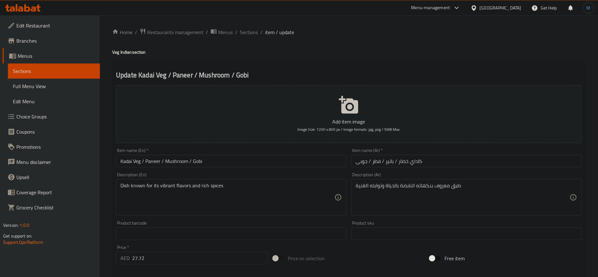
click at [286, 159] on input "Kadai Veg / Paneer / Mushroom / Gobi" at bounding box center [231, 160] width 230 height 13
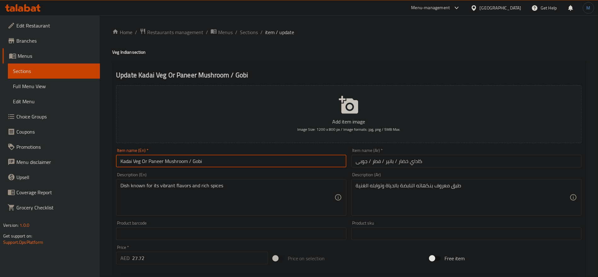
paste input "Or"
type input "Kadai Veg Or Paneer Or Mushroom Or Gobi"
click at [539, 166] on input "كاداي خضار / بانير / فطر / جوبى" at bounding box center [467, 160] width 230 height 13
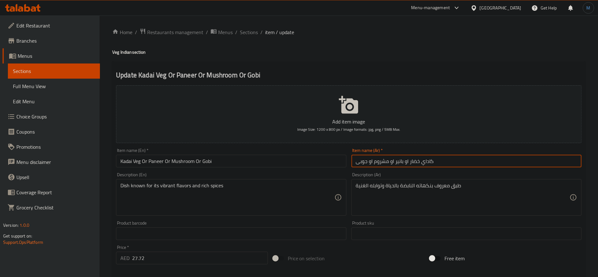
type input "كاداي خضار او بانير او مشروم او جوبى"
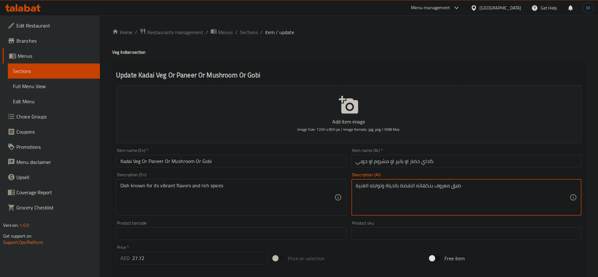
click at [401, 184] on textarea "طبق معروف بنكهاته النابضة بالحياة وتوابله الغنية" at bounding box center [463, 197] width 214 height 30
click at [407, 188] on textarea "طبق معروف بنكهاته النابضة بالحياة وتوابله الغنية" at bounding box center [463, 197] width 214 height 30
click at [398, 188] on textarea "طبق معروف بنكهاته النابضة بالحياة وتوابله الغنية" at bounding box center [463, 197] width 214 height 30
type textarea "طبق معروف بنكهاته وتوابله الغنية"
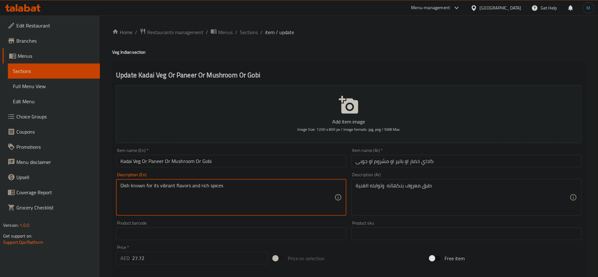
click at [163, 185] on textarea "Dish known for its vibrant flavors and rich spices" at bounding box center [227, 197] width 214 height 30
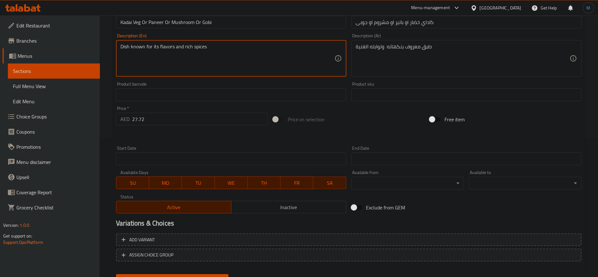
scroll to position [142, 0]
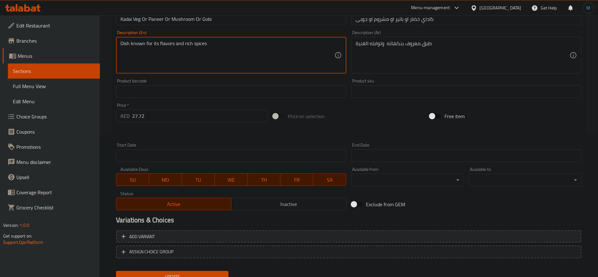
type textarea "Dish known for its flavors and rich spices"
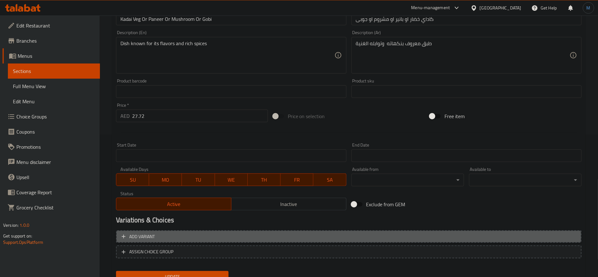
click at [409, 237] on span "Add variant" at bounding box center [349, 236] width 454 height 8
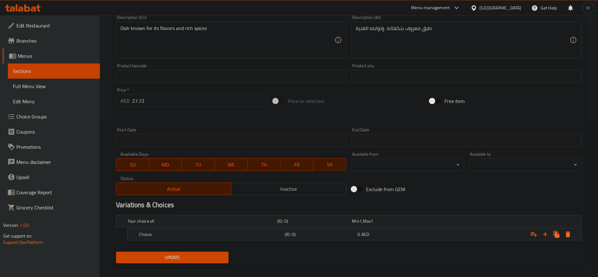
scroll to position [164, 0]
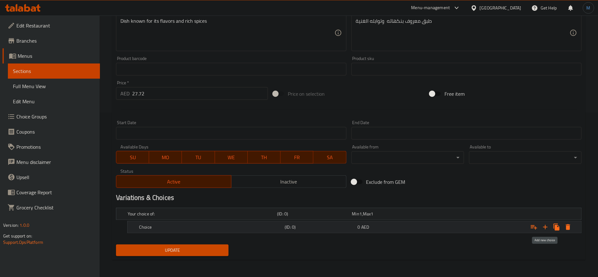
click at [547, 222] on button "Expand" at bounding box center [545, 226] width 11 height 11
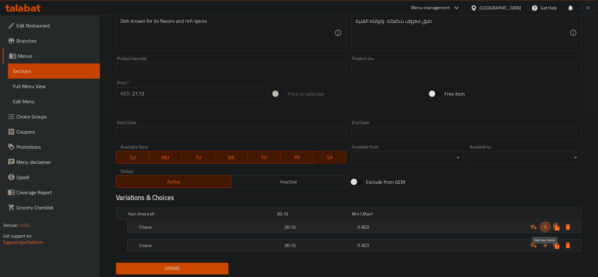
click at [545, 227] on icon "Expand" at bounding box center [546, 227] width 8 height 8
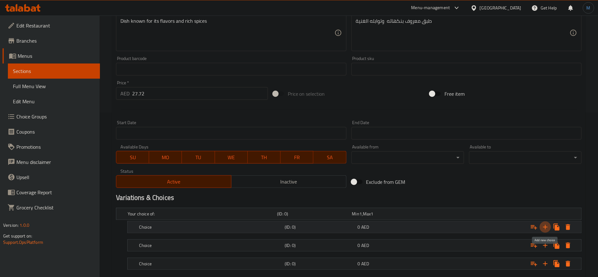
click at [545, 227] on icon "Expand" at bounding box center [546, 227] width 8 height 8
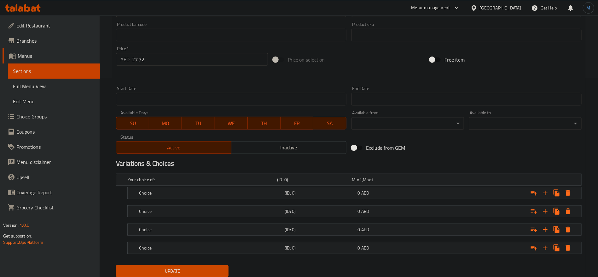
scroll to position [219, 0]
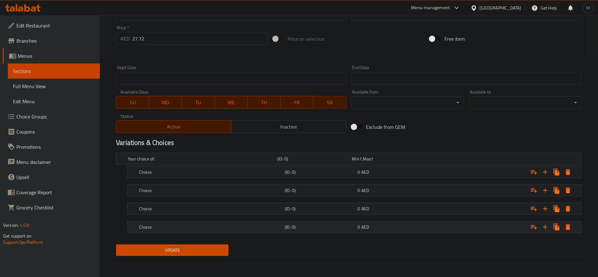
click at [284, 225] on div "(ID: 0)" at bounding box center [319, 226] width 73 height 9
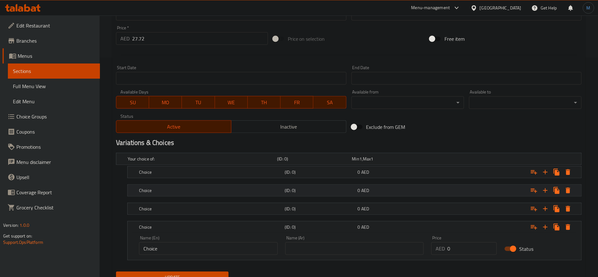
click at [284, 195] on div "Choice (ID: 0) 0 AED" at bounding box center [356, 190] width 437 height 14
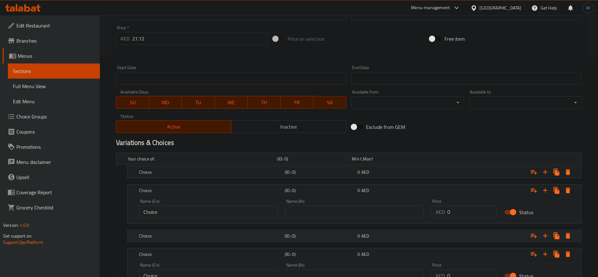
click at [287, 234] on h5 "(ID: 0)" at bounding box center [320, 235] width 70 height 6
click at [289, 175] on h5 "(ID: 0)" at bounding box center [320, 172] width 70 height 6
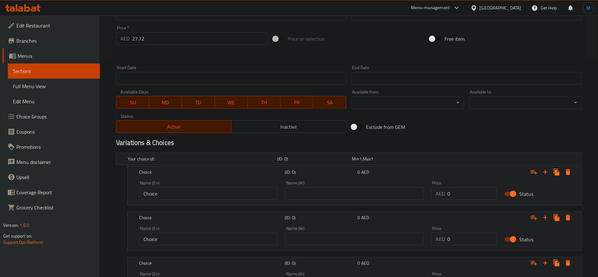
click at [160, 39] on input "27.72" at bounding box center [200, 38] width 136 height 13
click at [456, 188] on input "0" at bounding box center [472, 193] width 50 height 13
paste input "27.72"
type input "27.72"
click at [479, 125] on div "Exclude from GEM" at bounding box center [427, 126] width 157 height 17
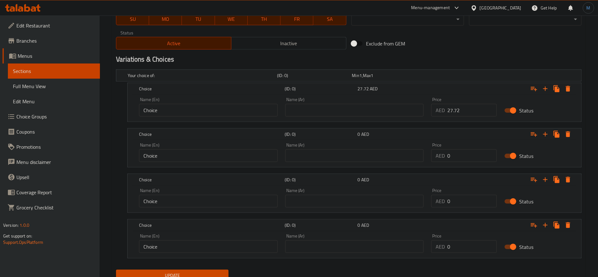
scroll to position [314, 0]
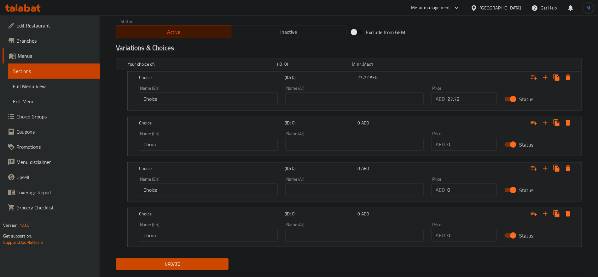
click at [468, 146] on input "0" at bounding box center [472, 144] width 50 height 13
paste input "27.72"
type input "27.72"
click at [469, 183] on input "0" at bounding box center [472, 189] width 50 height 13
paste input "27.72"
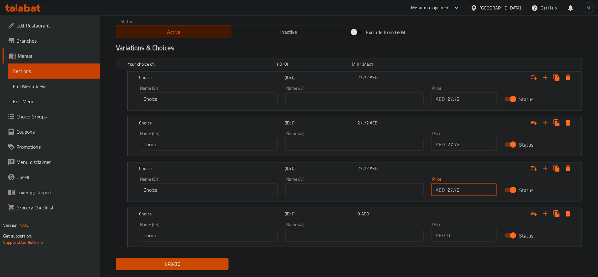
type input "27.72"
click at [469, 229] on input "0" at bounding box center [472, 235] width 50 height 13
paste input "27.72"
type input "27.72"
click at [374, 259] on div "Update" at bounding box center [349, 263] width 471 height 17
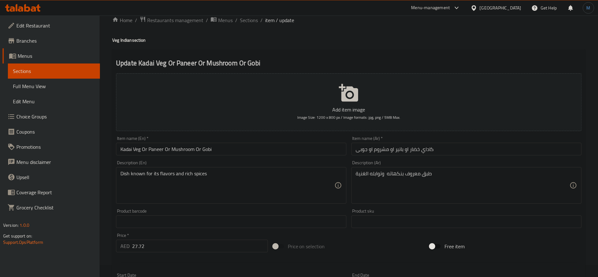
scroll to position [0, 0]
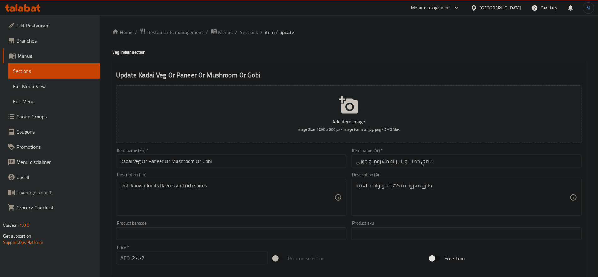
click at [429, 161] on input "كاداي خضار او بانير او مشروم او جوبى" at bounding box center [467, 160] width 230 height 13
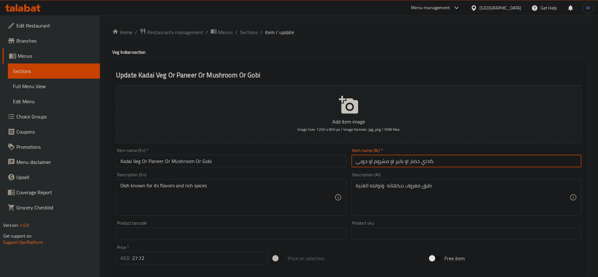
click at [429, 161] on input "كاداي خضار او بانير او مشروم او جوبى" at bounding box center [467, 160] width 230 height 13
click at [420, 162] on input "كاداي خضار او بانير او مشروم او جوبى" at bounding box center [467, 160] width 230 height 13
click at [416, 161] on input "كاداي خضار او بانير او مشروم او جوبى" at bounding box center [467, 160] width 230 height 13
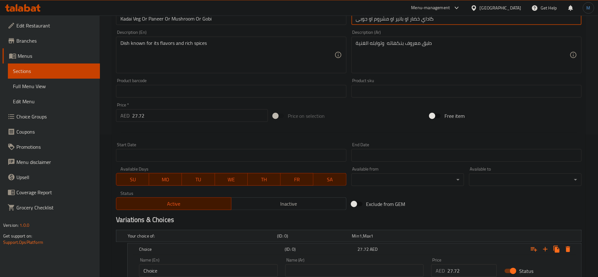
scroll to position [142, 0]
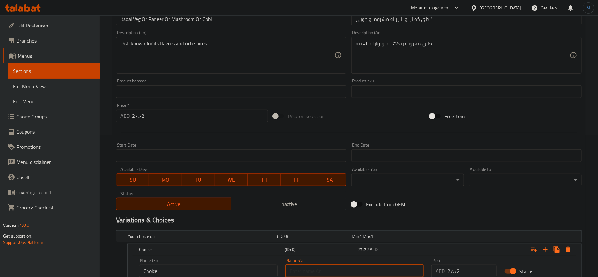
click at [382, 267] on input "text" at bounding box center [354, 270] width 139 height 13
paste input "كاداي خضار"
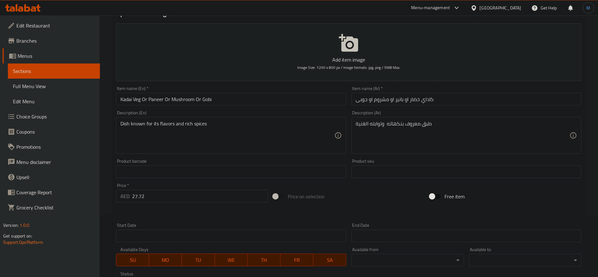
scroll to position [47, 0]
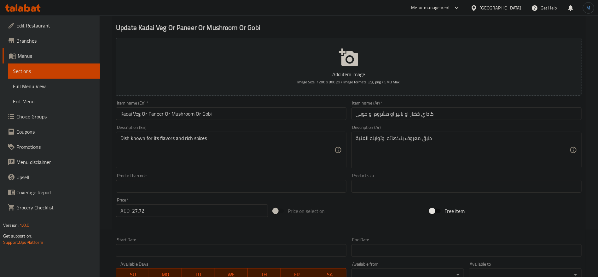
type input "كاداي خضار"
click at [401, 115] on input "كاداي خضار او بانير او مشروم او جوبى" at bounding box center [467, 113] width 230 height 13
click at [400, 115] on input "كاداي خضار او بانير او مشروم او جوبى" at bounding box center [467, 113] width 230 height 13
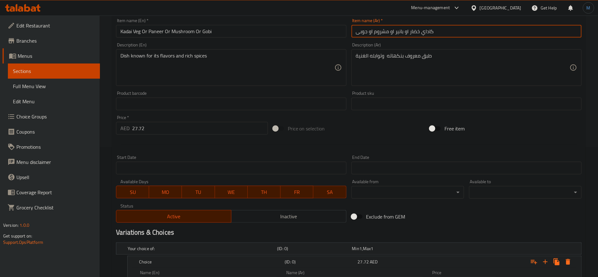
scroll to position [189, 0]
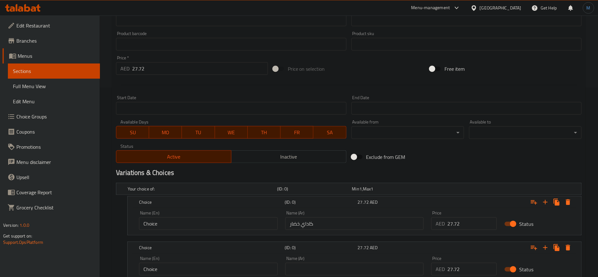
click at [352, 261] on div "Name (Ar) Name (Ar)" at bounding box center [354, 265] width 139 height 19
click at [353, 263] on input "text" at bounding box center [354, 268] width 139 height 13
paste input "بانير"
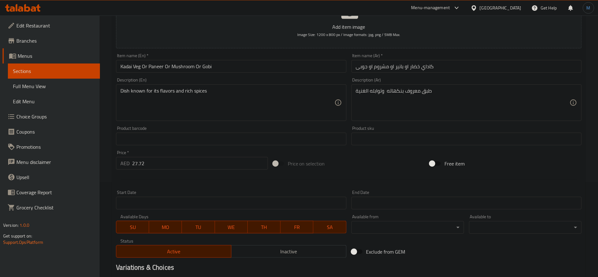
type input "بانير"
click at [380, 66] on input "كاداي خضار او بانير او مشروم او جوبى" at bounding box center [467, 66] width 230 height 13
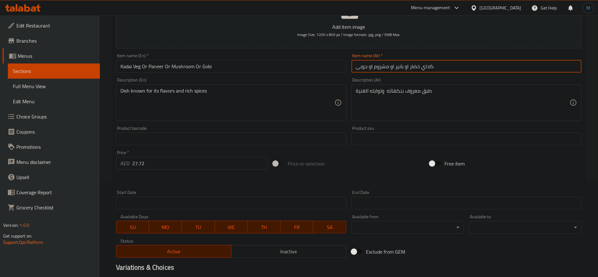
click at [380, 66] on input "كاداي خضار او بانير او مشروم او جوبى" at bounding box center [467, 66] width 230 height 13
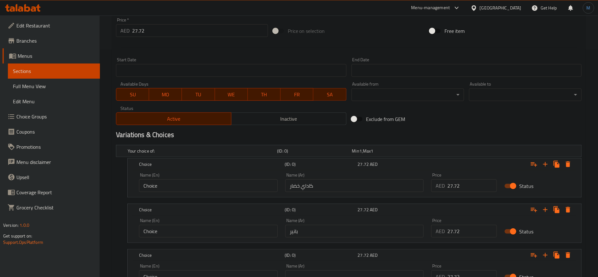
scroll to position [284, 0]
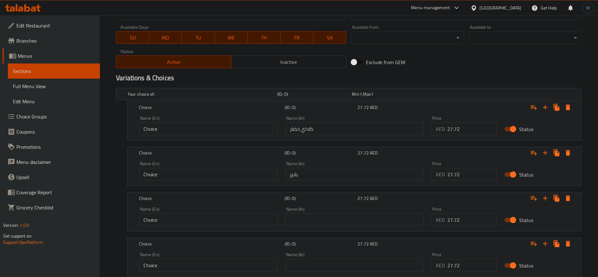
click at [355, 216] on input "text" at bounding box center [354, 219] width 139 height 13
paste input "مشروم"
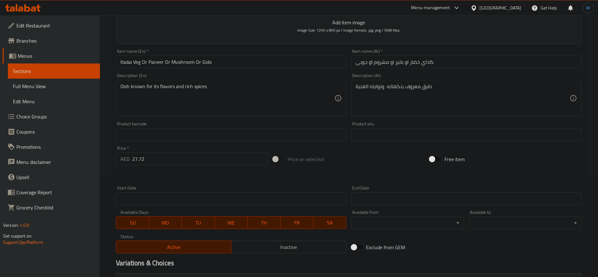
scroll to position [95, 0]
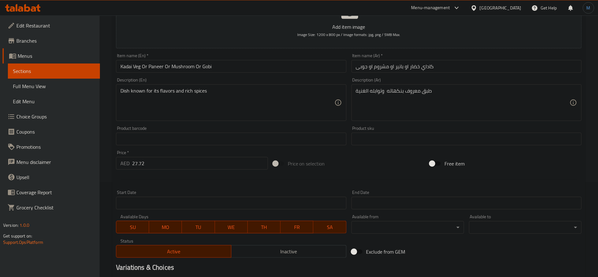
type input "مشروم"
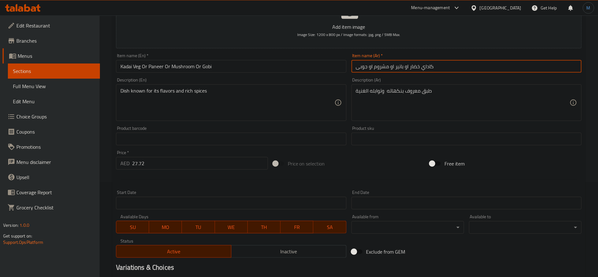
click at [361, 65] on input "كاداي خضار او بانير او مشروم او جوبى" at bounding box center [467, 66] width 230 height 13
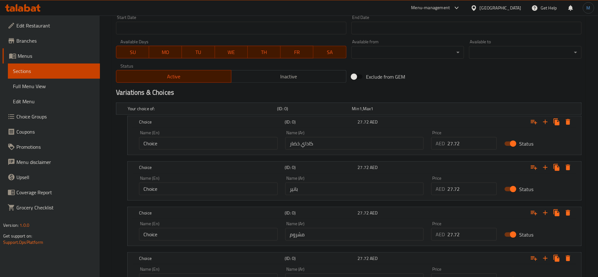
scroll to position [328, 0]
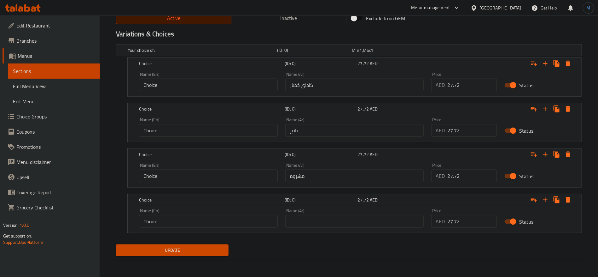
click at [340, 213] on div "Name (Ar) Name (Ar)" at bounding box center [354, 217] width 139 height 19
click at [341, 216] on input "text" at bounding box center [354, 221] width 139 height 13
paste input "جوبى"
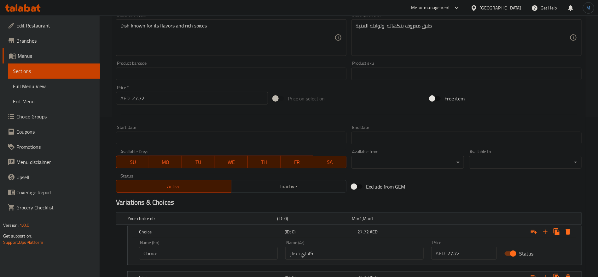
scroll to position [91, 0]
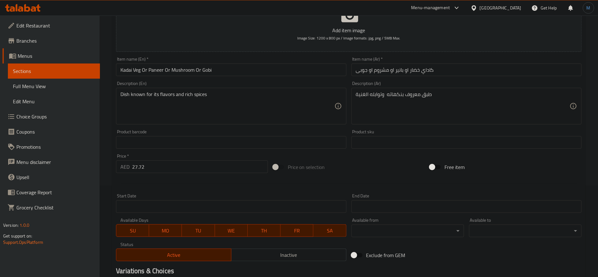
type input "جوبى"
click at [127, 71] on input "Kadai Veg Or Paneer Or Mushroom Or Gobi" at bounding box center [231, 69] width 230 height 13
drag, startPoint x: 127, startPoint y: 71, endPoint x: 139, endPoint y: 70, distance: 12.0
click at [139, 70] on input "Kadai Veg Or Paneer Or Mushroom Or Gobi" at bounding box center [231, 69] width 230 height 13
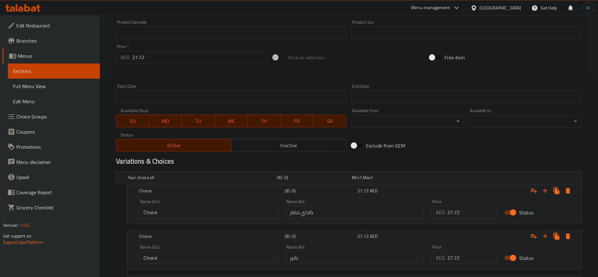
scroll to position [233, 0]
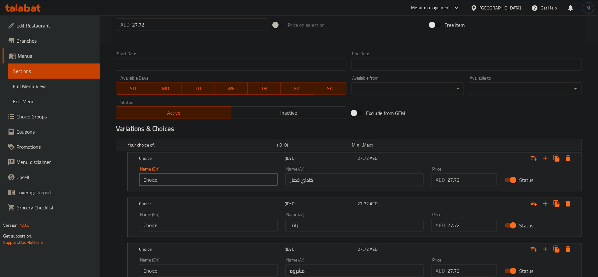
click at [179, 180] on input "Choice" at bounding box center [208, 179] width 139 height 13
paste input "Kadai Veg"
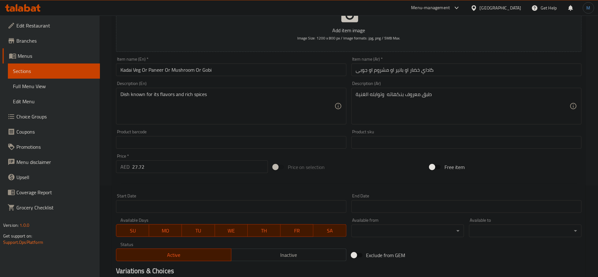
type input "Kadai Veg"
click at [152, 70] on input "Kadai Veg Or Paneer Or Mushroom Or Gobi" at bounding box center [231, 69] width 230 height 13
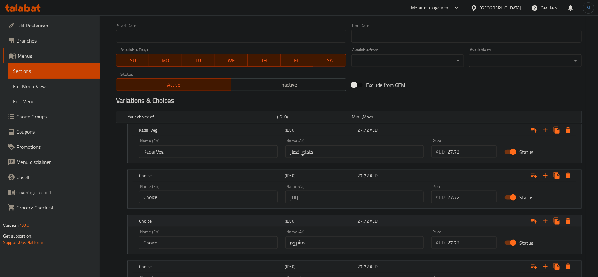
scroll to position [328, 0]
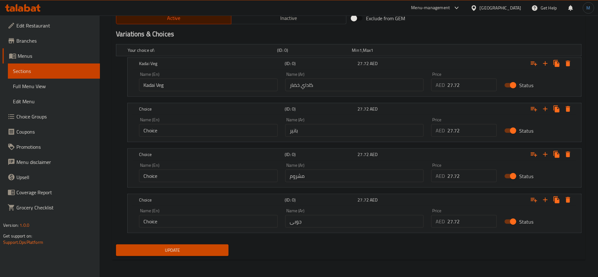
click at [204, 125] on input "Choice" at bounding box center [208, 130] width 139 height 13
paste input "Paneer"
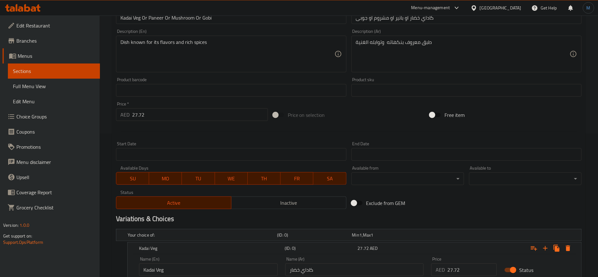
scroll to position [138, 0]
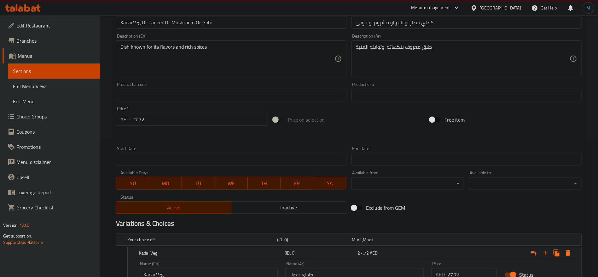
type input "Paneer"
click at [179, 21] on input "Kadai Veg Or Paneer Or Mushroom Or Gobi" at bounding box center [231, 22] width 230 height 13
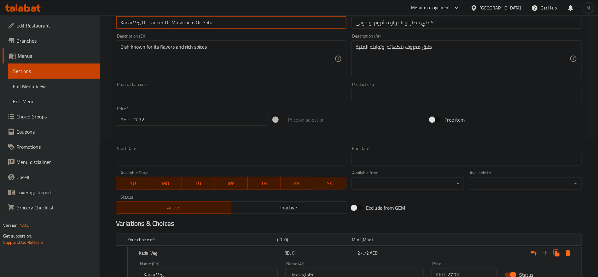
click at [179, 21] on input "Kadai Veg Or Paneer Or Mushroom Or Gobi" at bounding box center [231, 22] width 230 height 13
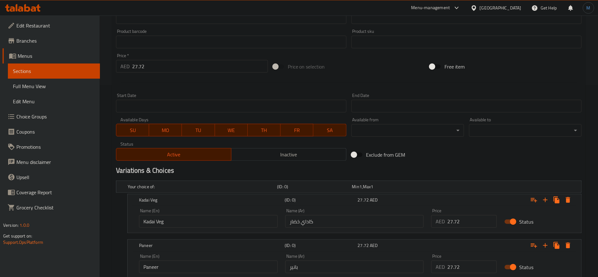
scroll to position [328, 0]
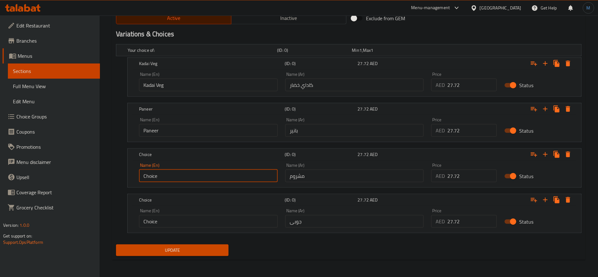
click at [189, 180] on input "Choice" at bounding box center [208, 175] width 139 height 13
paste input "Mushroom"
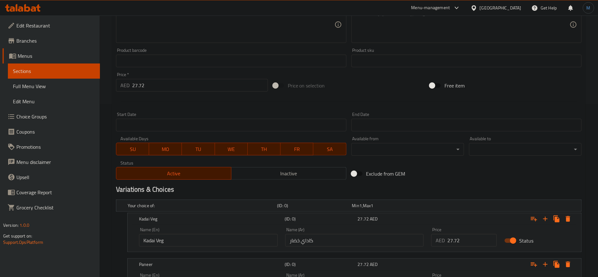
scroll to position [91, 0]
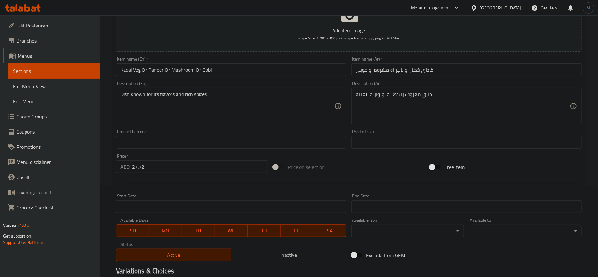
type input "Mushroom"
click at [209, 73] on input "Kadai Veg Or Paneer Or Mushroom Or Gobi" at bounding box center [231, 69] width 230 height 13
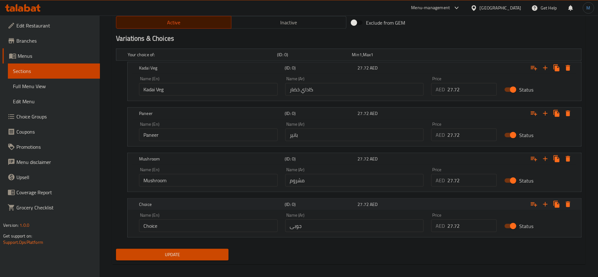
scroll to position [328, 0]
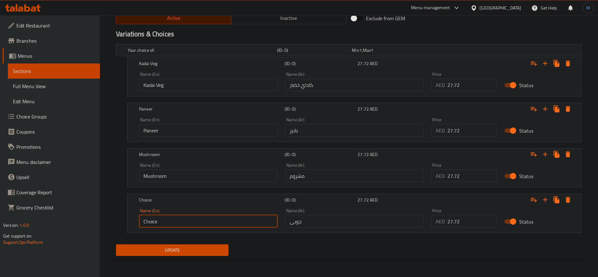
click at [227, 220] on input "Choice" at bounding box center [208, 221] width 139 height 13
paste input "Gobi"
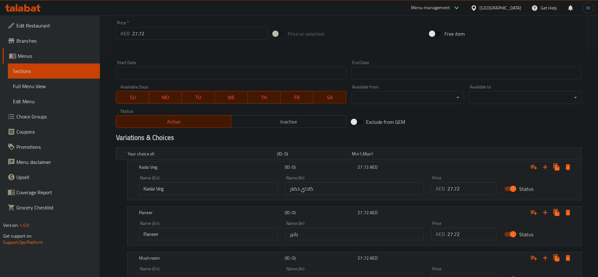
scroll to position [186, 0]
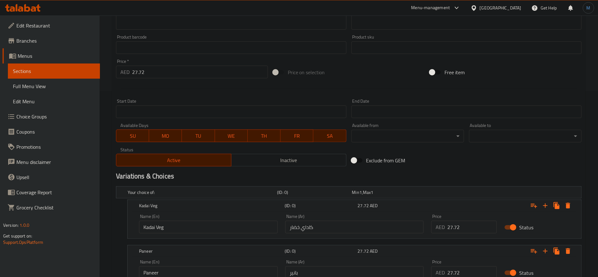
type input "Gobi"
click at [177, 72] on input "27.72" at bounding box center [200, 72] width 136 height 13
type input "0"
click at [198, 87] on div at bounding box center [349, 88] width 471 height 15
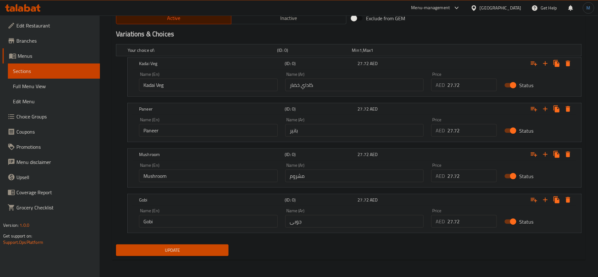
click at [189, 247] on span "Update" at bounding box center [172, 250] width 102 height 8
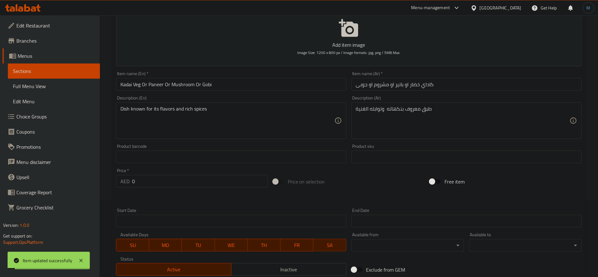
scroll to position [0, 0]
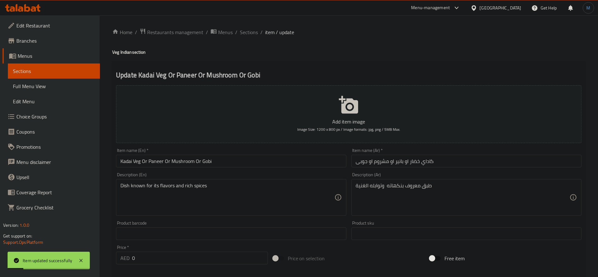
click at [253, 34] on span "Sections" at bounding box center [249, 32] width 18 height 8
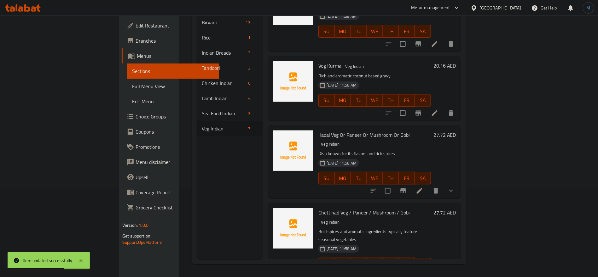
scroll to position [174, 0]
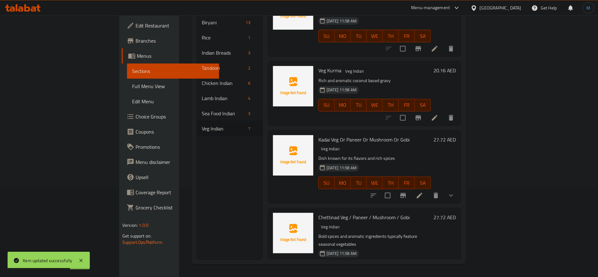
click at [364, 232] on p "Bold spices and aromatic ingredients typically feature seasonal vegetables" at bounding box center [374, 240] width 113 height 16
click at [318, 212] on span "Chettinad Veg / Paneer / Mushroom / Gobi" at bounding box center [363, 216] width 91 height 9
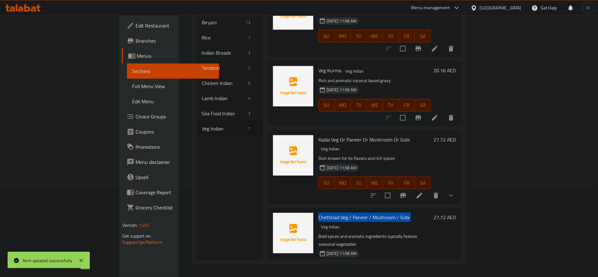
click at [318, 212] on span "Chettinad Veg / Paneer / Mushroom / Gobi" at bounding box center [363, 216] width 91 height 9
copy h6 "Chettinad Veg / Paneer / Mushroom / Gobi"
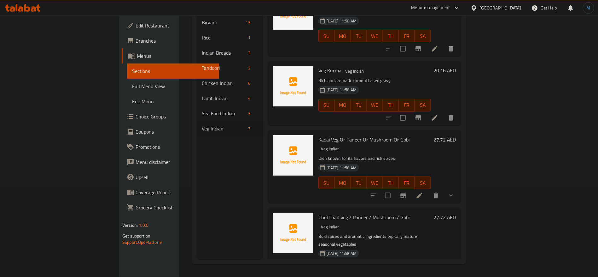
click at [365, 232] on p "Bold spices and aromatic ingredients typically feature seasonal vegetables" at bounding box center [374, 240] width 113 height 16
copy p "typically"
drag, startPoint x: 469, startPoint y: 198, endPoint x: 476, endPoint y: 200, distance: 7.9
click at [434, 247] on div "[DATE] 11:58 AM SU MO TU WE TH FR SA" at bounding box center [375, 264] width 118 height 34
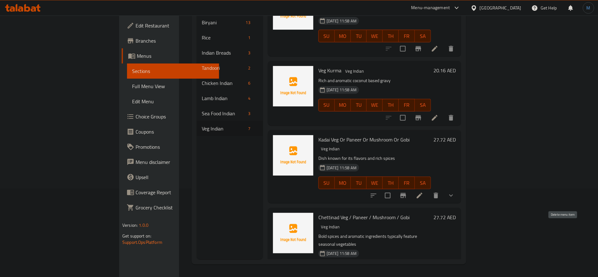
click at [455, 276] on icon "delete" at bounding box center [451, 281] width 8 height 8
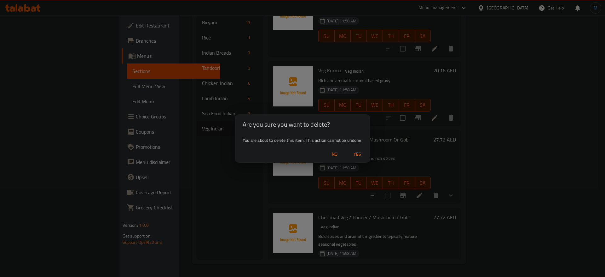
click at [361, 156] on span "Yes" at bounding box center [357, 154] width 15 height 8
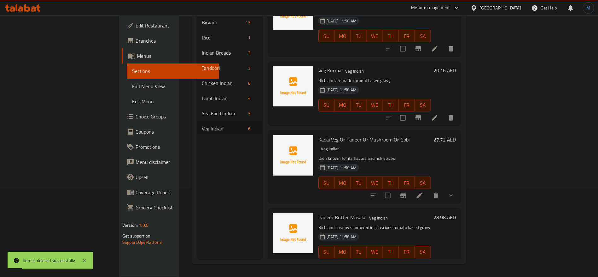
scroll to position [152, 0]
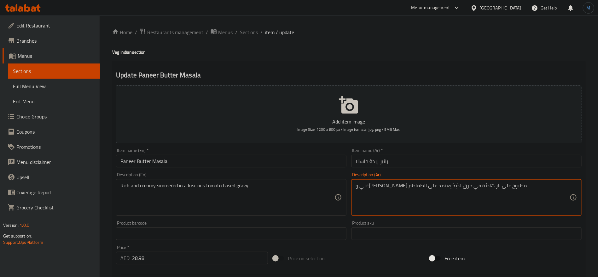
click at [412, 187] on textarea "غني و[PERSON_NAME] مطبوخ على نار هادئة في مرق لذيذ يعتمد على الطماطم" at bounding box center [463, 197] width 214 height 30
type textarea "غني و[PERSON_NAME] على نار هادئة في جريفي اساسه الطماطم لاشيس"
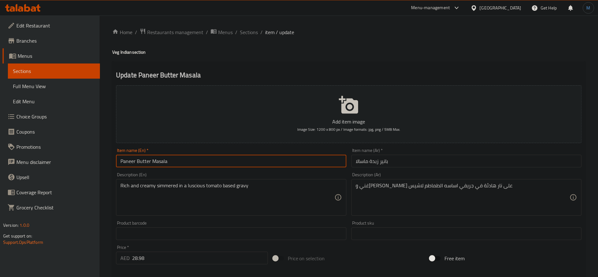
click at [247, 161] on input "Paneer Butter Masala" at bounding box center [231, 160] width 230 height 13
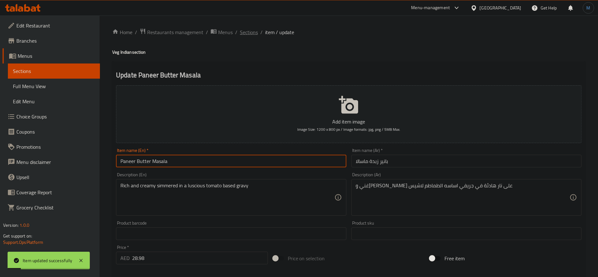
click at [253, 35] on span "Sections" at bounding box center [249, 32] width 18 height 8
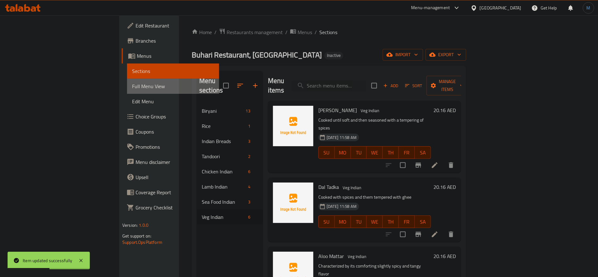
click at [132, 84] on span "Full Menu View" at bounding box center [173, 86] width 82 height 8
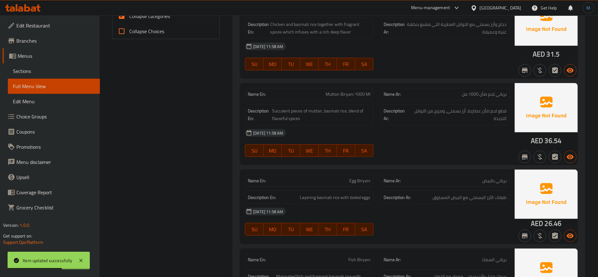
scroll to position [189, 0]
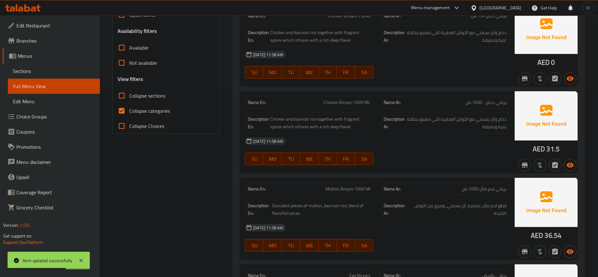
click at [119, 113] on input "Collapse categories" at bounding box center [121, 110] width 15 height 15
checkbox input "false"
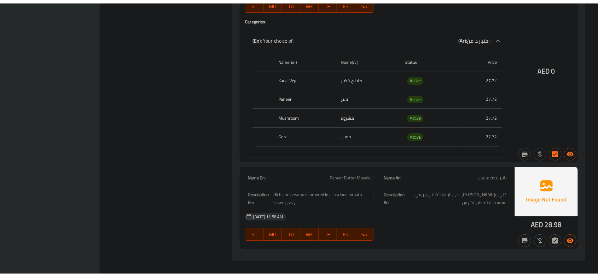
scroll to position [3448, 0]
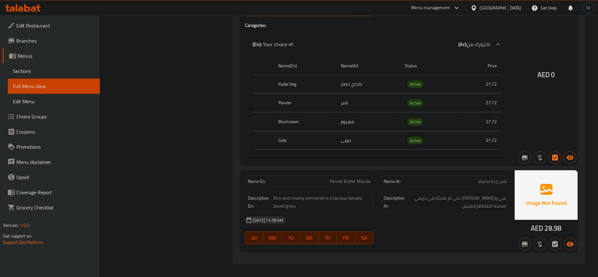
click at [77, 75] on link "Sections" at bounding box center [54, 70] width 92 height 15
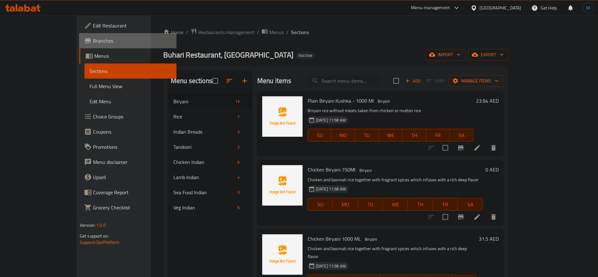
click at [93, 42] on span "Branches" at bounding box center [132, 41] width 79 height 8
